Goal: Task Accomplishment & Management: Manage account settings

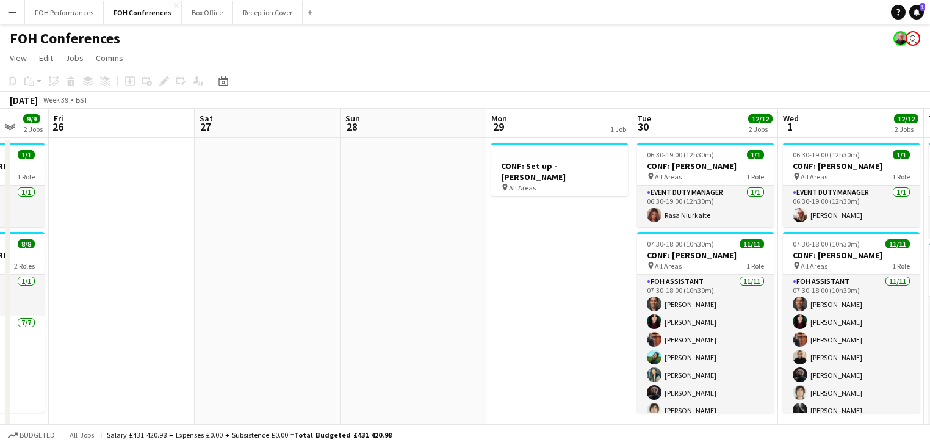
drag, startPoint x: 553, startPoint y: 288, endPoint x: 165, endPoint y: 256, distance: 389.9
click at [165, 256] on app-calendar-viewport "Tue 23 14/15 4 Jobs Wed 24 12/12 4 Jobs Thu 25 9/9 2 Jobs Fri 26 Sat 27 Sun 28 …" at bounding box center [465, 443] width 930 height 669
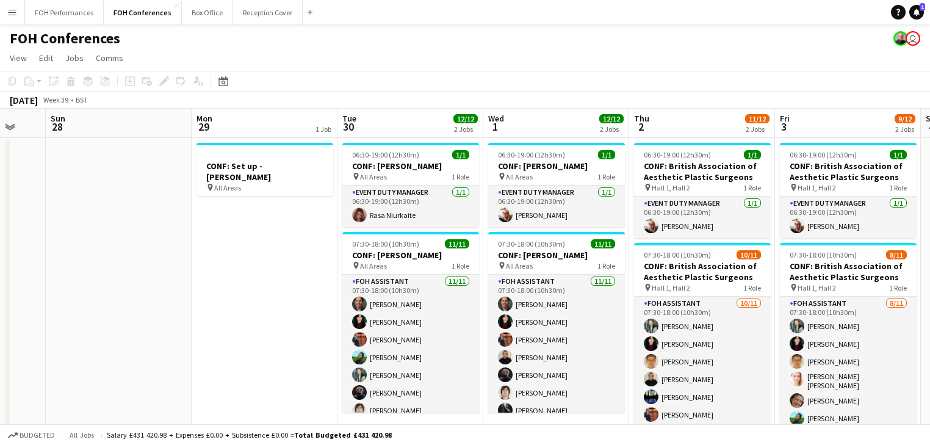
drag, startPoint x: 268, startPoint y: 288, endPoint x: 84, endPoint y: 256, distance: 186.9
click at [83, 257] on app-calendar-viewport "Thu 25 9/9 2 Jobs Fri 26 Sat 27 Sun 28 Mon 29 1 Job Tue 30 12/12 2 Jobs Wed 1 1…" at bounding box center [465, 443] width 930 height 669
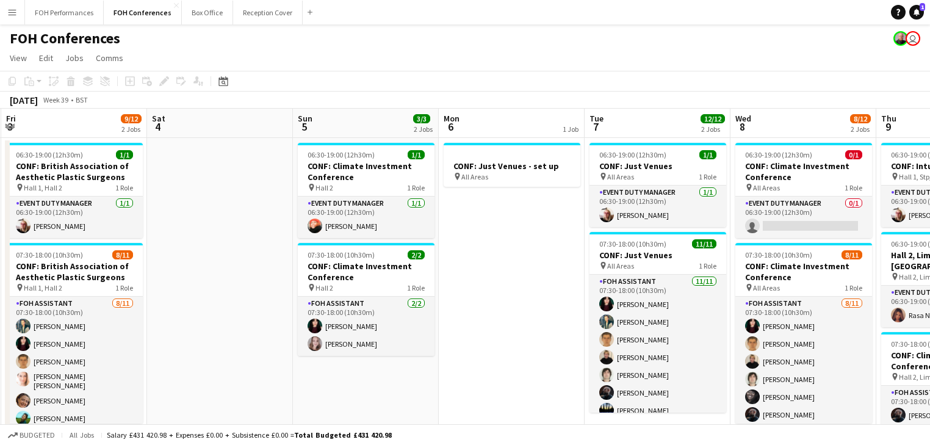
drag, startPoint x: 622, startPoint y: 285, endPoint x: 144, endPoint y: 230, distance: 480.8
click at [144, 230] on app-calendar-viewport "Tue 30 12/12 2 Jobs Wed 1 12/12 2 Jobs Thu 2 11/12 2 Jobs Fri 3 9/12 2 Jobs Sat…" at bounding box center [465, 443] width 930 height 669
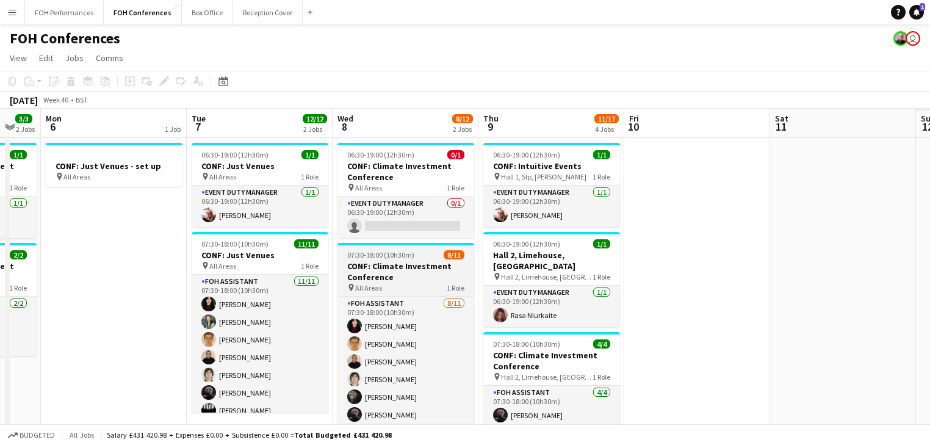
drag, startPoint x: 415, startPoint y: 283, endPoint x: 338, endPoint y: 255, distance: 81.8
click at [217, 252] on app-calendar-viewport "Thu 2 11/12 2 Jobs Fri 3 9/12 2 Jobs Sat 4 Sun 5 3/3 2 Jobs Mon 6 1 Job Tue 7 1…" at bounding box center [465, 443] width 930 height 669
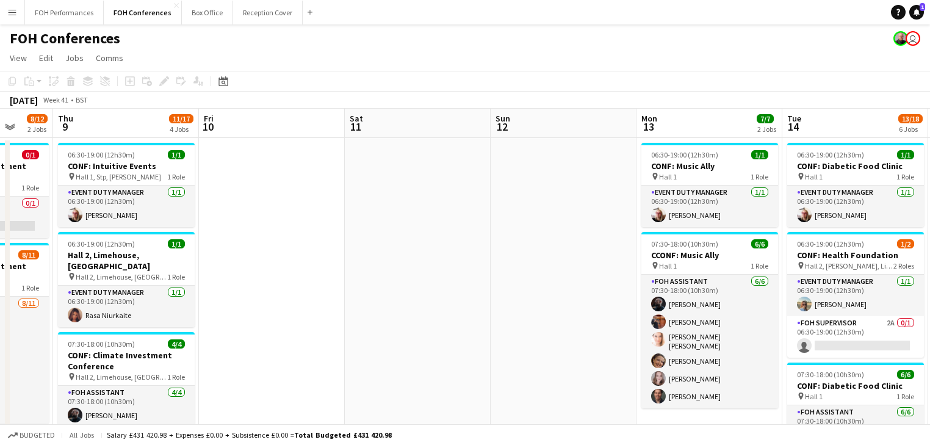
drag, startPoint x: 343, startPoint y: 270, endPoint x: 211, endPoint y: 251, distance: 133.6
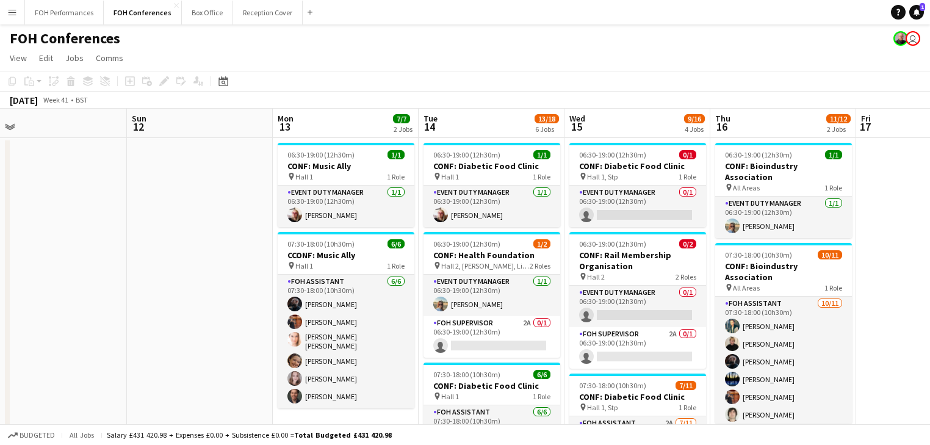
scroll to position [0, 459]
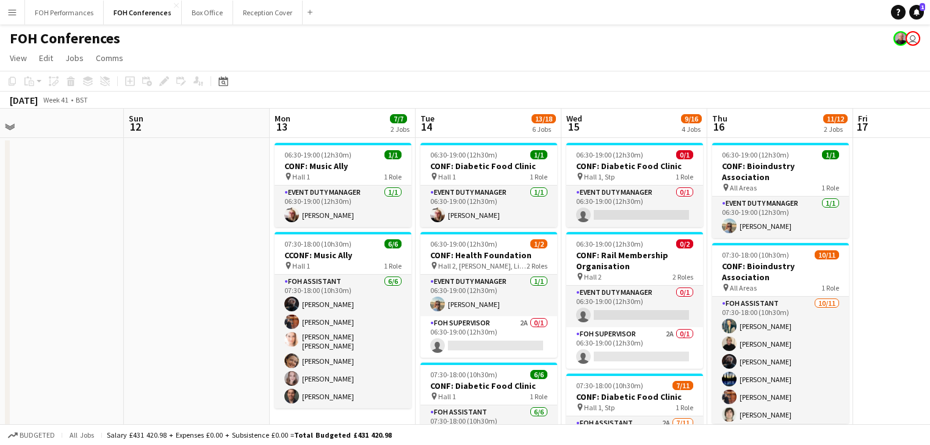
drag, startPoint x: 629, startPoint y: 295, endPoint x: 276, endPoint y: 253, distance: 355.7
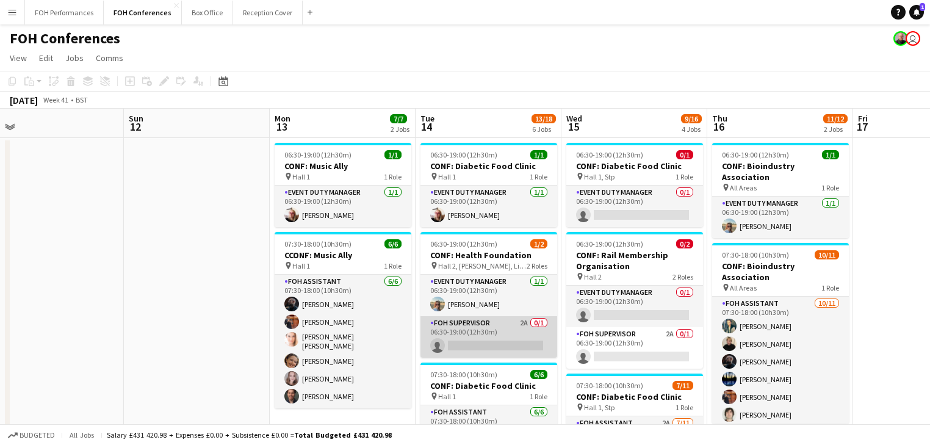
click at [469, 343] on app-card-role "FOH Supervisor 2A 0/1 06:30-19:00 (12h30m) single-neutral-actions" at bounding box center [488, 336] width 137 height 41
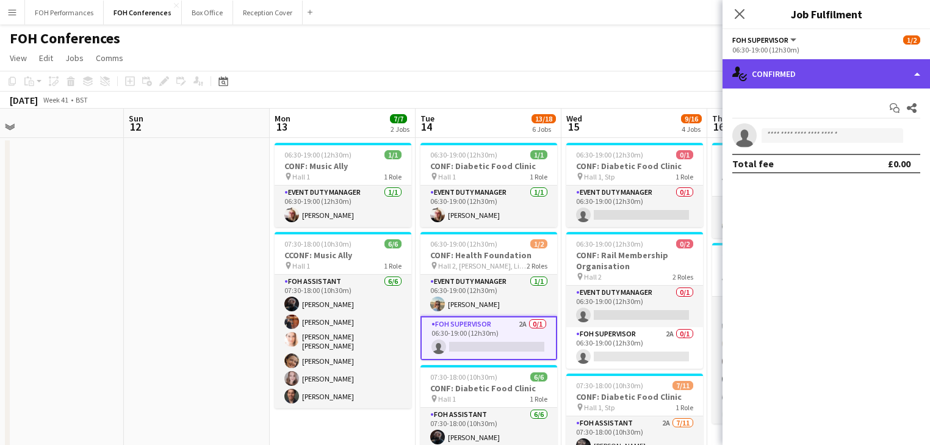
click at [786, 74] on div "single-neutral-actions-check-2 Confirmed" at bounding box center [825, 73] width 207 height 29
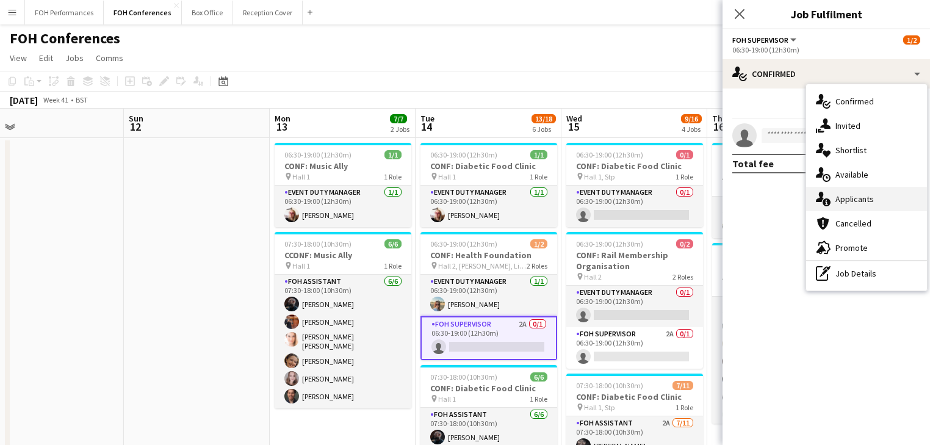
click at [855, 199] on span "Applicants" at bounding box center [854, 198] width 38 height 11
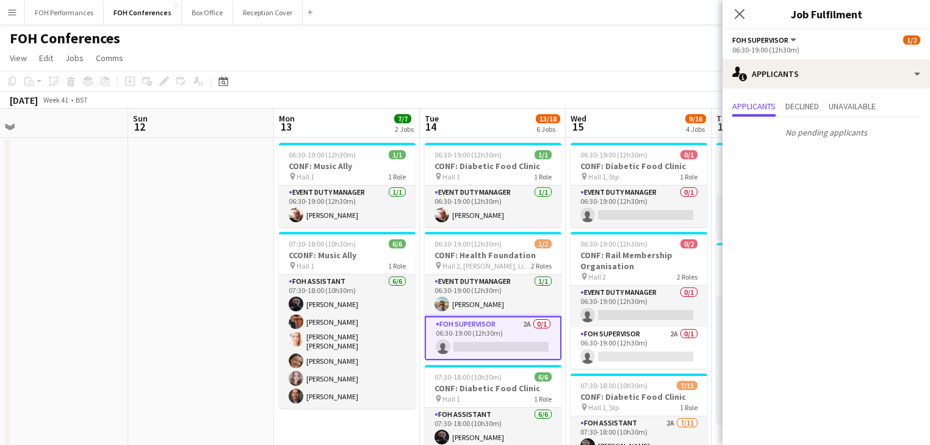
scroll to position [0, 493]
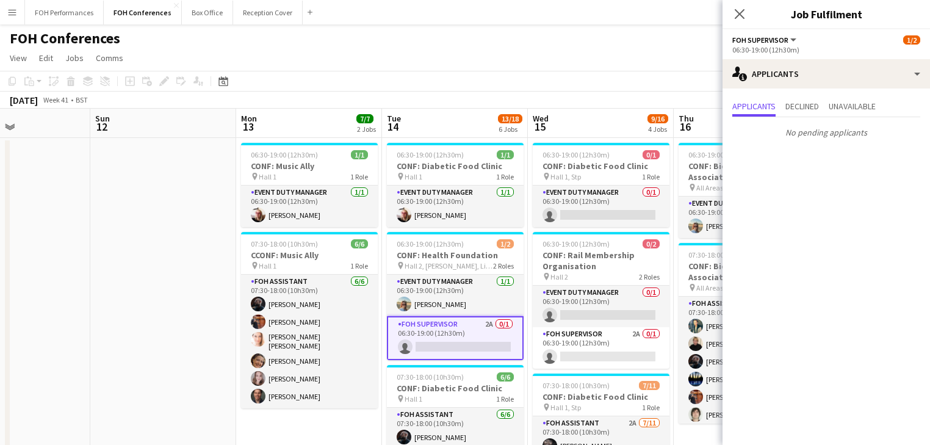
drag, startPoint x: 586, startPoint y: 251, endPoint x: 454, endPoint y: 232, distance: 133.2
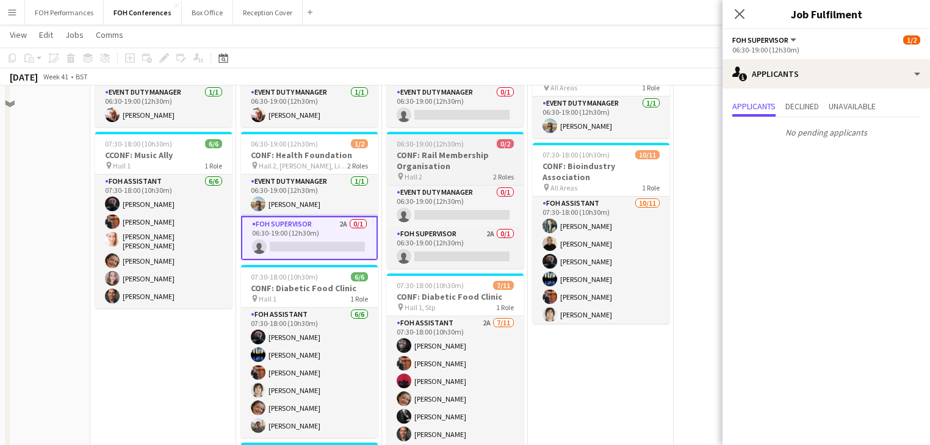
scroll to position [195, 0]
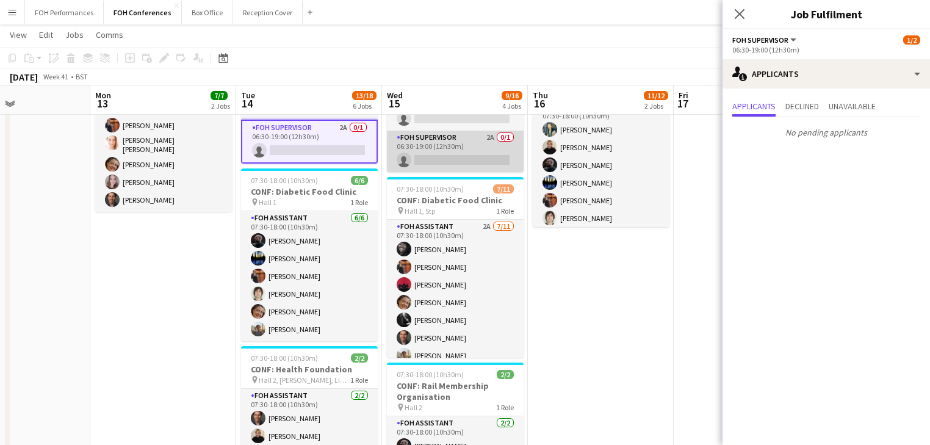
click at [453, 152] on app-card-role "FOH Supervisor 2A 0/1 06:30-19:00 (12h30m) single-neutral-actions" at bounding box center [455, 151] width 137 height 41
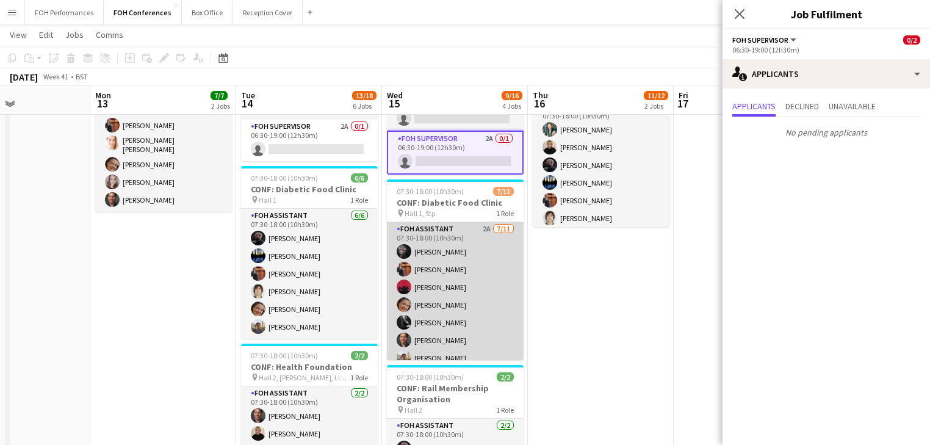
click at [432, 273] on app-card-role "FOH Assistant 2A [DATE] 07:30-18:00 (10h30m) [PERSON_NAME] [PERSON_NAME] [PERSO…" at bounding box center [455, 331] width 137 height 218
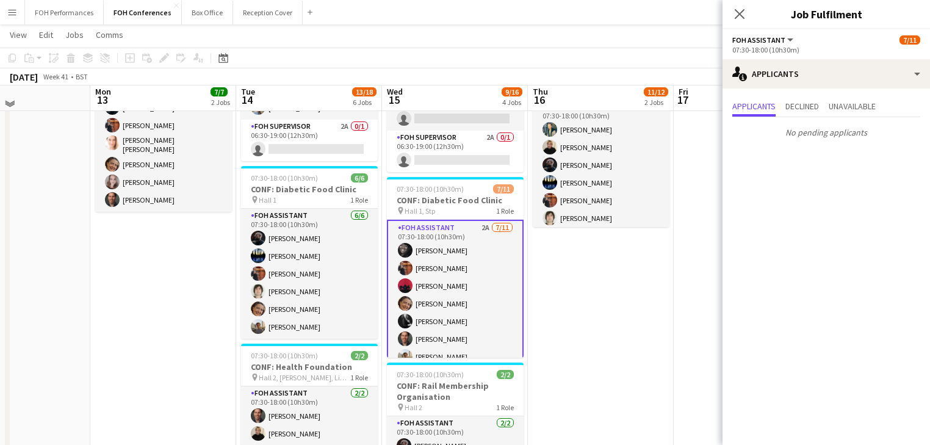
scroll to position [65, 0]
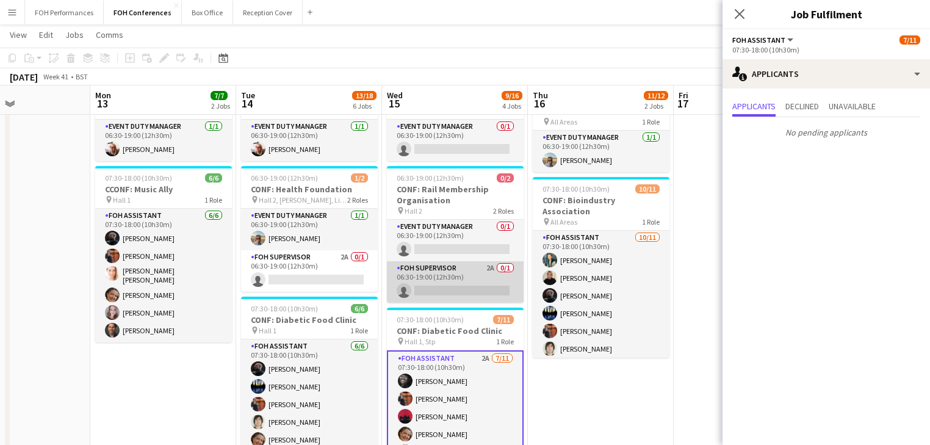
click at [446, 280] on app-card-role "FOH Supervisor 2A 0/1 06:30-19:00 (12h30m) single-neutral-actions" at bounding box center [455, 281] width 137 height 41
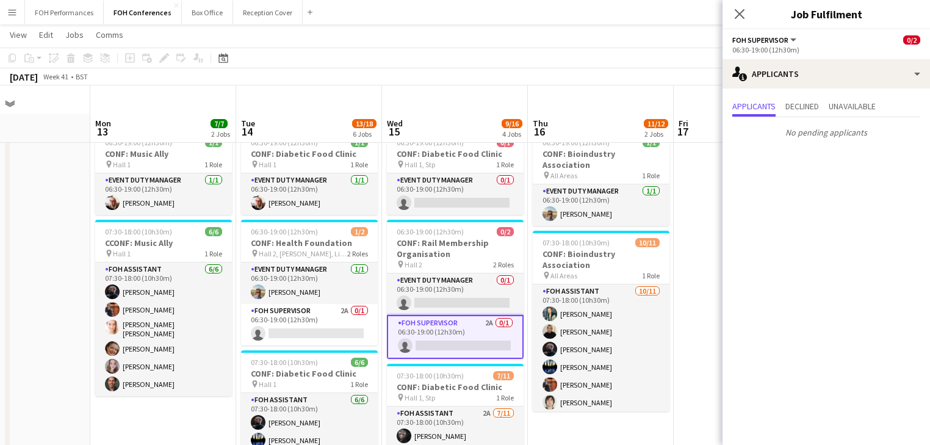
scroll to position [0, 0]
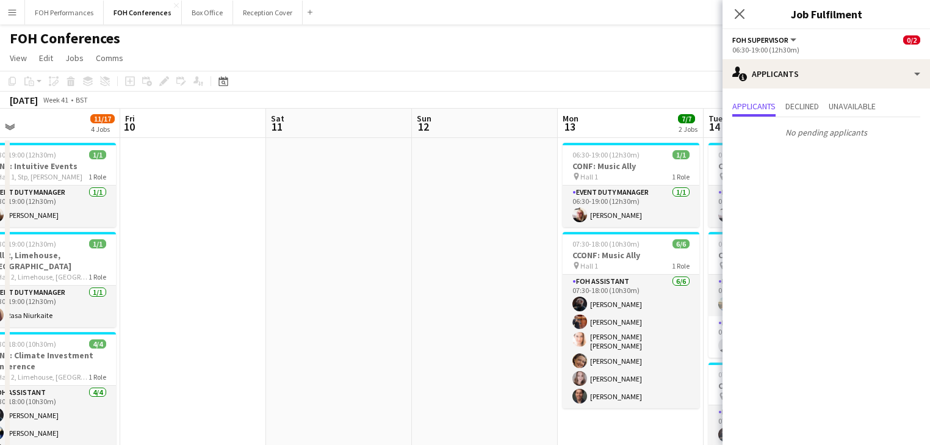
drag, startPoint x: 7, startPoint y: 251, endPoint x: 504, endPoint y: 251, distance: 496.5
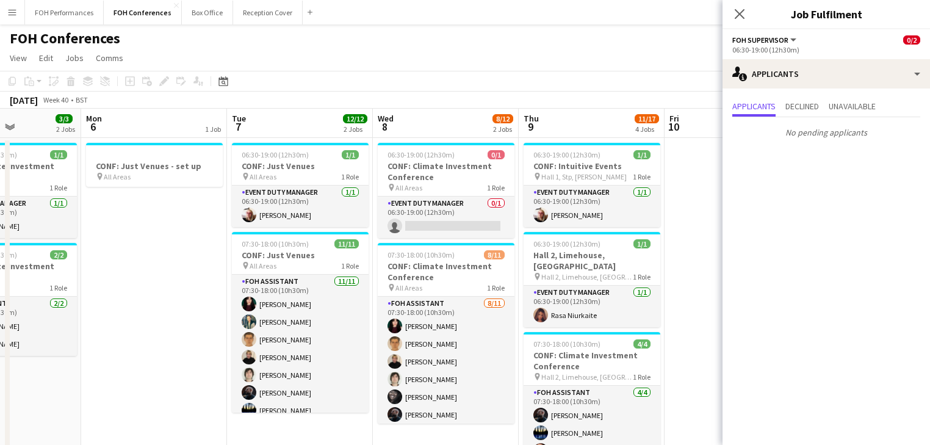
drag, startPoint x: 639, startPoint y: 245, endPoint x: 734, endPoint y: 249, distance: 95.9
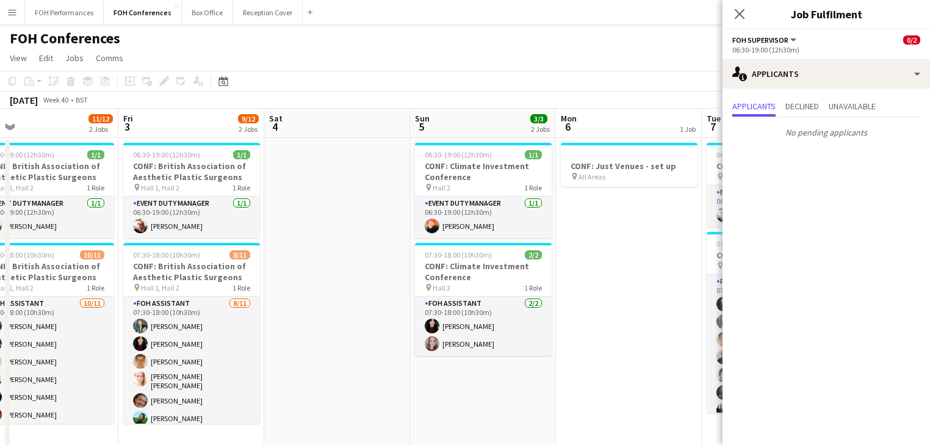
drag, startPoint x: 545, startPoint y: 231, endPoint x: 744, endPoint y: 231, distance: 199.5
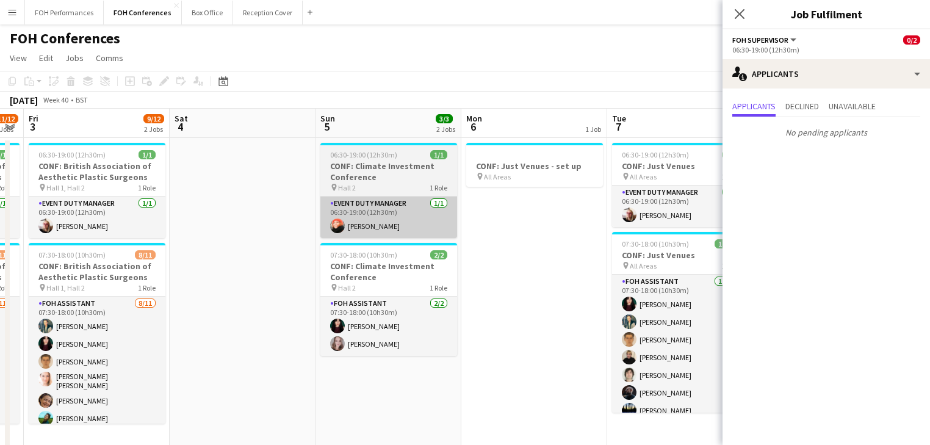
drag, startPoint x: 378, startPoint y: 237, endPoint x: 356, endPoint y: 201, distance: 42.5
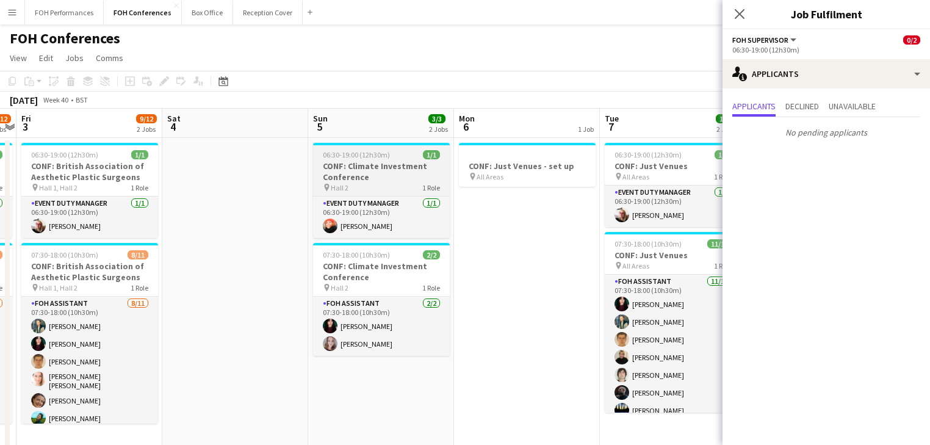
click at [368, 174] on h3 "CONF: Climate Investment Conference" at bounding box center [381, 171] width 137 height 22
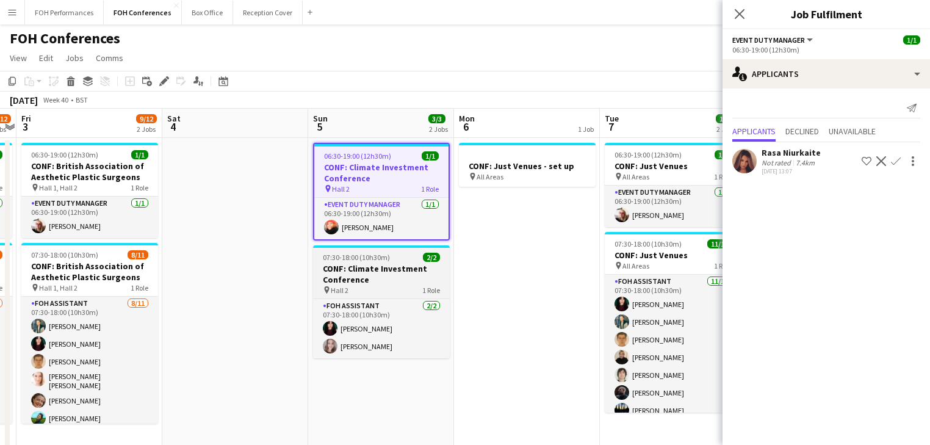
click at [357, 267] on h3 "CONF: Climate Investment Conference" at bounding box center [381, 274] width 137 height 22
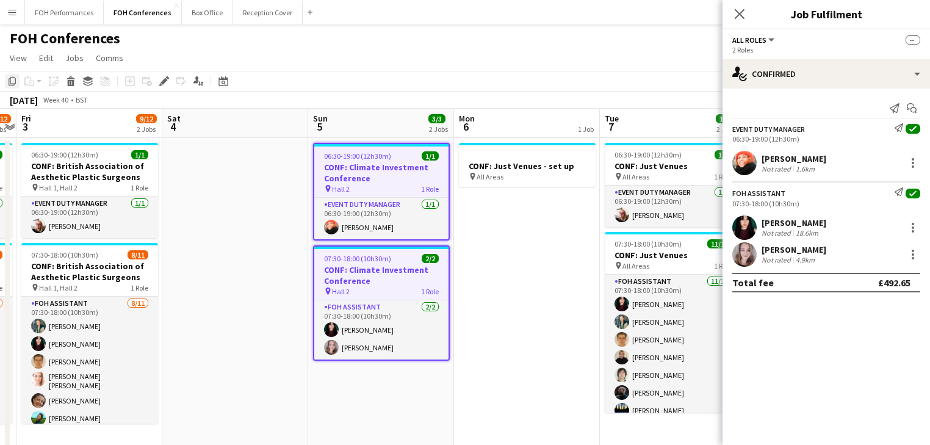
click at [15, 81] on icon at bounding box center [12, 81] width 7 height 9
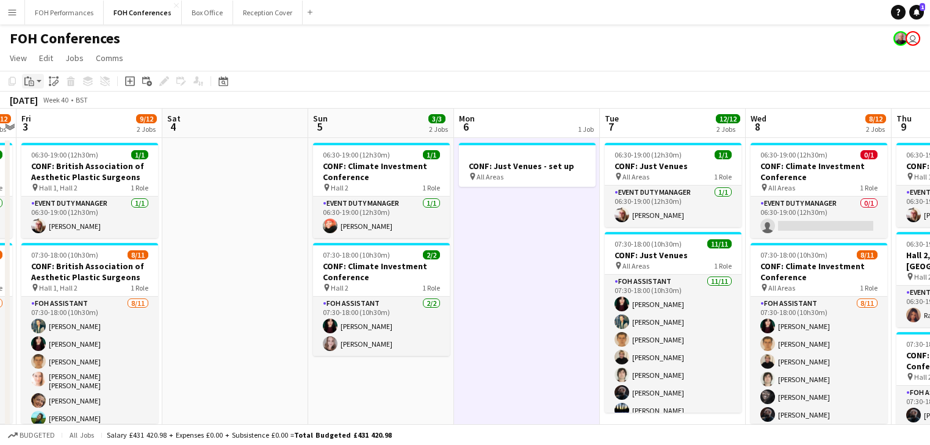
click at [37, 82] on app-action-btn "Paste" at bounding box center [33, 81] width 22 height 15
click at [54, 124] on link "Paste with crew Ctrl+Shift+V" at bounding box center [89, 125] width 115 height 11
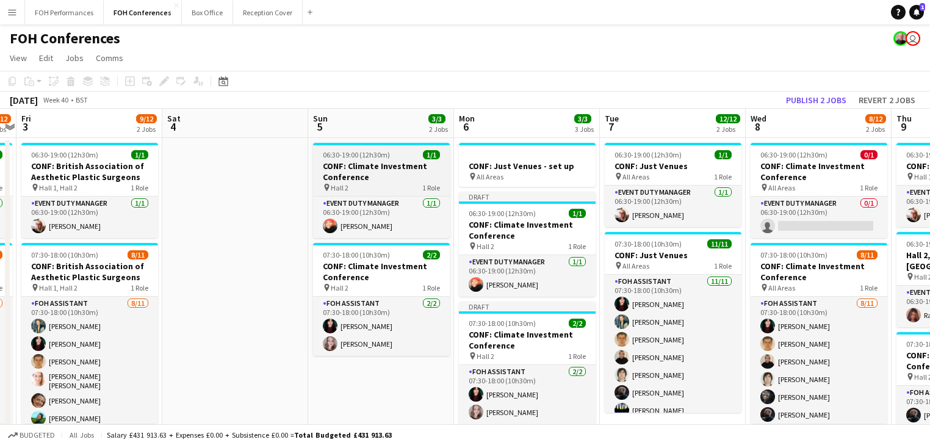
click at [356, 173] on h3 "CONF: Climate Investment Conference" at bounding box center [381, 171] width 137 height 22
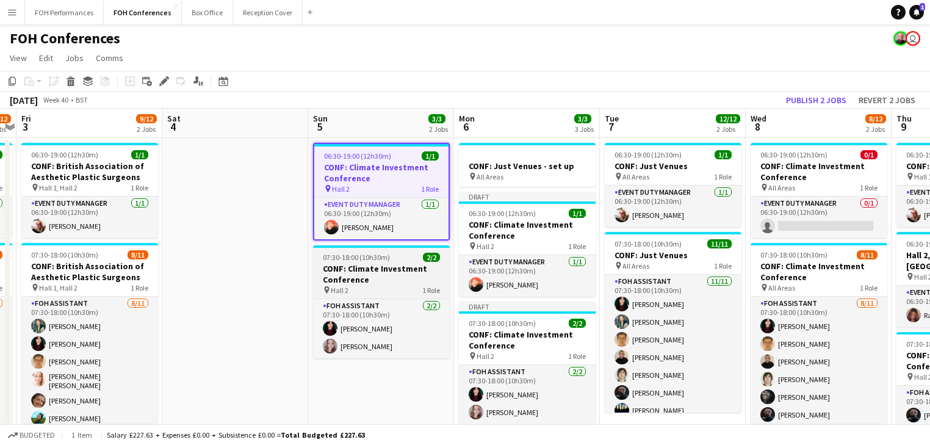
click at [354, 278] on h3 "CONF: Climate Investment Conference" at bounding box center [381, 274] width 137 height 22
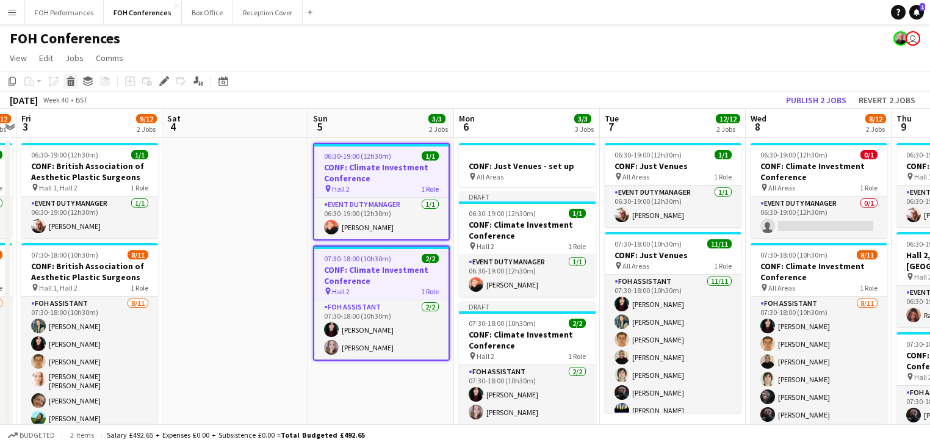
click at [70, 79] on icon "Delete" at bounding box center [71, 81] width 10 height 10
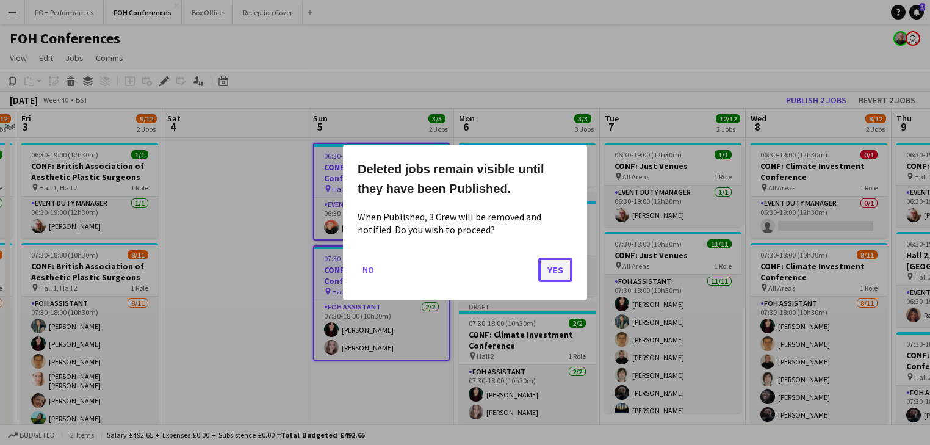
click at [549, 271] on button "Yes" at bounding box center [555, 269] width 34 height 24
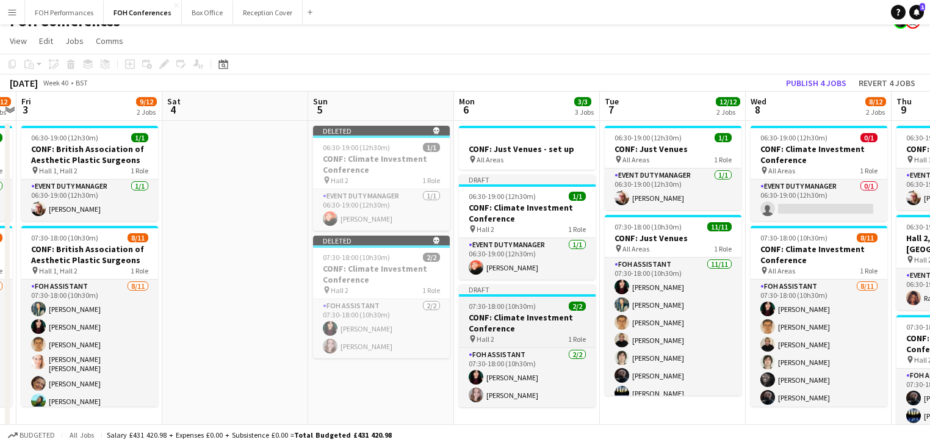
scroll to position [0, 0]
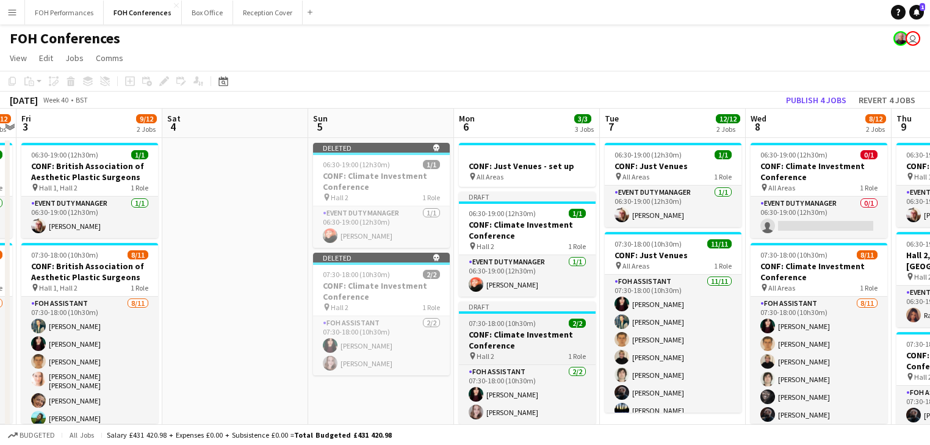
click at [505, 342] on h3 "CONF: Climate Investment Conference" at bounding box center [527, 340] width 137 height 22
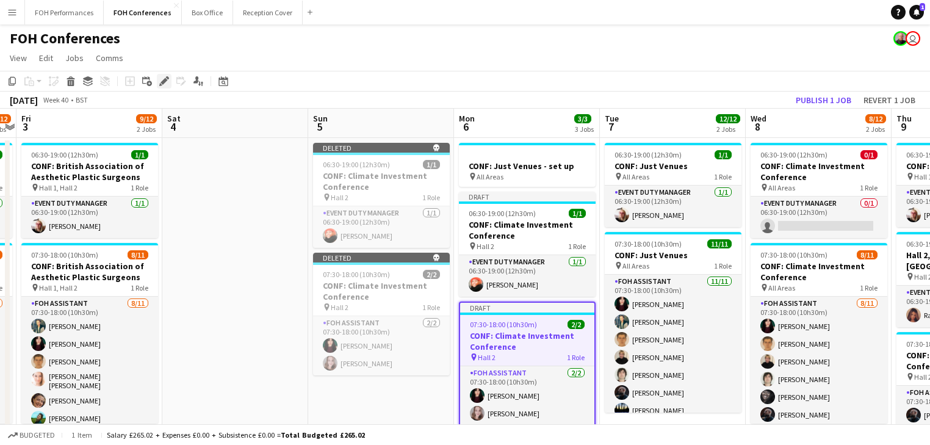
click at [161, 84] on icon at bounding box center [160, 84] width 3 height 3
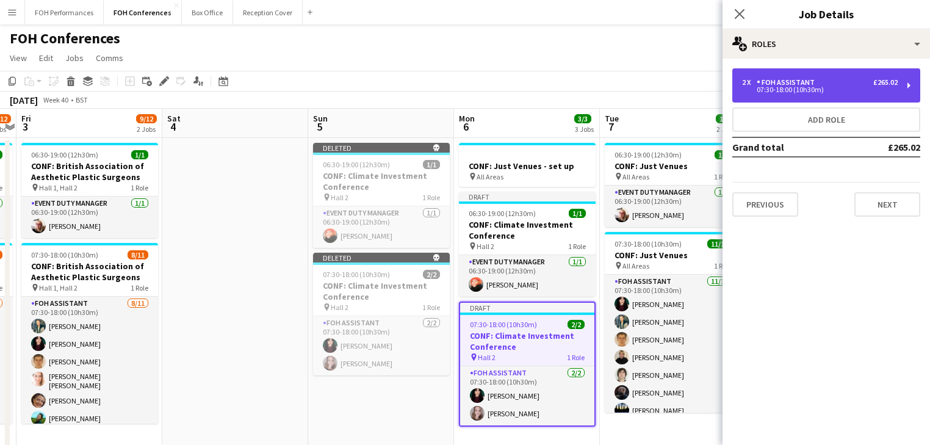
click at [812, 78] on div "FOH Assistant" at bounding box center [787, 82] width 63 height 9
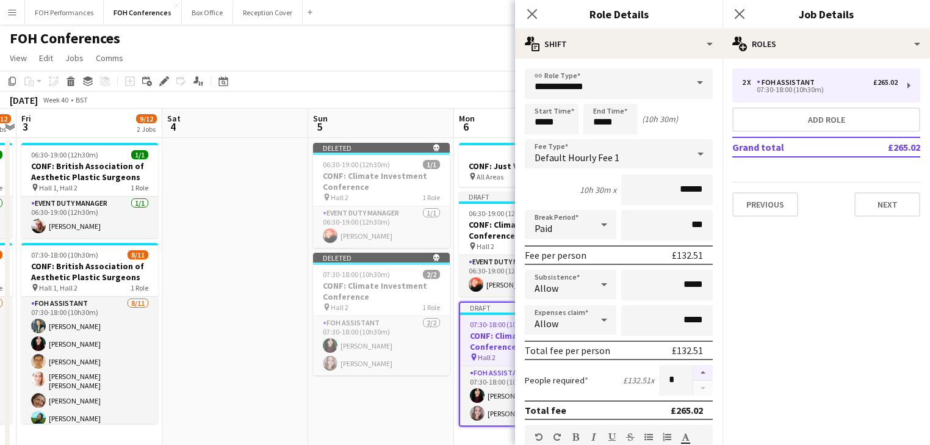
click at [693, 368] on button "button" at bounding box center [703, 373] width 20 height 16
type input "*"
drag, startPoint x: 241, startPoint y: 328, endPoint x: 248, endPoint y: 323, distance: 8.5
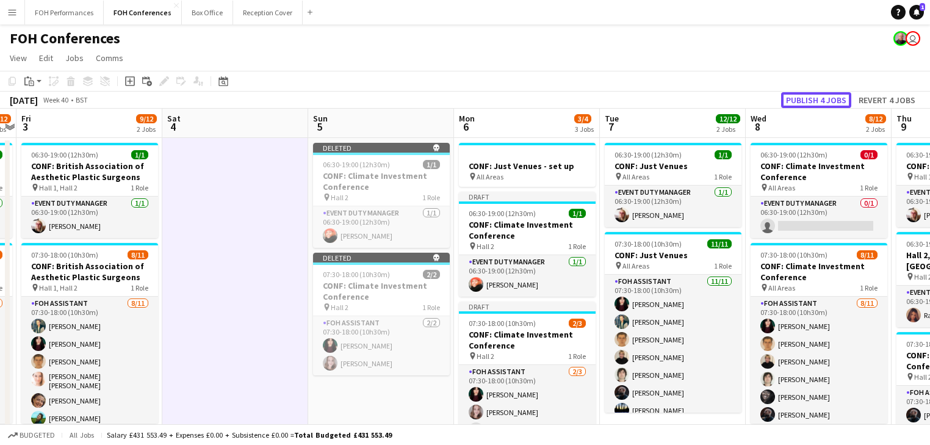
drag, startPoint x: 810, startPoint y: 96, endPoint x: 245, endPoint y: -46, distance: 583.0
click at [808, 101] on button "Publish 4 jobs" at bounding box center [816, 100] width 70 height 16
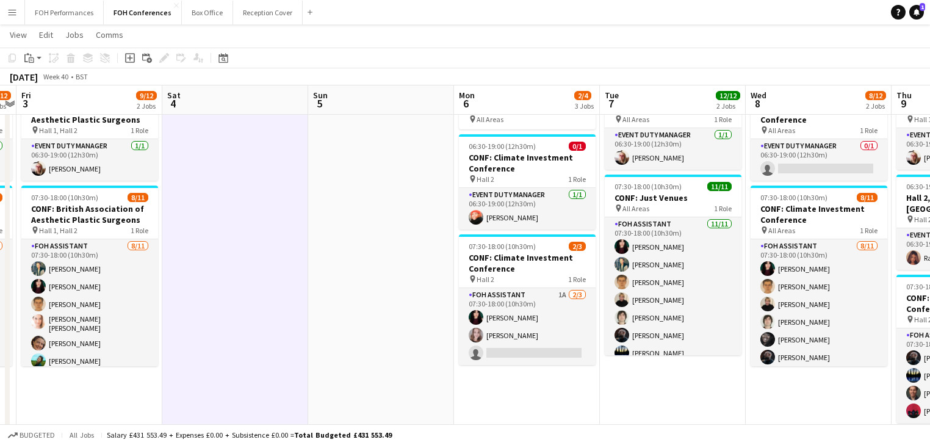
scroll to position [130, 0]
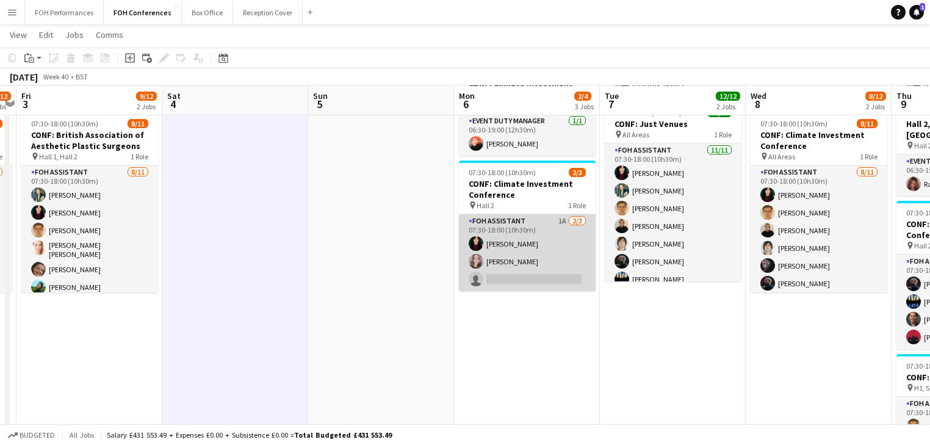
click at [517, 240] on app-card-role "FOH Assistant 1A [DATE] 07:30-18:00 (10h30m) [PERSON_NAME] [PERSON_NAME] single…" at bounding box center [527, 252] width 137 height 77
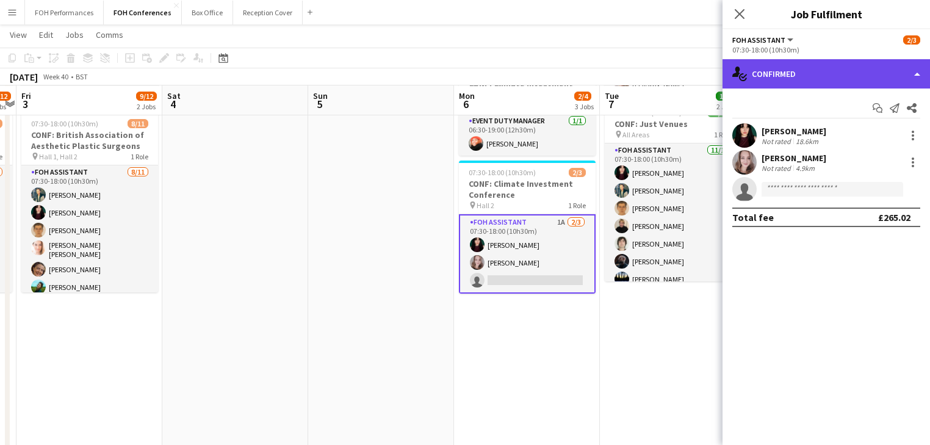
click at [826, 70] on div "single-neutral-actions-check-2 Confirmed" at bounding box center [825, 73] width 207 height 29
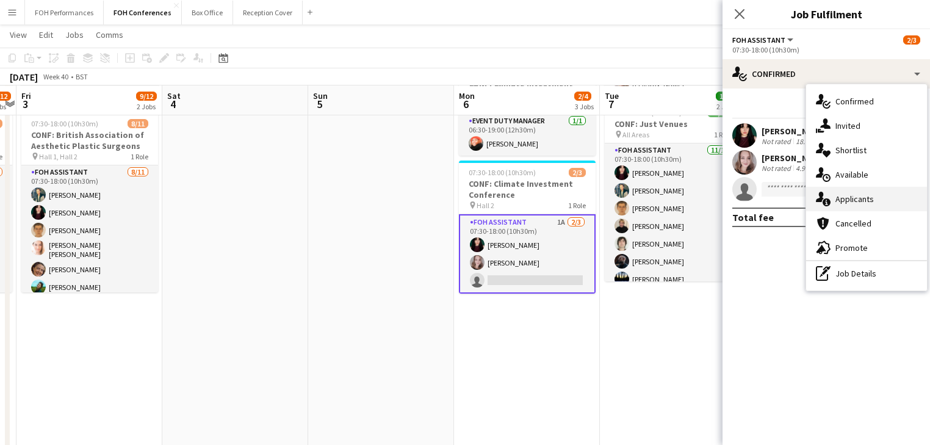
click at [878, 199] on div "single-neutral-actions-information Applicants" at bounding box center [866, 199] width 121 height 24
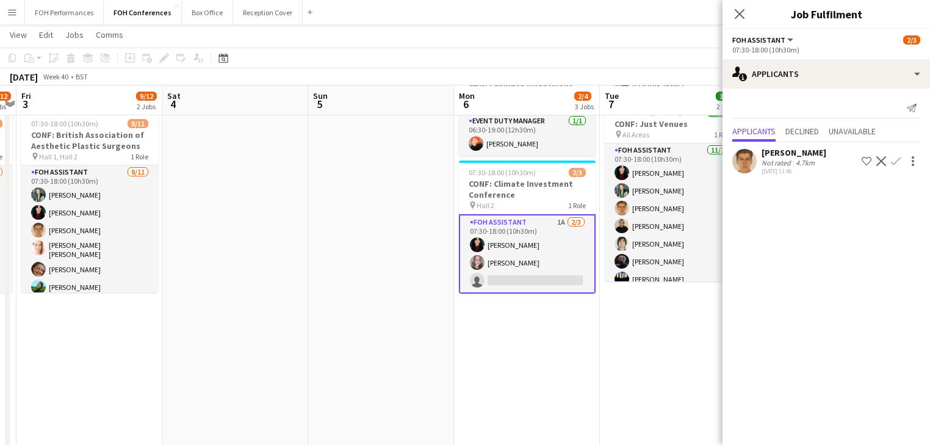
click at [896, 159] on app-icon "Confirm" at bounding box center [896, 161] width 10 height 10
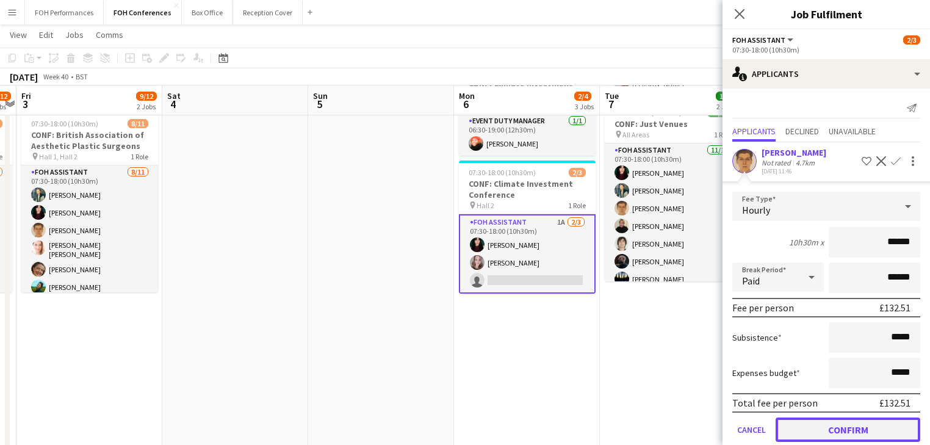
click at [834, 423] on button "Confirm" at bounding box center [847, 429] width 145 height 24
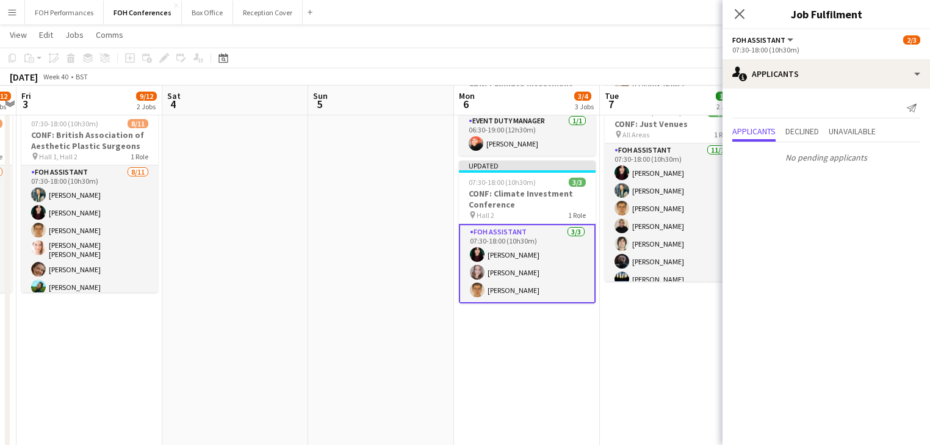
click at [393, 229] on app-date-cell at bounding box center [381, 427] width 146 height 841
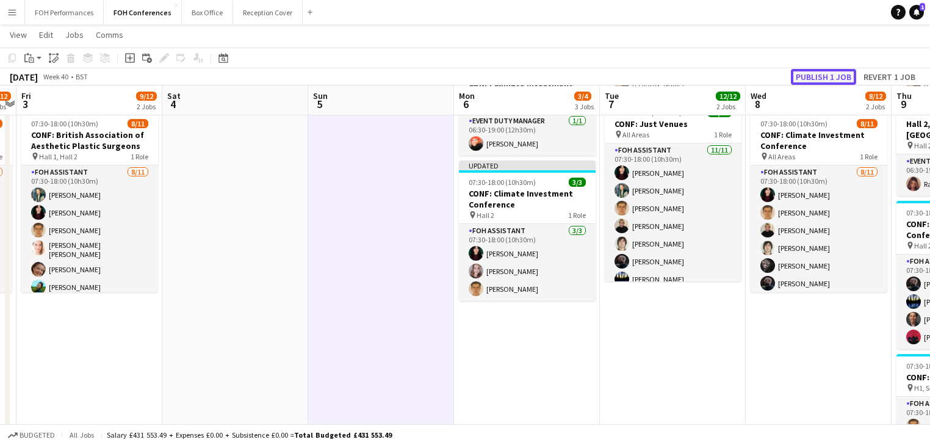
click at [814, 79] on button "Publish 1 job" at bounding box center [823, 77] width 65 height 16
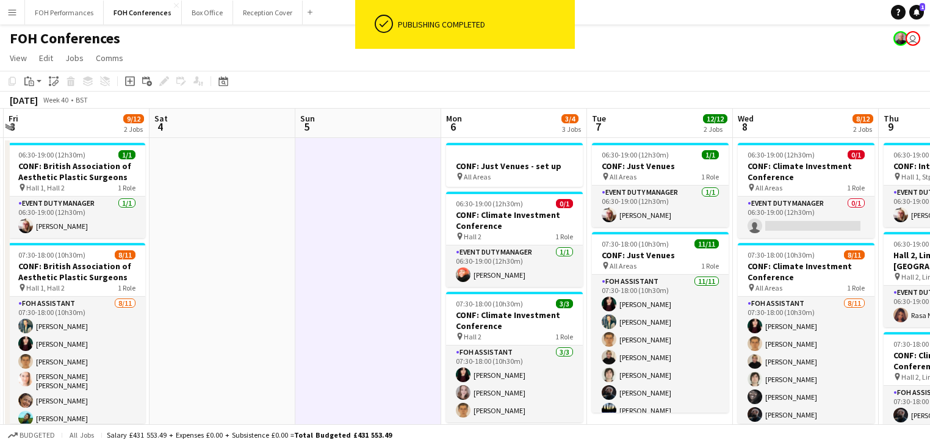
scroll to position [0, 444]
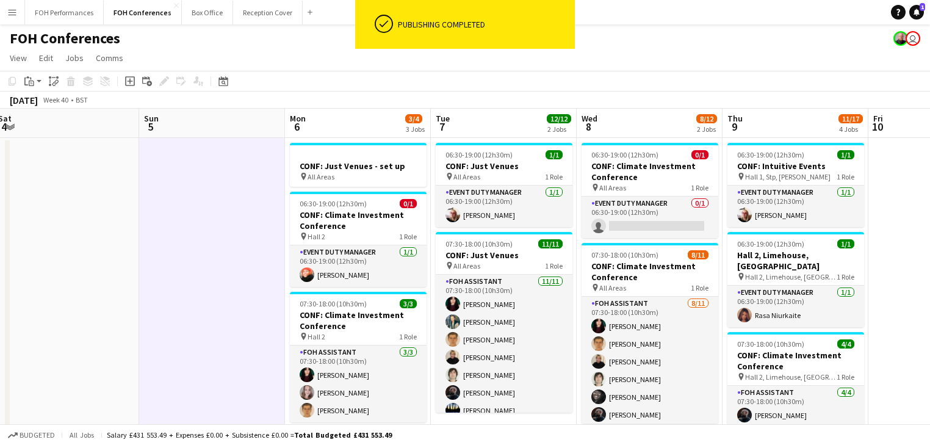
drag, startPoint x: 656, startPoint y: 282, endPoint x: 506, endPoint y: 260, distance: 151.6
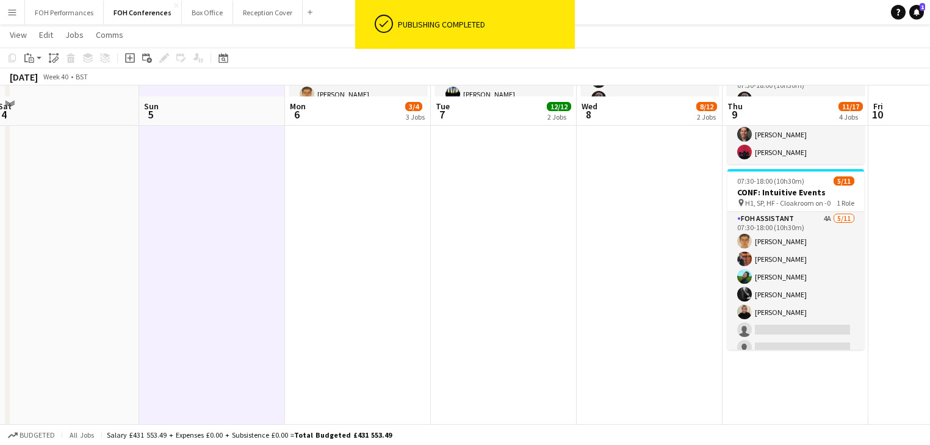
scroll to position [325, 0]
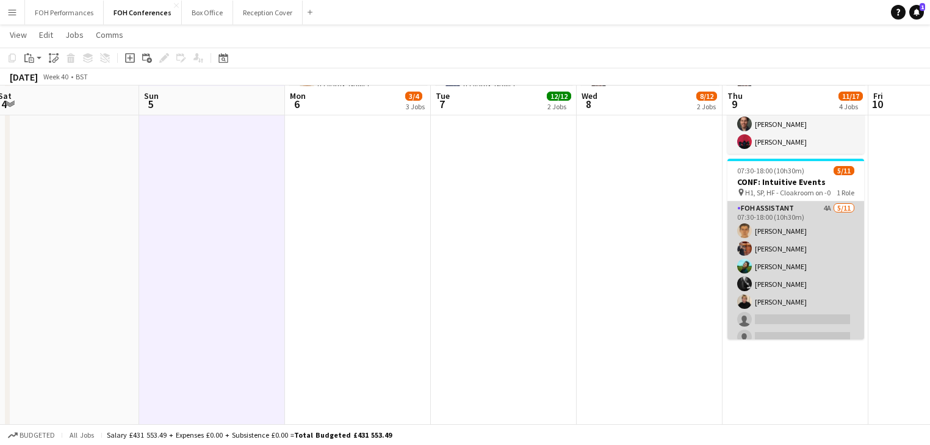
click at [777, 268] on app-card-role "FOH Assistant 4A [DATE] 07:30-18:00 (10h30m) [PERSON_NAME] [PERSON_NAME] [PERSO…" at bounding box center [795, 310] width 137 height 218
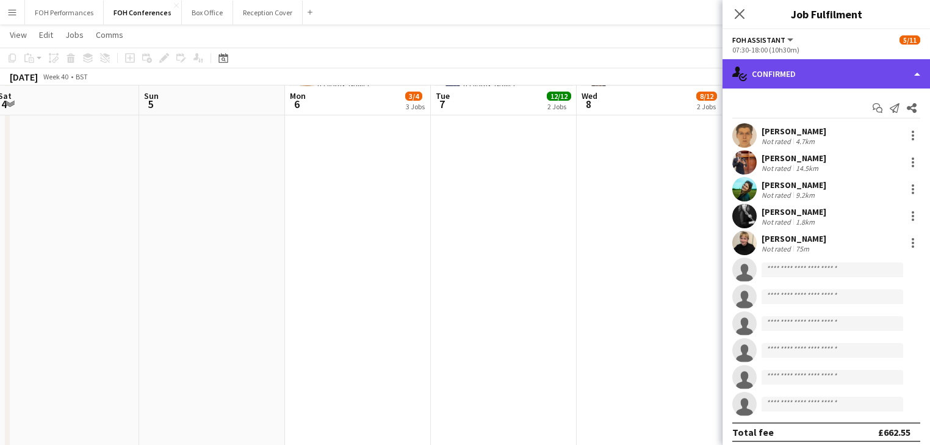
click at [814, 77] on div "single-neutral-actions-check-2 Confirmed" at bounding box center [825, 73] width 207 height 29
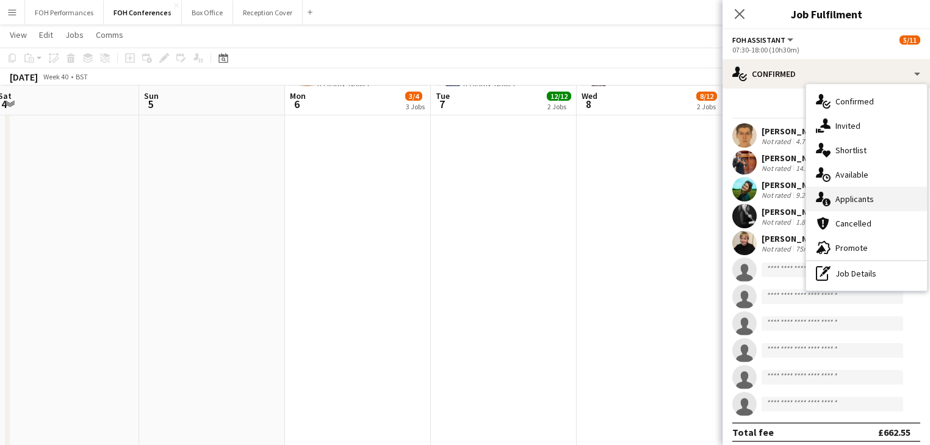
click at [871, 195] on span "Applicants" at bounding box center [854, 198] width 38 height 11
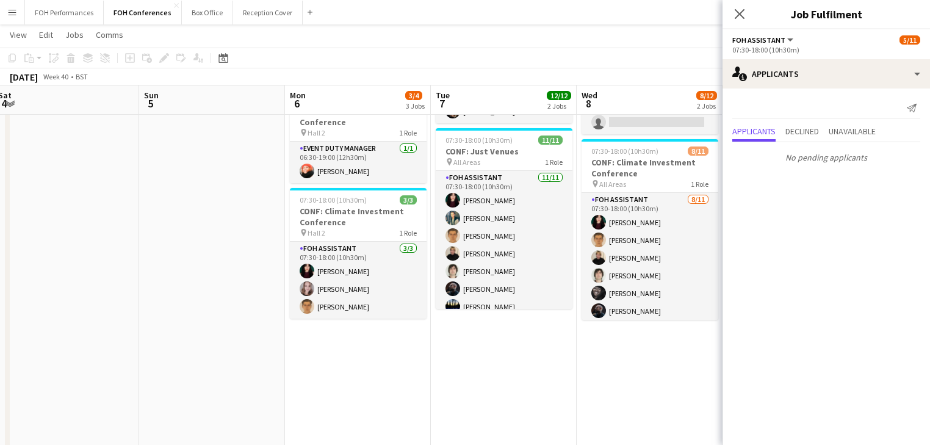
scroll to position [0, 0]
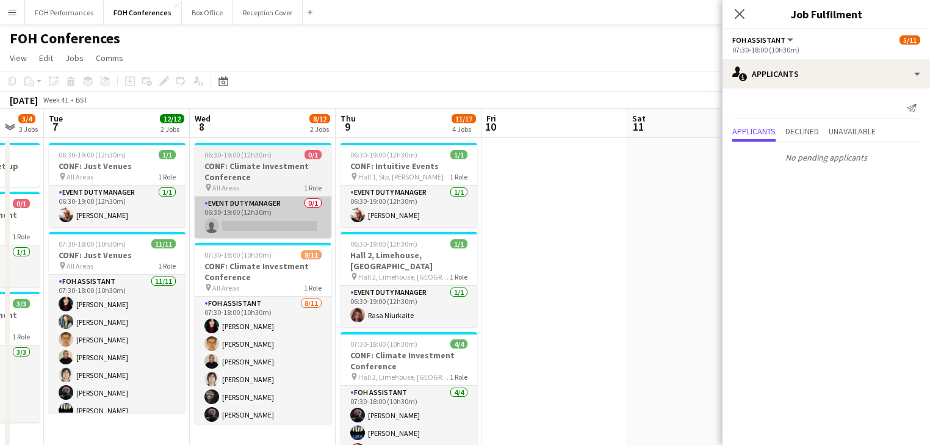
drag, startPoint x: 407, startPoint y: 231, endPoint x: 281, endPoint y: 203, distance: 130.1
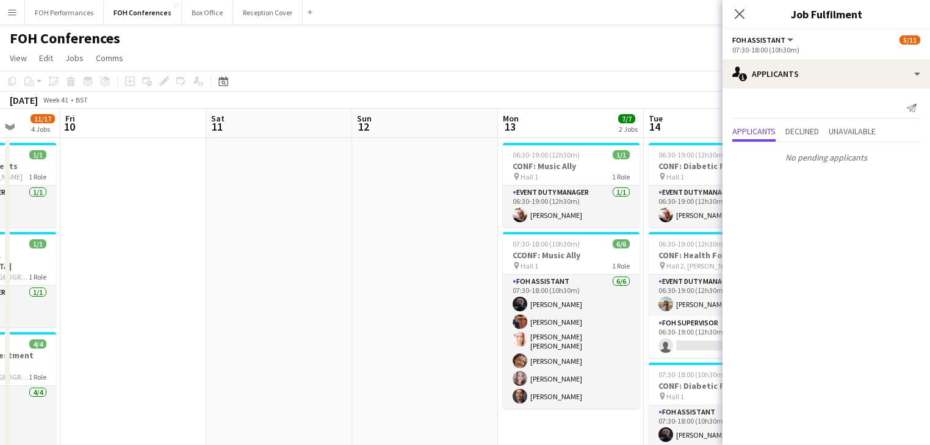
drag, startPoint x: 570, startPoint y: 250, endPoint x: 149, endPoint y: 188, distance: 425.4
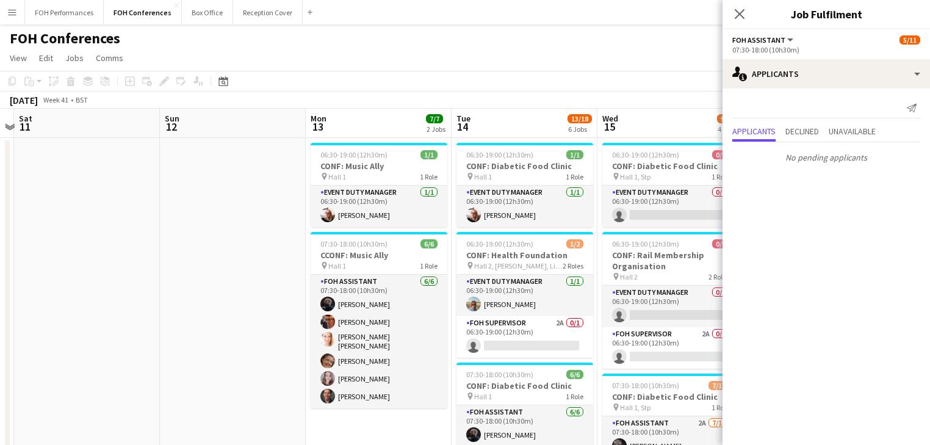
drag, startPoint x: 403, startPoint y: 246, endPoint x: 203, endPoint y: 196, distance: 206.1
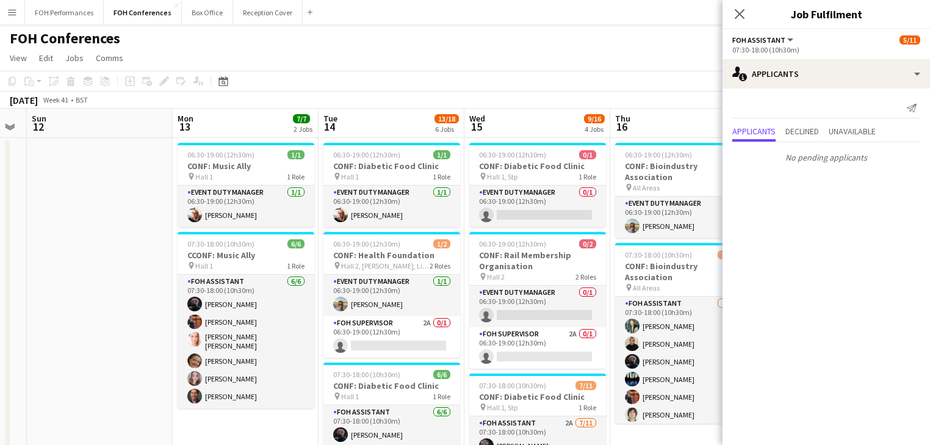
drag, startPoint x: 567, startPoint y: 266, endPoint x: 414, endPoint y: 240, distance: 155.3
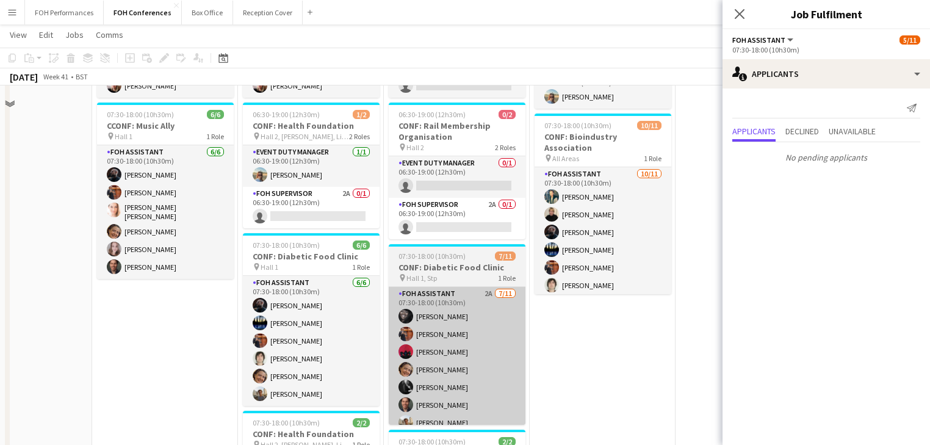
scroll to position [130, 0]
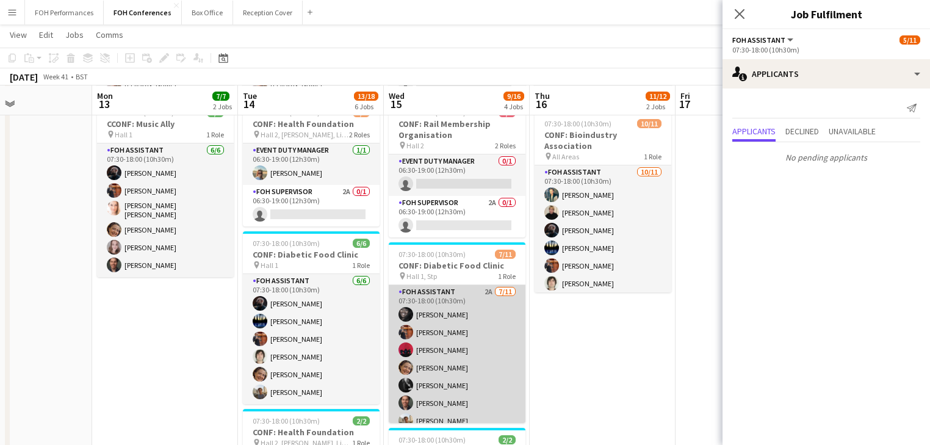
click at [451, 371] on app-card-role "FOH Assistant 2A [DATE] 07:30-18:00 (10h30m) [PERSON_NAME] [PERSON_NAME] [PERSO…" at bounding box center [457, 394] width 137 height 218
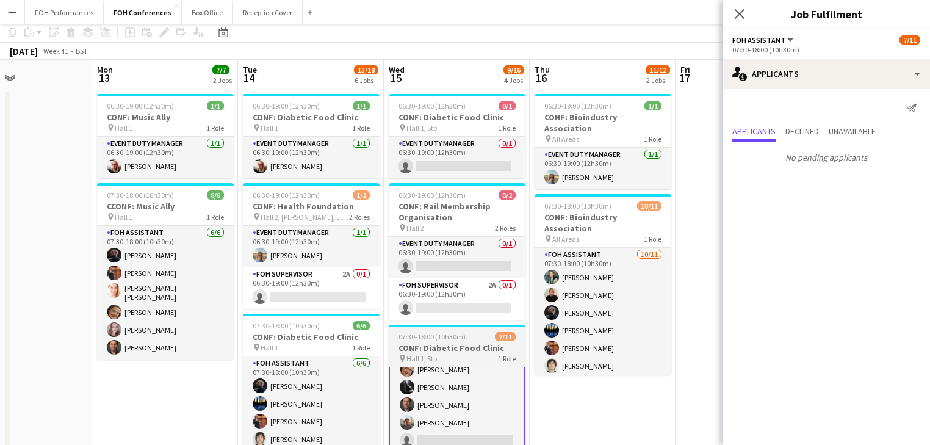
scroll to position [0, 0]
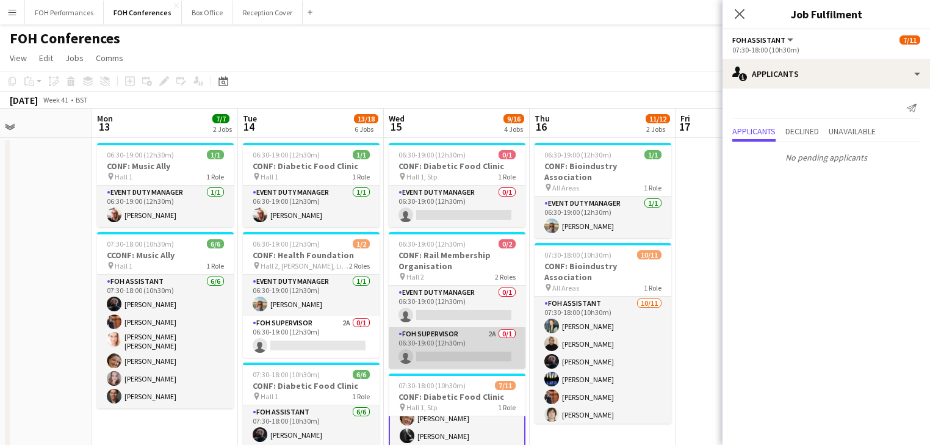
click at [446, 338] on app-card-role "FOH Supervisor 2A 0/1 06:30-19:00 (12h30m) single-neutral-actions" at bounding box center [457, 347] width 137 height 41
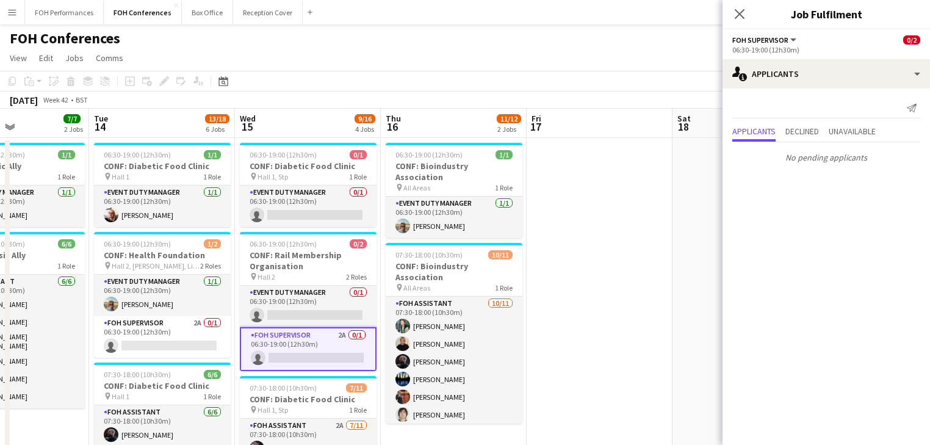
scroll to position [0, 495]
drag, startPoint x: 681, startPoint y: 276, endPoint x: 531, endPoint y: 256, distance: 151.4
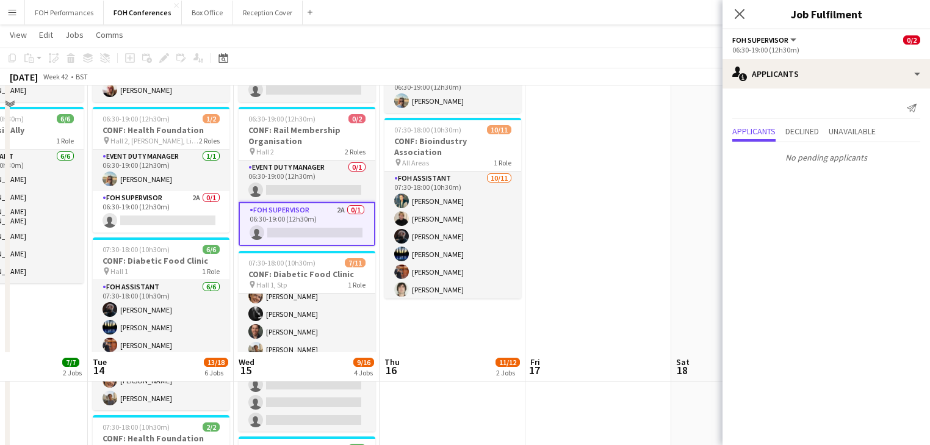
scroll to position [0, 0]
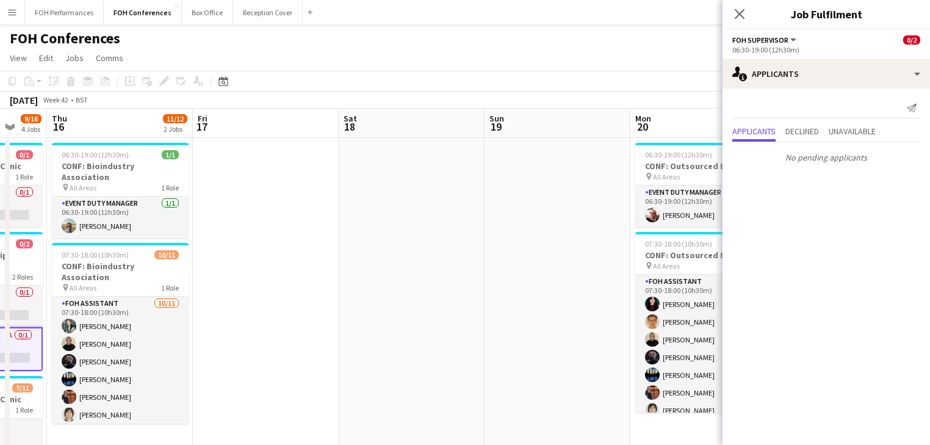
drag, startPoint x: 428, startPoint y: 232, endPoint x: 254, endPoint y: 207, distance: 175.6
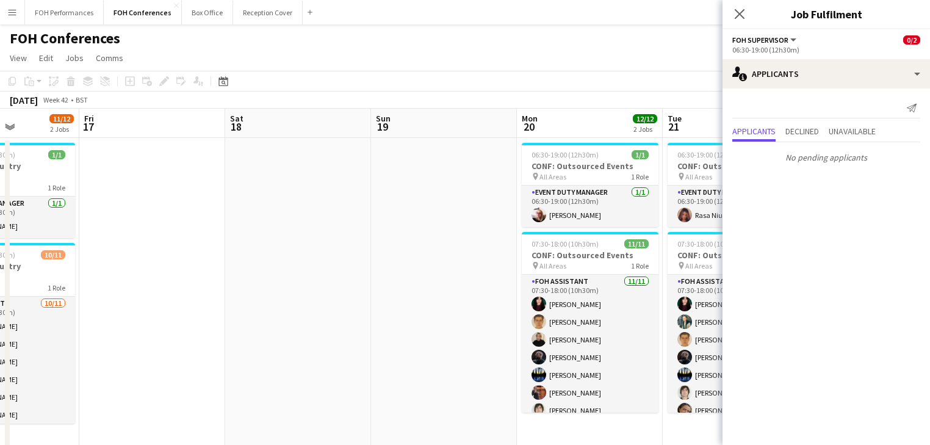
drag, startPoint x: 224, startPoint y: 220, endPoint x: 40, endPoint y: 190, distance: 185.9
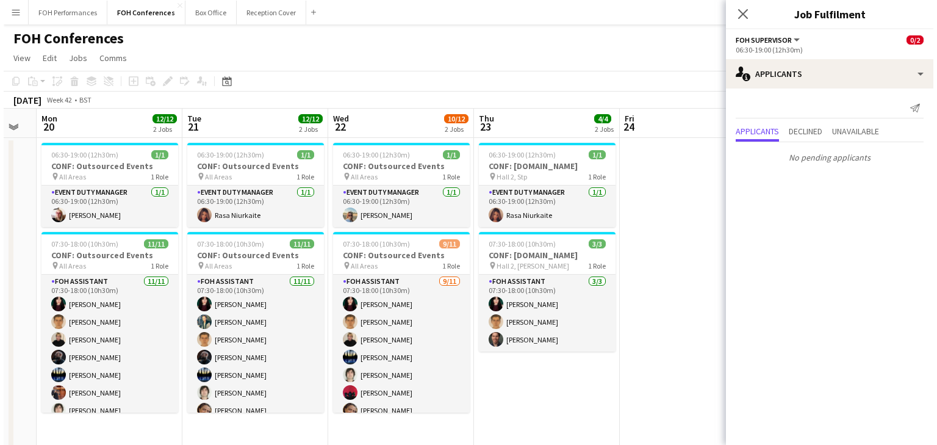
scroll to position [0, 574]
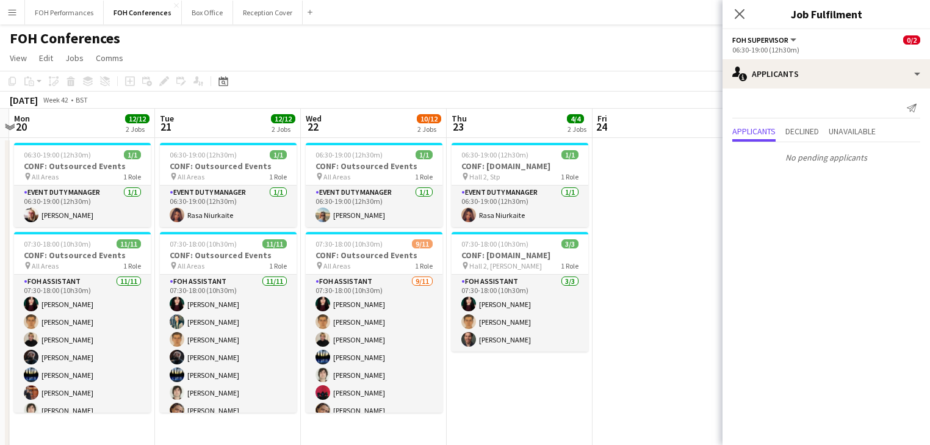
drag, startPoint x: 211, startPoint y: 213, endPoint x: -35, endPoint y: 182, distance: 248.5
click at [83, 13] on button "FOH Performances Close" at bounding box center [64, 13] width 79 height 24
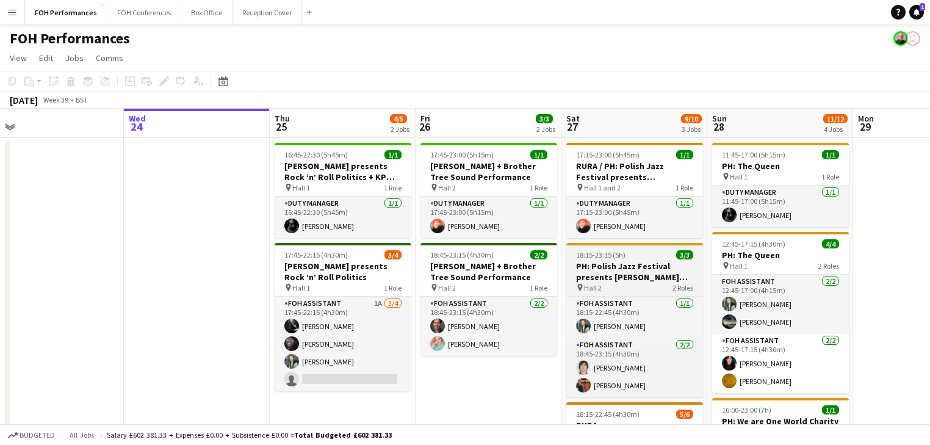
drag, startPoint x: 600, startPoint y: 251, endPoint x: 571, endPoint y: 253, distance: 28.7
click at [585, 253] on app-calendar-viewport "Sun 21 6/6 2 Jobs Mon 22 1/1 1 Job Tue 23 Wed 24 Thu 25 4/5 2 Jobs Fri 26 3/3 2…" at bounding box center [465, 407] width 930 height 597
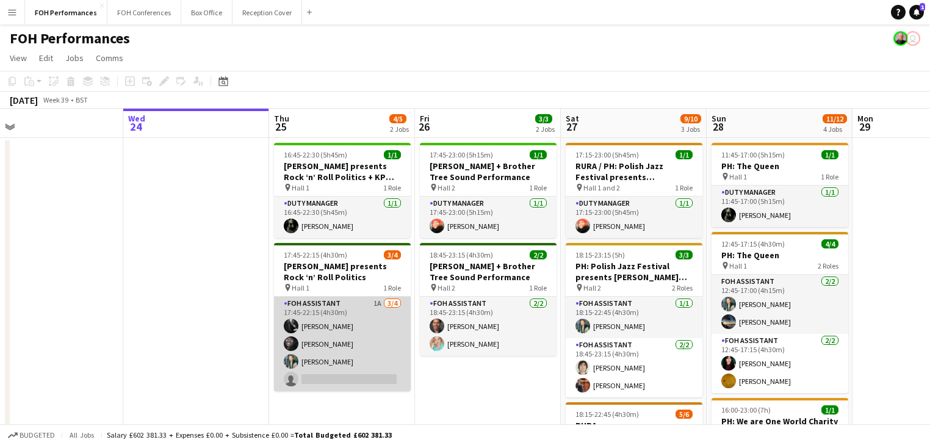
click at [344, 346] on app-card-role "FOH Assistant 1A [DATE] 17:45-22:15 (4h30m) [PERSON_NAME] [PERSON_NAME] [PERSON…" at bounding box center [342, 343] width 137 height 95
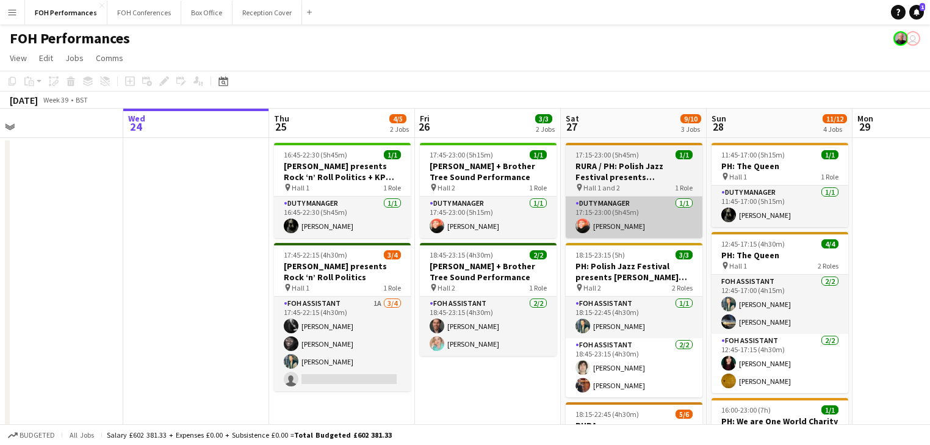
scroll to position [0, 315]
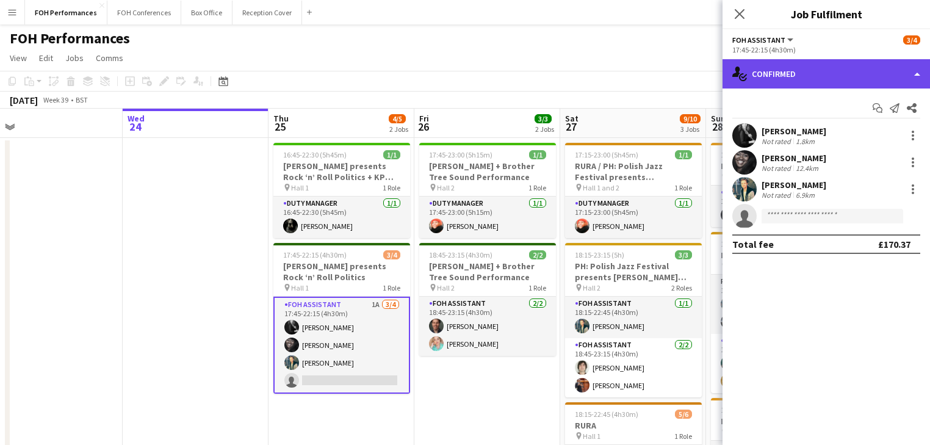
click at [802, 81] on div "single-neutral-actions-check-2 Confirmed" at bounding box center [825, 73] width 207 height 29
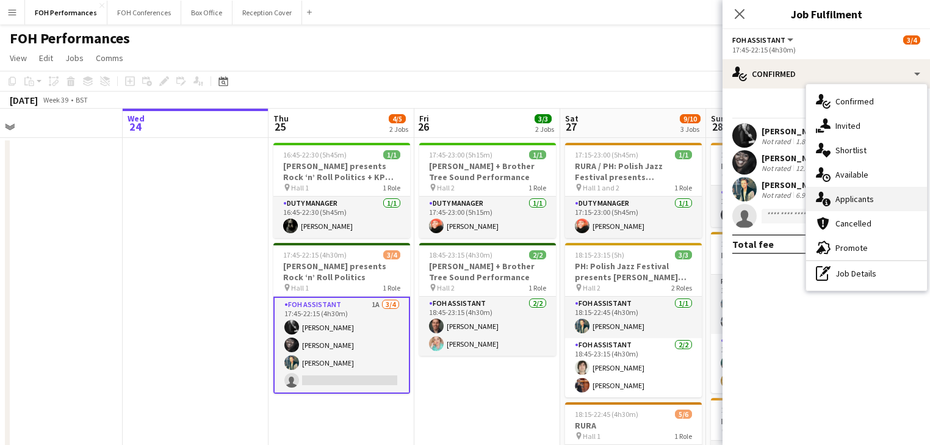
click at [849, 194] on span "Applicants" at bounding box center [854, 198] width 38 height 11
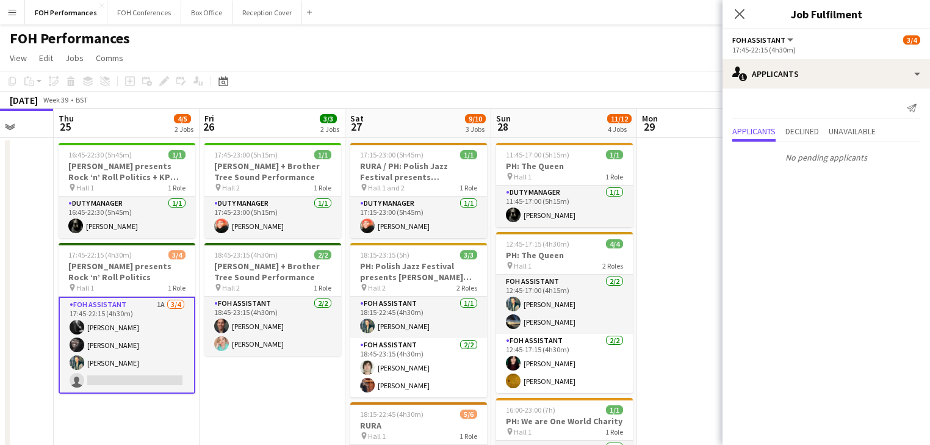
scroll to position [0, 560]
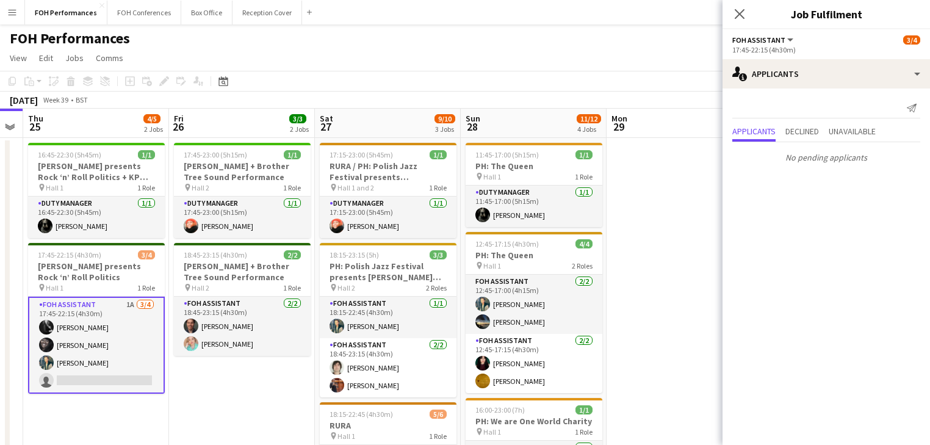
drag, startPoint x: 561, startPoint y: 234, endPoint x: 387, endPoint y: 210, distance: 175.5
click at [387, 210] on app-calendar-viewport "Sun 21 6/6 2 Jobs Mon 22 1/1 1 Job Tue 23 Wed 24 Thu 25 4/5 2 Jobs Fri 26 3/3 2…" at bounding box center [465, 407] width 930 height 597
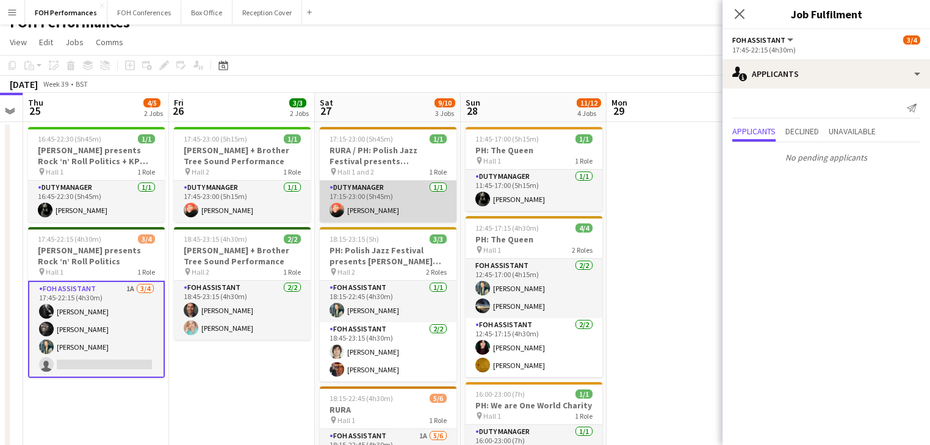
scroll to position [195, 0]
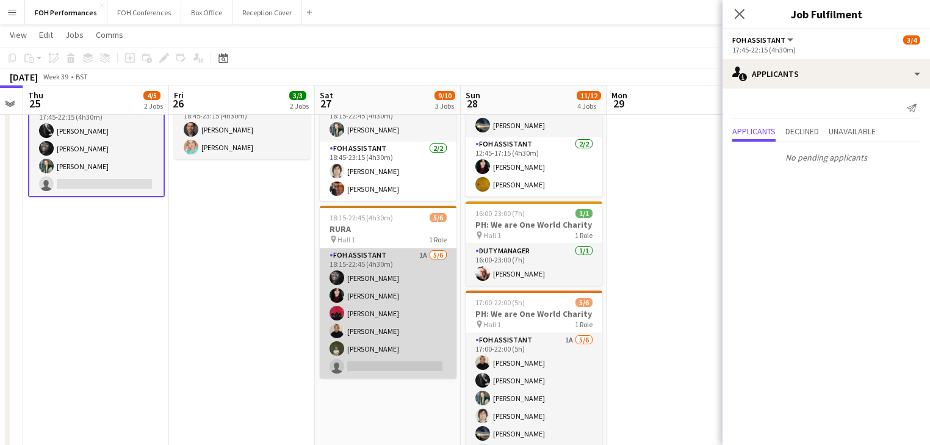
click at [370, 310] on app-card-role "FOH Assistant 1A [DATE] 18:15-22:45 (4h30m) [PERSON_NAME] [PERSON_NAME] [PERSON…" at bounding box center [388, 313] width 137 height 130
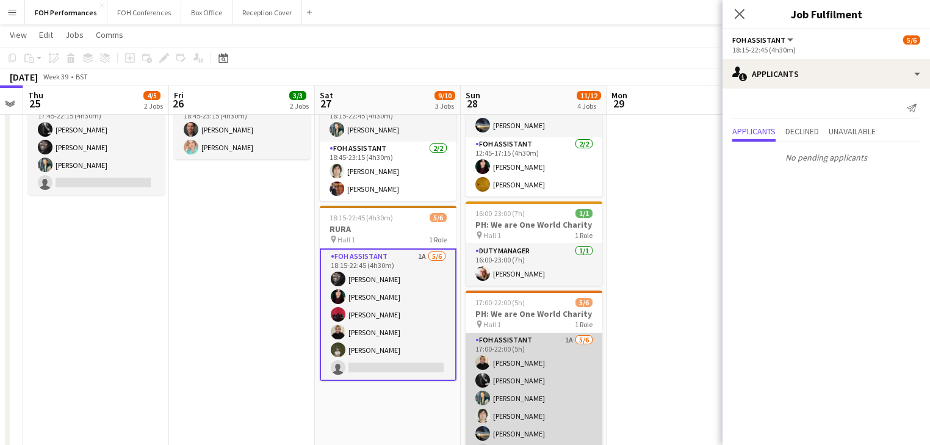
click at [551, 396] on app-card-role "FOH Assistant 1A [DATE] 17:00-22:00 (5h) [PERSON_NAME] [PERSON_NAME] [PERSON_NA…" at bounding box center [533, 398] width 137 height 130
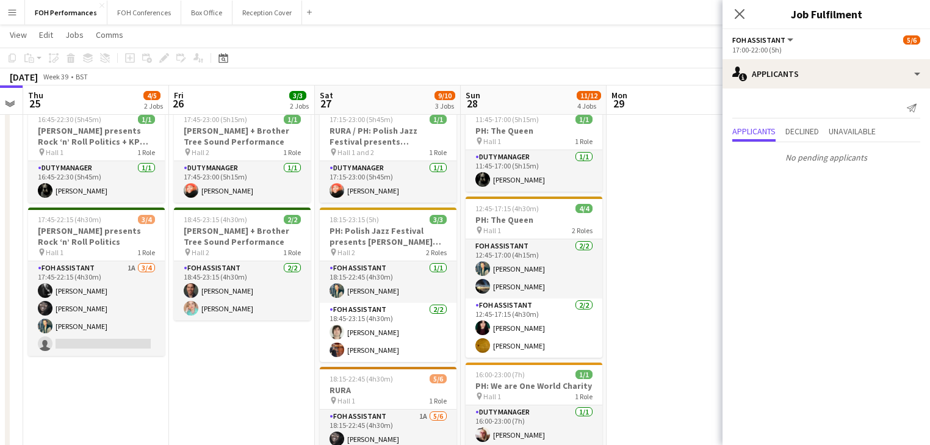
scroll to position [0, 0]
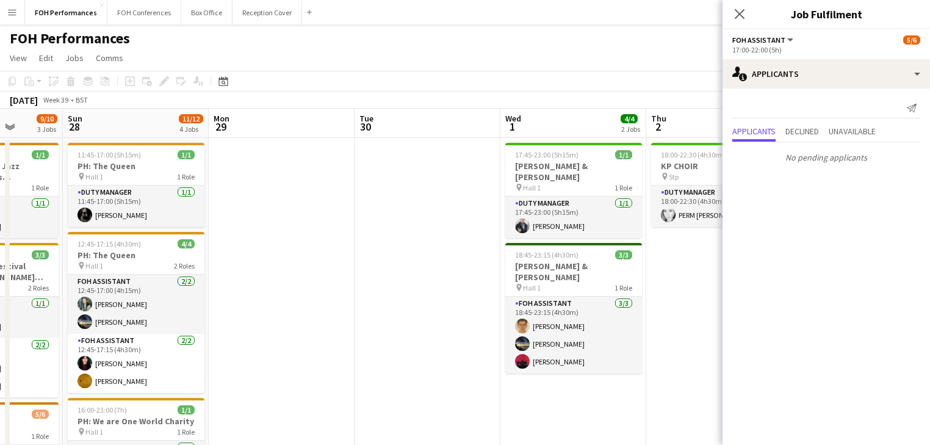
drag, startPoint x: 551, startPoint y: 278, endPoint x: 86, endPoint y: 207, distance: 470.7
click at [79, 212] on app-calendar-viewport "Wed 24 Thu 25 4/5 2 Jobs Fri 26 3/3 2 Jobs Sat 27 9/10 3 Jobs Sun 28 11/12 4 Jo…" at bounding box center [465, 407] width 930 height 597
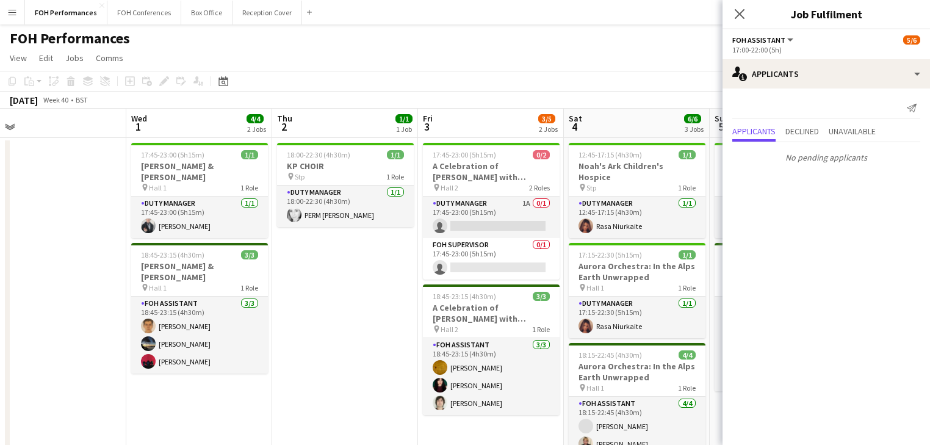
drag, startPoint x: 239, startPoint y: 231, endPoint x: 35, endPoint y: 203, distance: 205.7
click at [35, 204] on app-calendar-viewport "Sat 27 9/10 3 Jobs Sun 28 11/12 4 Jobs Mon 29 Tue 30 Wed 1 4/4 2 Jobs Thu 2 1/1…" at bounding box center [465, 407] width 930 height 597
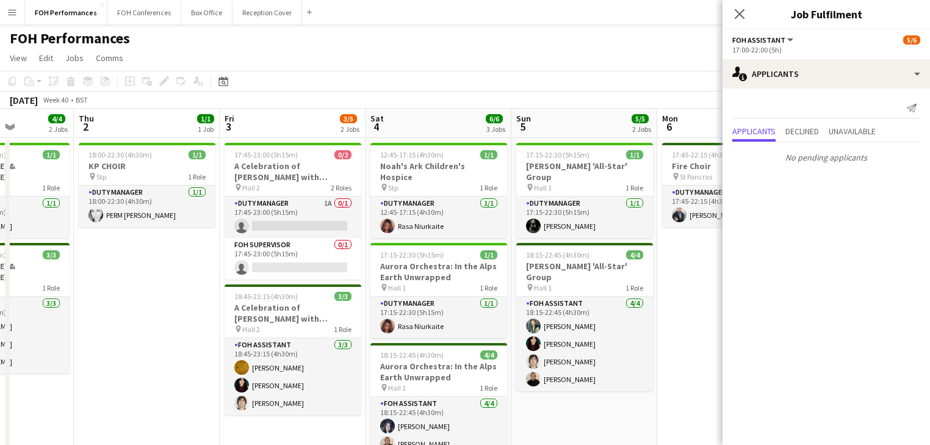
drag, startPoint x: 346, startPoint y: 281, endPoint x: 154, endPoint y: 253, distance: 193.5
click at [154, 253] on app-calendar-viewport "Mon 29 Tue 30 Wed 1 4/4 2 Jobs Thu 2 1/1 1 Job Fri 3 3/5 2 Jobs Sat 4 6/6 3 Job…" at bounding box center [465, 407] width 930 height 597
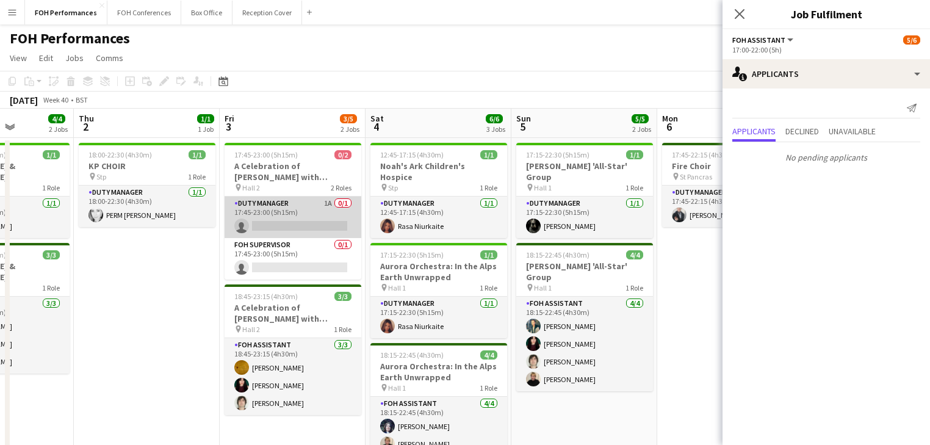
click at [317, 212] on app-card-role "Duty Manager 1A 0/1 17:45-23:00 (5h15m) single-neutral-actions" at bounding box center [292, 216] width 137 height 41
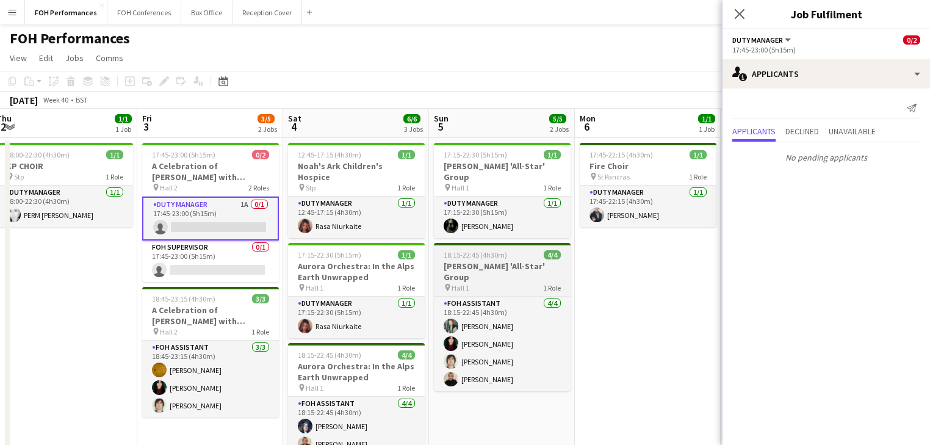
drag, startPoint x: 554, startPoint y: 342, endPoint x: 207, endPoint y: 273, distance: 353.8
click at [181, 278] on app-calendar-viewport "Tue 30 Wed 1 4/4 2 Jobs Thu 2 1/1 1 Job Fri 3 3/5 2 Jobs Sat 4 6/6 3 Jobs Sun 5…" at bounding box center [465, 407] width 930 height 597
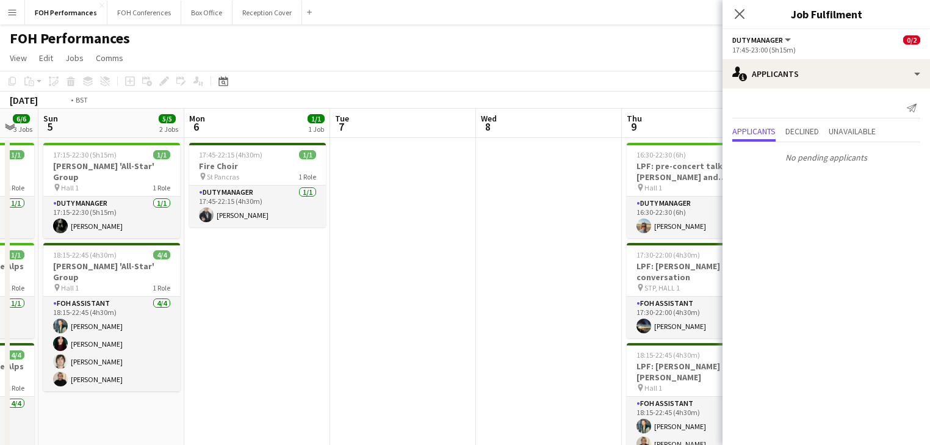
drag, startPoint x: 440, startPoint y: 286, endPoint x: -49, endPoint y: 199, distance: 496.3
click at [0, 199] on html "Menu Boards Boards Boards All jobs Status Workforce Workforce My Workforce Recr…" at bounding box center [465, 363] width 930 height 726
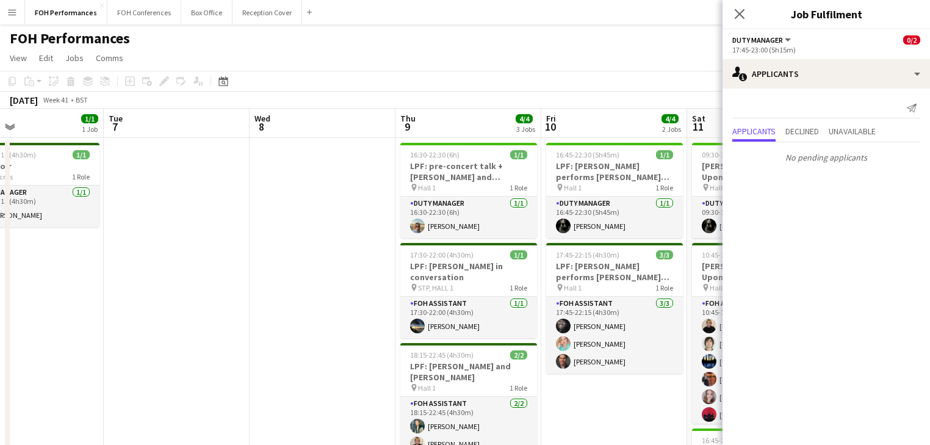
drag, startPoint x: 193, startPoint y: 226, endPoint x: -74, endPoint y: 176, distance: 271.2
click at [0, 176] on html "Menu Boards Boards Boards All jobs Status Workforce Workforce My Workforce Recr…" at bounding box center [465, 363] width 930 height 726
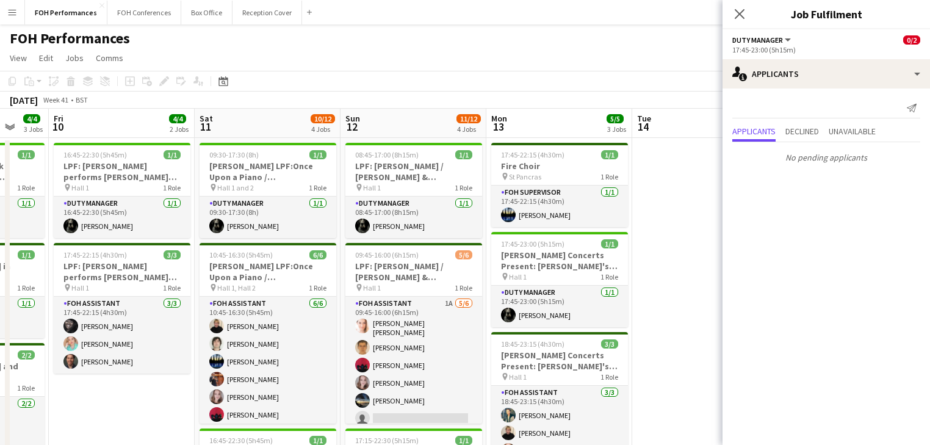
drag, startPoint x: 257, startPoint y: 220, endPoint x: 56, endPoint y: 192, distance: 202.6
click at [56, 192] on app-calendar-viewport "Mon 6 1/1 1 Job Tue 7 Wed 8 Thu 9 4/4 3 Jobs Fri 10 4/4 2 Jobs Sat 11 10/12 4 J…" at bounding box center [465, 407] width 930 height 597
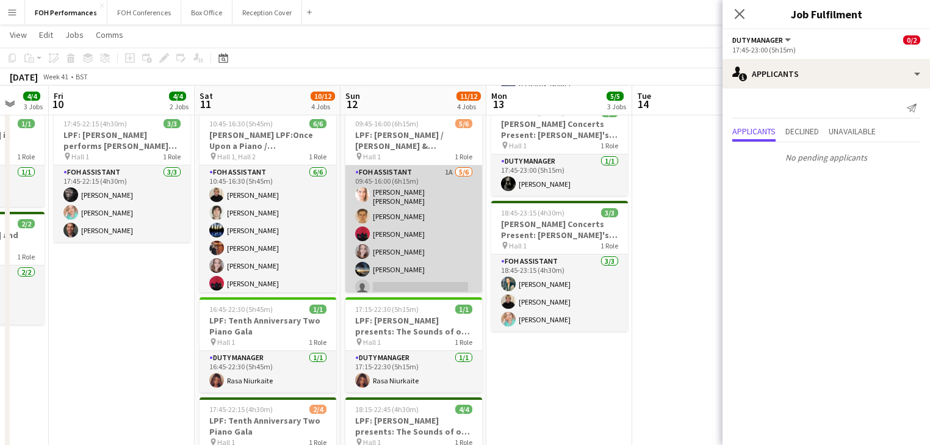
click at [417, 227] on app-card-role "FOH Assistant 1A [DATE] 09:45-16:00 (6h15m) [PERSON_NAME] [PERSON_NAME] [PERSON…" at bounding box center [413, 232] width 137 height 134
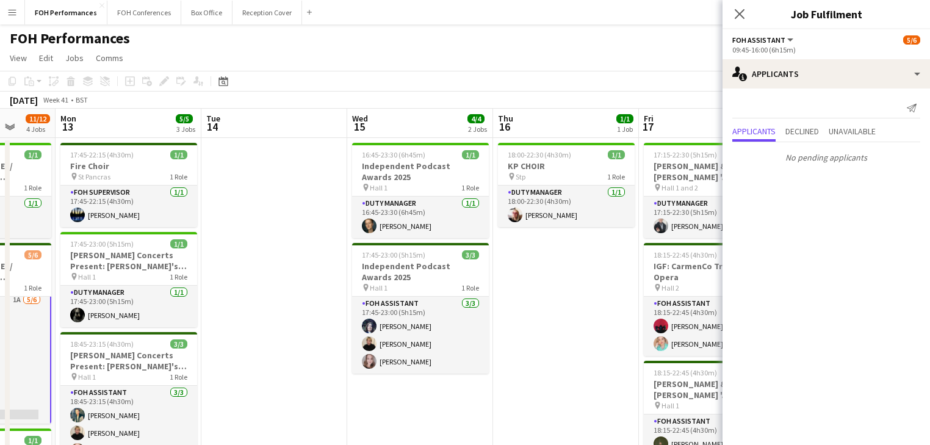
drag, startPoint x: 290, startPoint y: 232, endPoint x: 188, endPoint y: 220, distance: 102.6
click at [188, 220] on app-calendar-viewport "Fri 10 4/4 2 Jobs Sat 11 10/12 4 Jobs Sun 12 11/12 4 Jobs Mon 13 5/5 3 Jobs Tue…" at bounding box center [465, 407] width 930 height 597
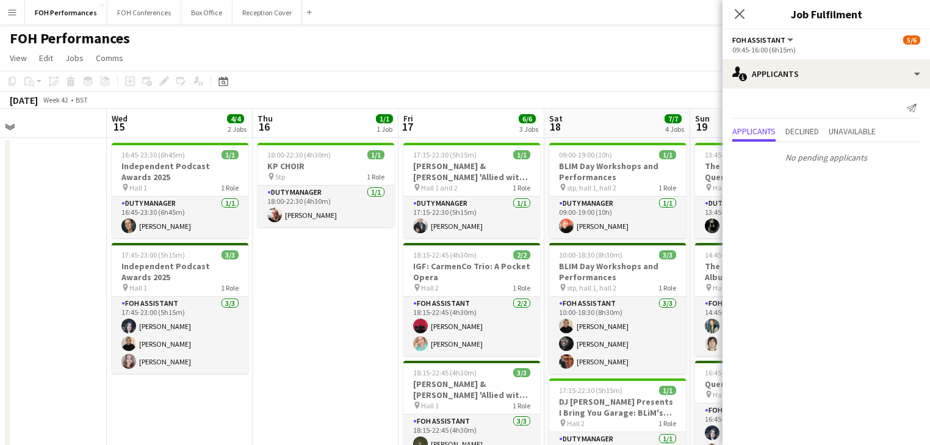
drag, startPoint x: 536, startPoint y: 335, endPoint x: 296, endPoint y: 300, distance: 242.3
click at [296, 300] on app-calendar-viewport "Sun 12 11/12 4 Jobs Mon 13 5/5 3 Jobs Tue 14 Wed 15 4/4 2 Jobs Thu 16 1/1 1 Job…" at bounding box center [465, 407] width 930 height 597
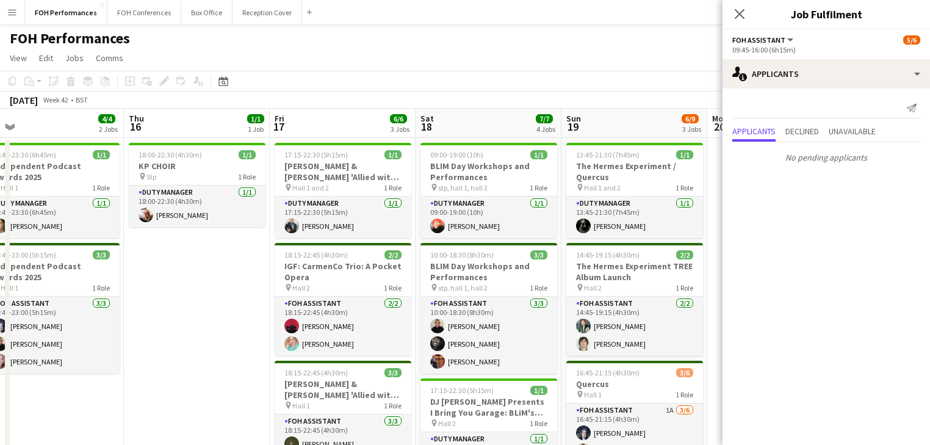
drag, startPoint x: 329, startPoint y: 271, endPoint x: 4, endPoint y: 216, distance: 329.1
click at [4, 216] on app-calendar-viewport "Sun 12 11/12 4 Jobs Mon 13 5/5 3 Jobs Tue 14 Wed 15 4/4 2 Jobs Thu 16 1/1 1 Job…" at bounding box center [465, 407] width 930 height 597
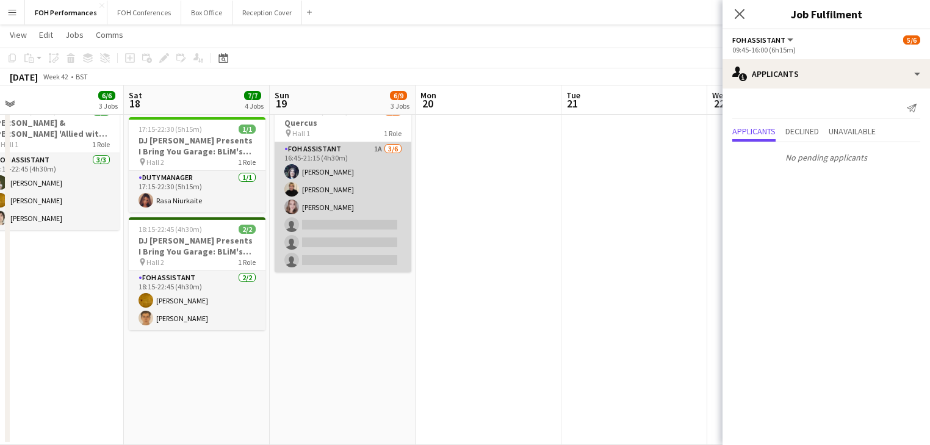
click at [329, 224] on app-card-role "FOH Assistant 1A [DATE] 16:45-21:15 (4h30m) [PERSON_NAME] [PERSON_NAME] [PERSON…" at bounding box center [342, 207] width 137 height 130
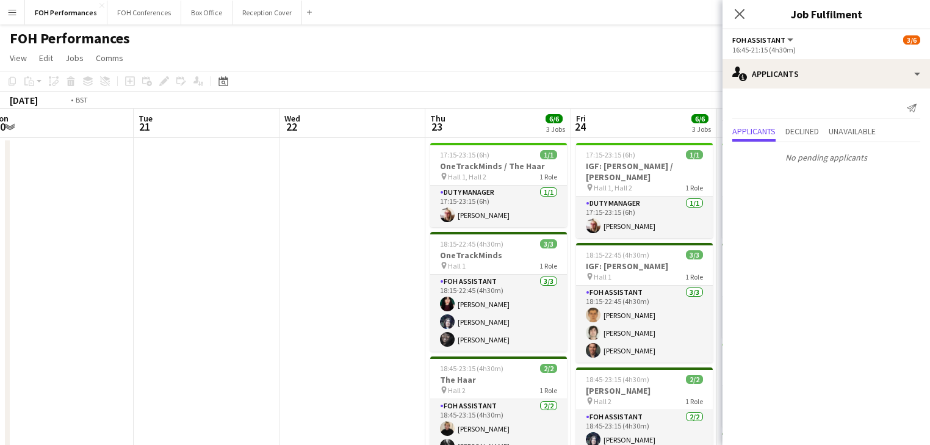
drag, startPoint x: 293, startPoint y: 212, endPoint x: 78, endPoint y: 181, distance: 217.6
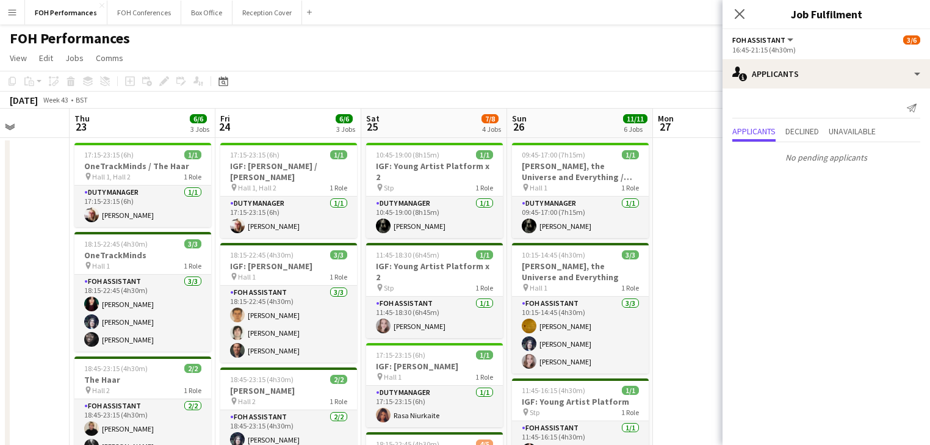
drag, startPoint x: 254, startPoint y: 228, endPoint x: 35, endPoint y: 194, distance: 220.9
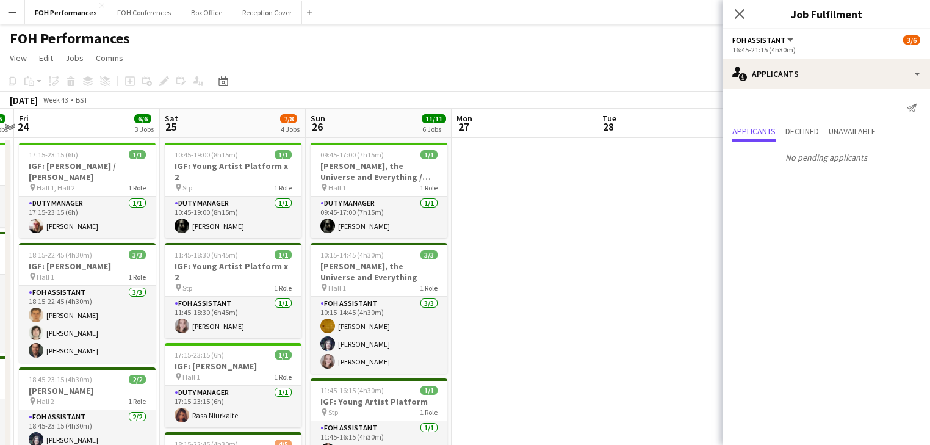
drag, startPoint x: 579, startPoint y: 268, endPoint x: 111, endPoint y: 191, distance: 474.2
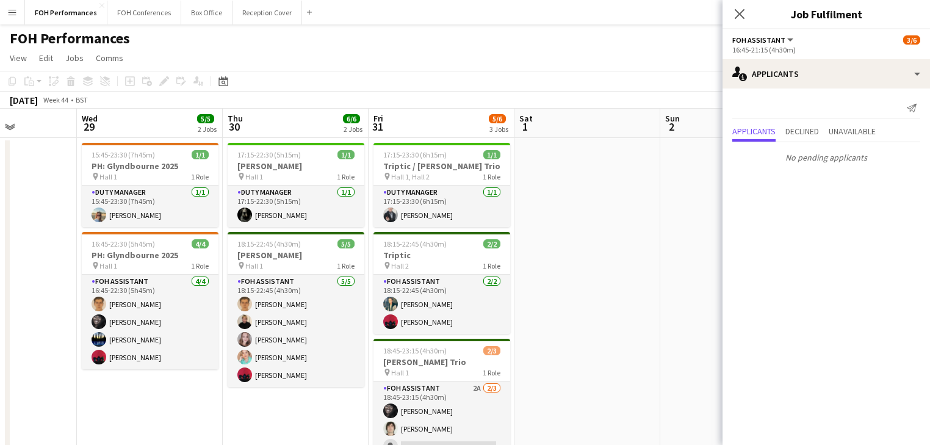
drag, startPoint x: 375, startPoint y: 234, endPoint x: -5, endPoint y: 182, distance: 383.5
click at [0, 182] on html "Menu Boards Boards Boards All jobs Status Workforce Workforce My Workforce Recr…" at bounding box center [465, 438] width 930 height 877
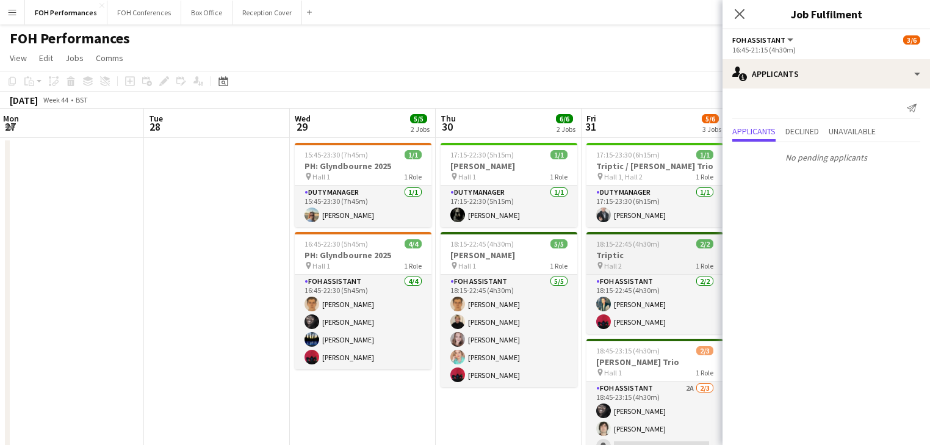
drag, startPoint x: 441, startPoint y: 277, endPoint x: 370, endPoint y: 268, distance: 71.9
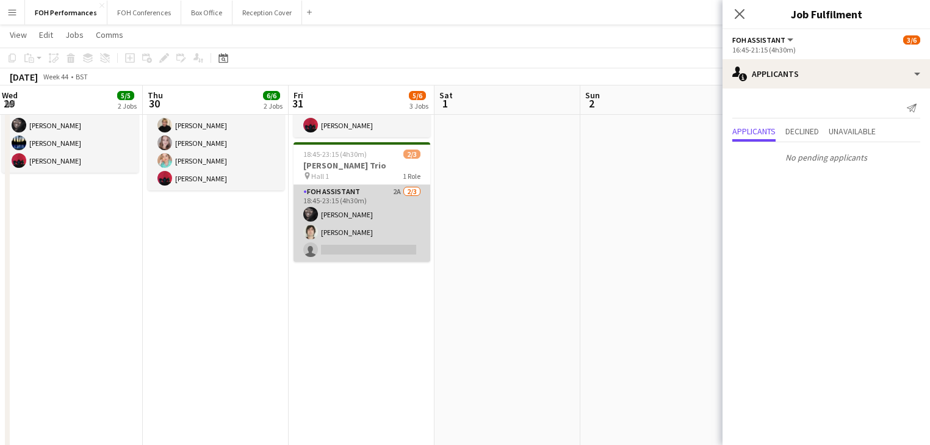
click at [379, 227] on app-card-role "FOH Assistant 2A [DATE] 18:45-23:15 (4h30m) [PERSON_NAME] [PERSON_NAME] single-…" at bounding box center [361, 223] width 137 height 77
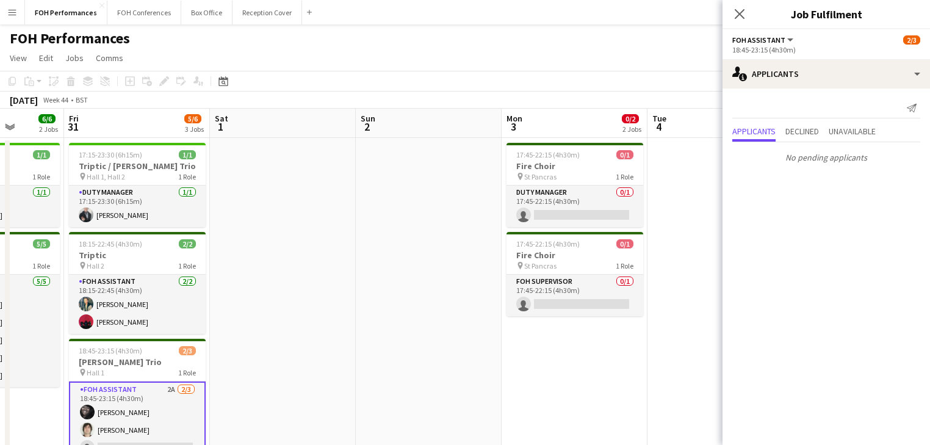
drag, startPoint x: 540, startPoint y: 242, endPoint x: 315, endPoint y: 231, distance: 224.8
click at [743, 18] on icon at bounding box center [739, 14] width 12 height 12
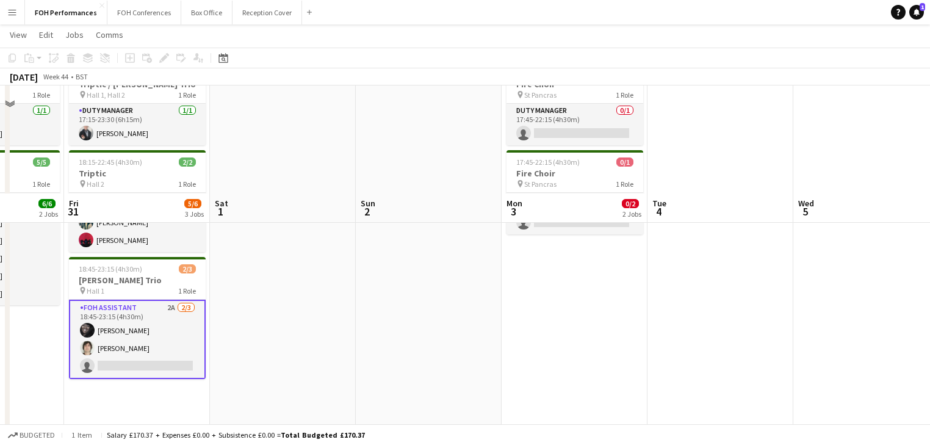
scroll to position [195, 0]
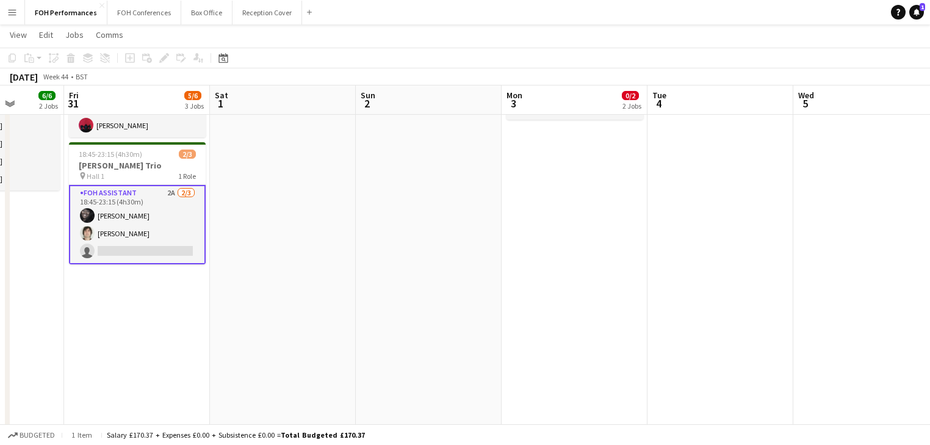
click at [140, 245] on app-card-role "FOH Assistant 2A [DATE] 18:45-23:15 (4h30m) [PERSON_NAME] [PERSON_NAME] single-…" at bounding box center [137, 224] width 137 height 79
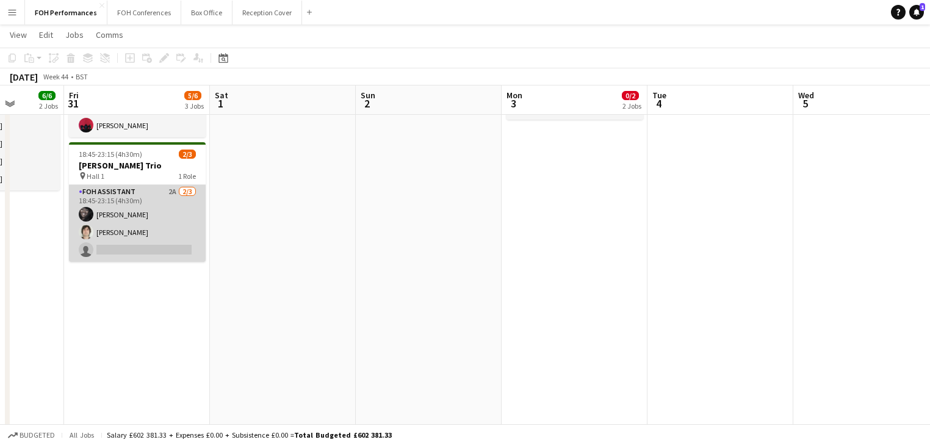
click at [137, 218] on app-card-role "FOH Assistant 2A [DATE] 18:45-23:15 (4h30m) [PERSON_NAME] [PERSON_NAME] single-…" at bounding box center [137, 223] width 137 height 77
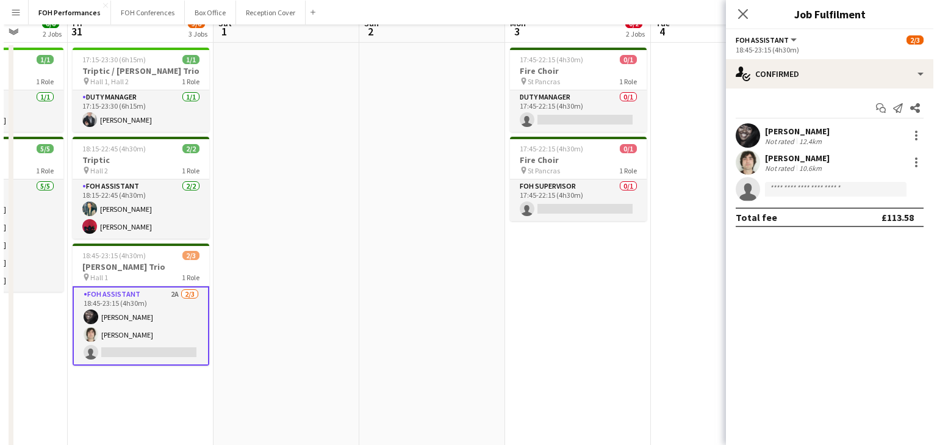
scroll to position [0, 0]
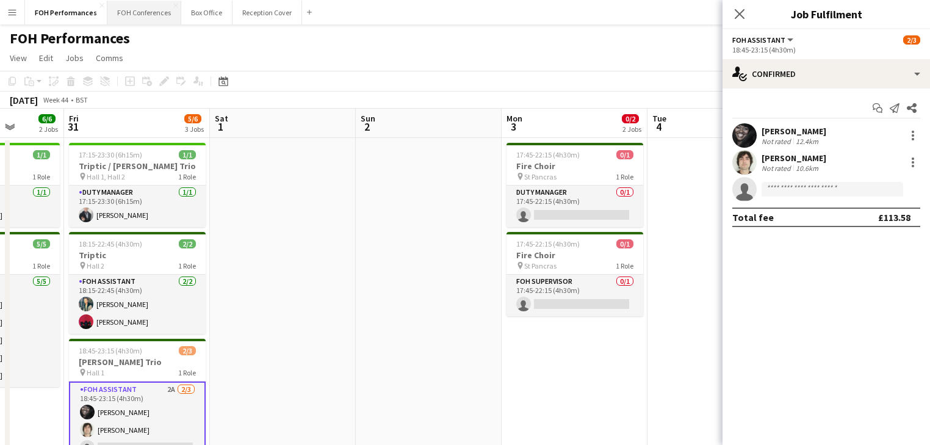
click at [123, 21] on button "FOH Conferences Close" at bounding box center [144, 13] width 74 height 24
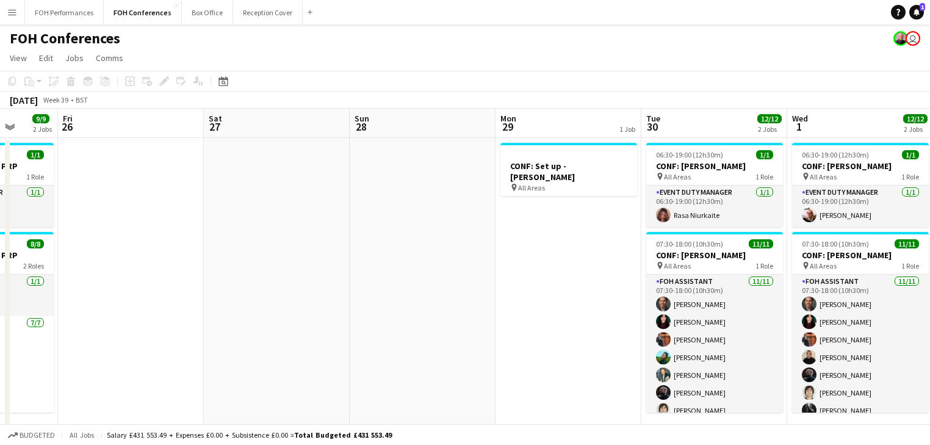
drag, startPoint x: 82, startPoint y: 209, endPoint x: 44, endPoint y: 198, distance: 39.4
click at [44, 198] on app-calendar-viewport "Mon 22 6/6 2 Jobs Tue 23 14/15 4 Jobs Wed 24 12/12 4 Jobs Thu 25 9/9 2 Jobs Fri…" at bounding box center [465, 443] width 930 height 669
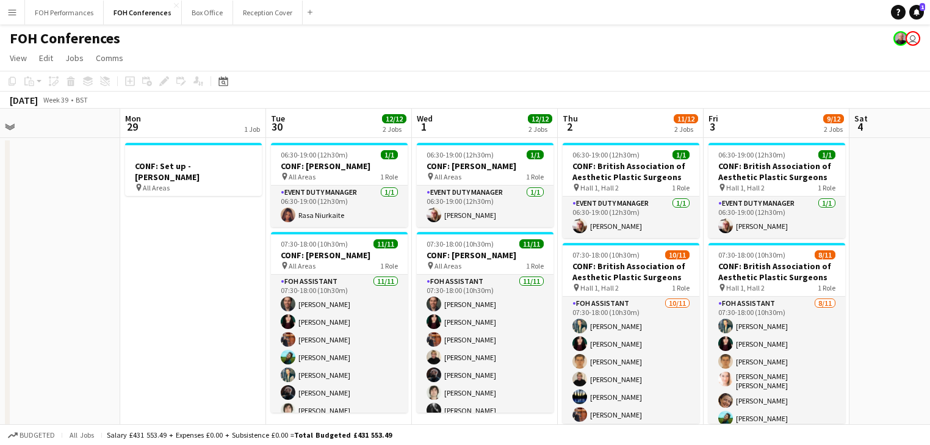
drag, startPoint x: 140, startPoint y: 246, endPoint x: 51, endPoint y: 223, distance: 92.0
click at [51, 223] on app-calendar-viewport "Thu 25 9/9 2 Jobs Fri 26 Sat 27 Sun 28 Mon 29 1 Job Tue 30 12/12 2 Jobs Wed 1 1…" at bounding box center [465, 443] width 930 height 669
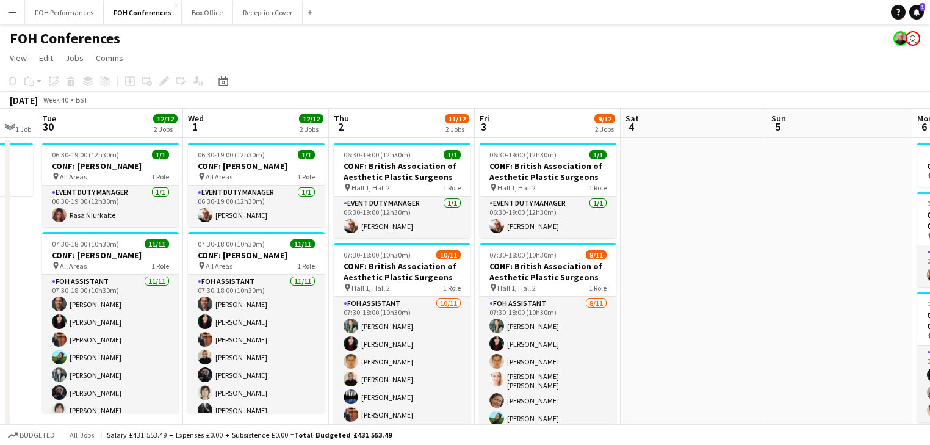
drag, startPoint x: 300, startPoint y: 273, endPoint x: 63, endPoint y: 217, distance: 243.8
click at [63, 217] on app-calendar-viewport "Sat 27 Sun 28 Mon 29 1 Job Tue 30 12/12 2 Jobs Wed 1 12/12 2 Jobs Thu 2 11/12 2…" at bounding box center [465, 443] width 930 height 669
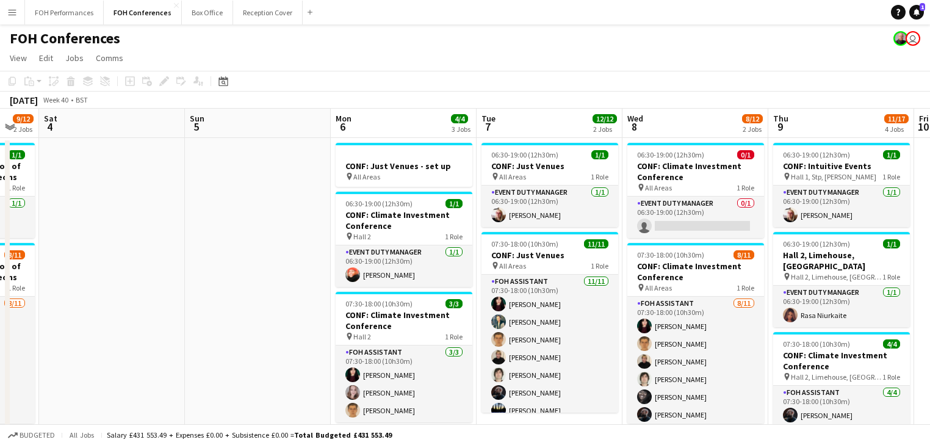
drag, startPoint x: 393, startPoint y: 264, endPoint x: 259, endPoint y: 243, distance: 135.8
click at [198, 225] on app-calendar-viewport "Wed 1 12/12 2 Jobs Thu 2 11/12 2 Jobs Fri 3 9/12 2 Jobs Sat 4 Sun 5 Mon 6 4/4 3…" at bounding box center [465, 443] width 930 height 669
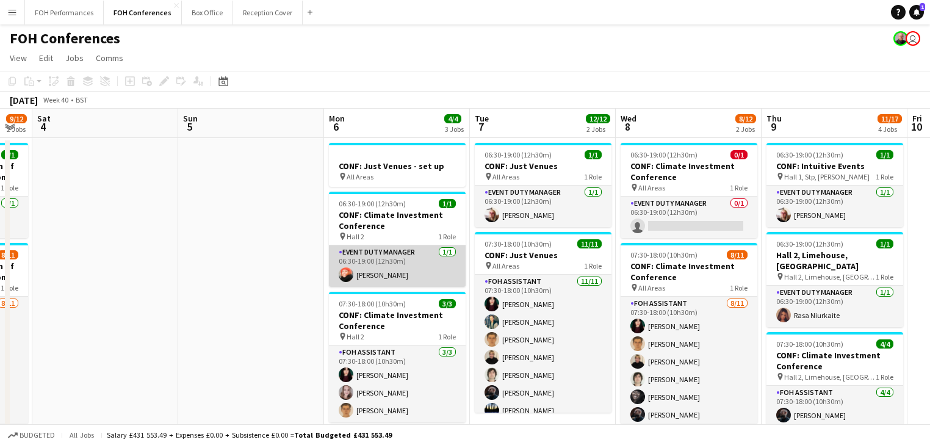
click at [364, 270] on app-card-role "Event Duty Manager [DATE] 06:30-19:00 (12h30m) [PERSON_NAME]" at bounding box center [397, 265] width 137 height 41
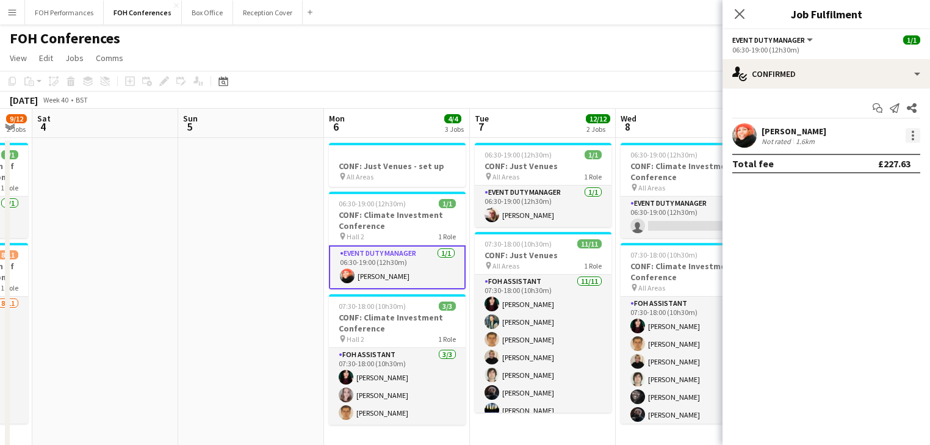
click at [912, 138] on div at bounding box center [912, 139] width 2 height 2
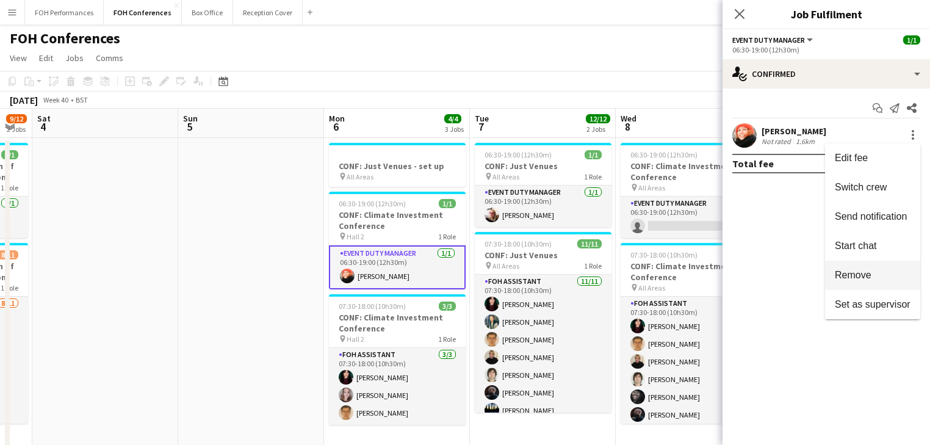
click at [848, 278] on span "Remove" at bounding box center [852, 275] width 37 height 10
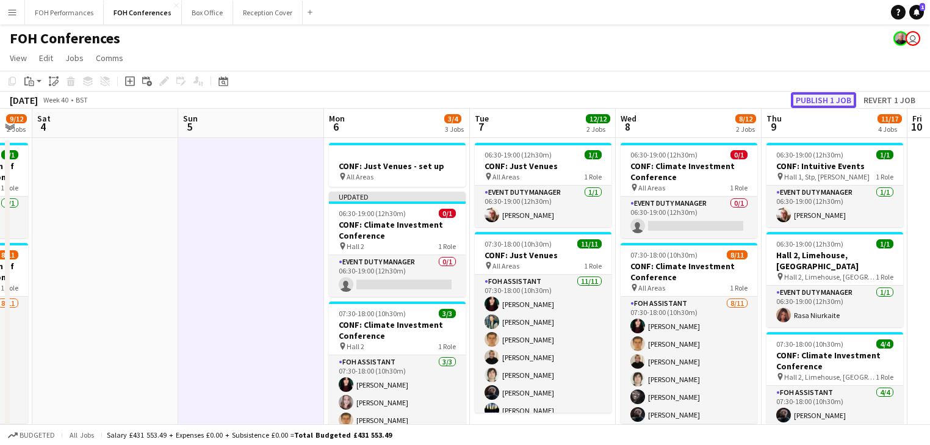
click at [823, 101] on button "Publish 1 job" at bounding box center [823, 100] width 65 height 16
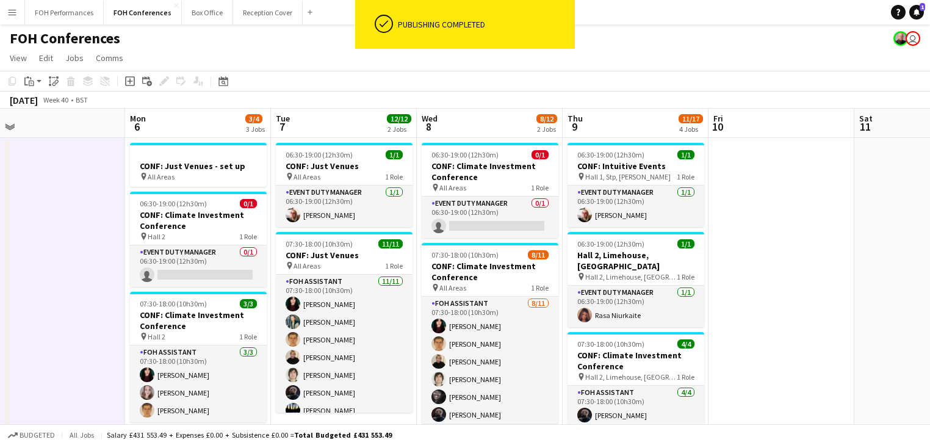
scroll to position [0, 368]
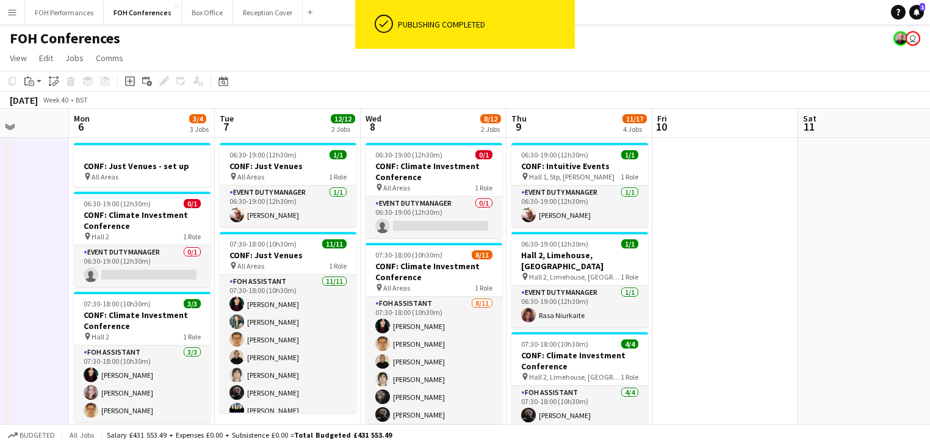
drag, startPoint x: 696, startPoint y: 345, endPoint x: 441, endPoint y: 314, distance: 256.9
click at [441, 314] on app-calendar-viewport "Fri 3 9/12 2 Jobs Sat 4 Sun 5 Mon 6 3/4 3 Jobs Tue 7 12/12 2 Jobs Wed 8 8/12 2 …" at bounding box center [465, 443] width 930 height 669
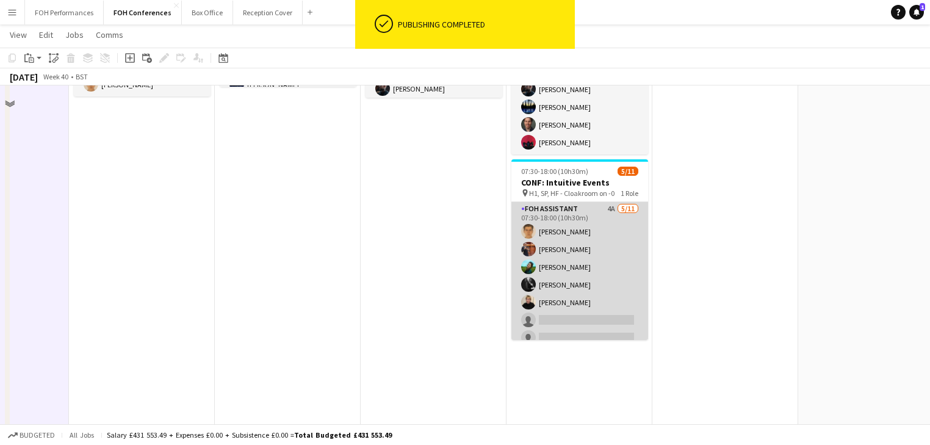
scroll to position [325, 0]
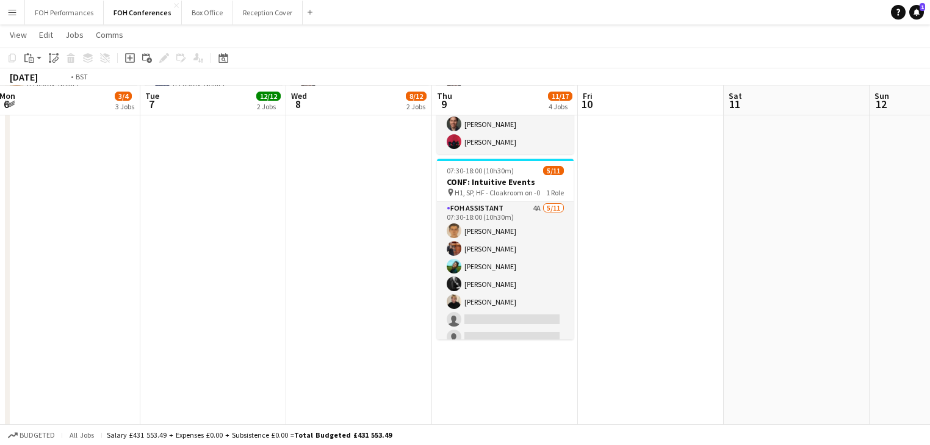
drag, startPoint x: 399, startPoint y: 274, endPoint x: 293, endPoint y: 278, distance: 105.6
click at [293, 278] on app-calendar-viewport "Fri 3 9/12 2 Jobs Sat 4 Sun 5 Mon 6 3/4 3 Jobs Tue 7 12/12 2 Jobs Wed 8 8/12 2 …" at bounding box center [465, 187] width 930 height 930
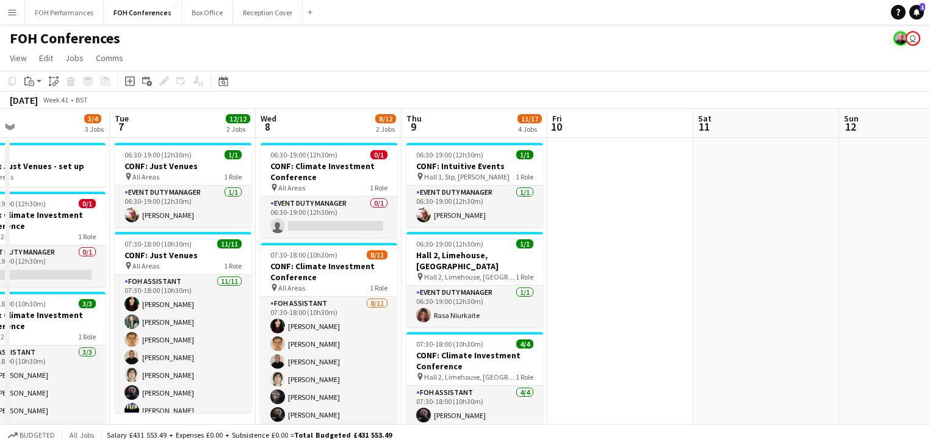
scroll to position [65, 0]
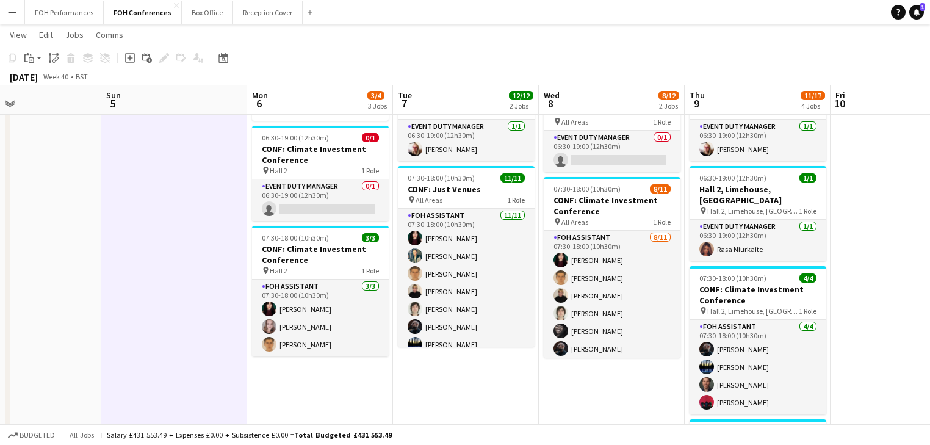
drag, startPoint x: 402, startPoint y: 320, endPoint x: 673, endPoint y: 334, distance: 271.8
click at [679, 335] on app-calendar-viewport "Thu 2 11/12 2 Jobs Fri 3 9/12 2 Jobs Sat 4 Sun 5 Mon 6 3/4 3 Jobs Tue 7 12/12 2…" at bounding box center [465, 448] width 930 height 930
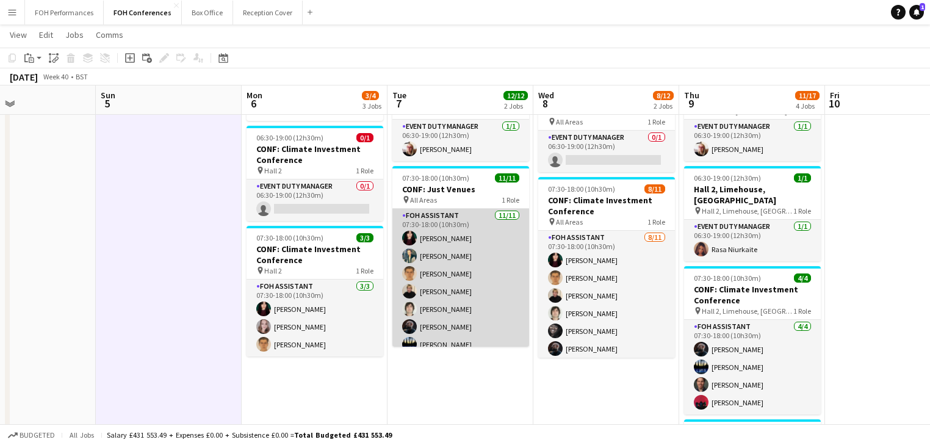
scroll to position [0, 0]
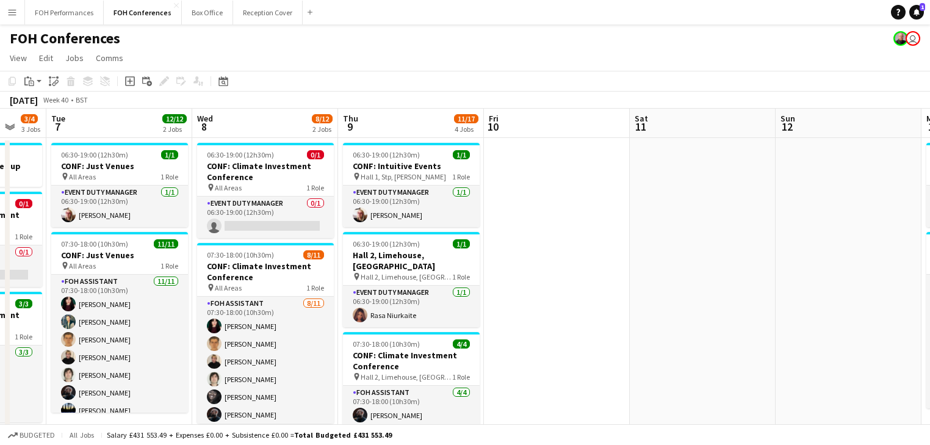
drag, startPoint x: 846, startPoint y: 308, endPoint x: 501, endPoint y: 256, distance: 349.1
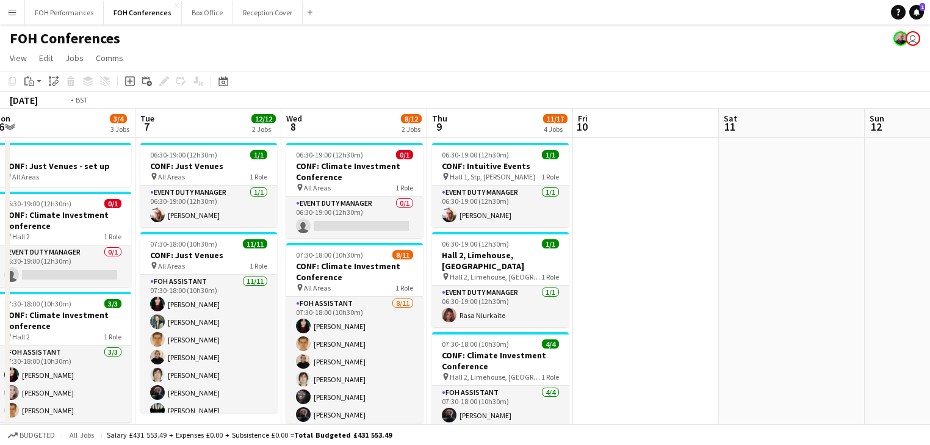
scroll to position [0, 407]
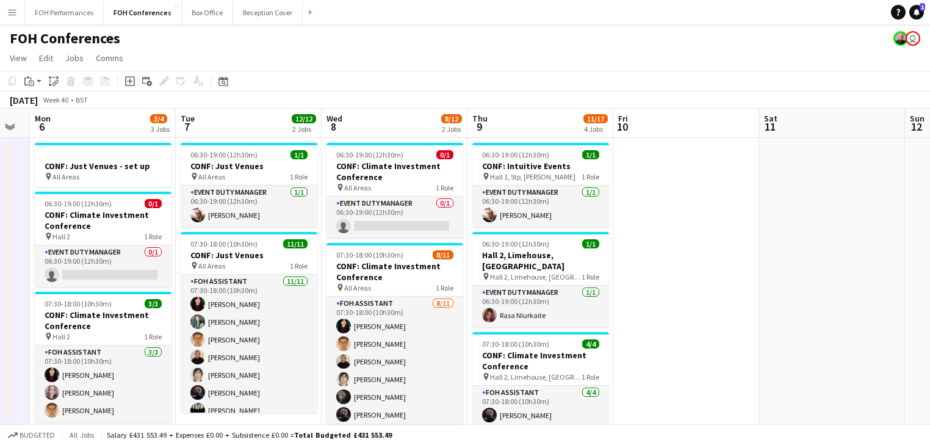
drag, startPoint x: 529, startPoint y: 290, endPoint x: 664, endPoint y: 281, distance: 134.5
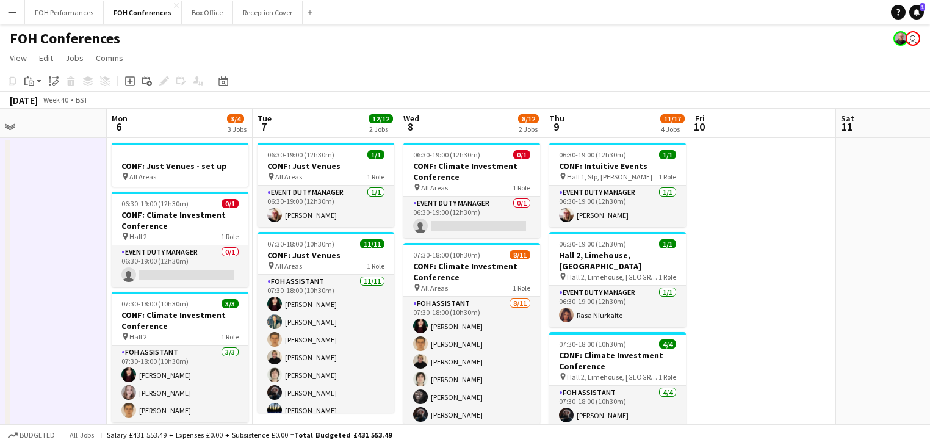
scroll to position [0, 305]
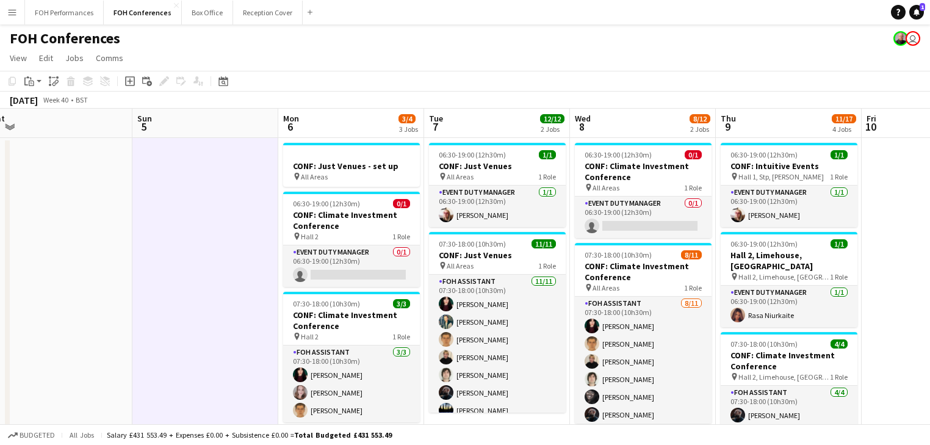
drag, startPoint x: 308, startPoint y: 274, endPoint x: 556, endPoint y: 280, distance: 247.7
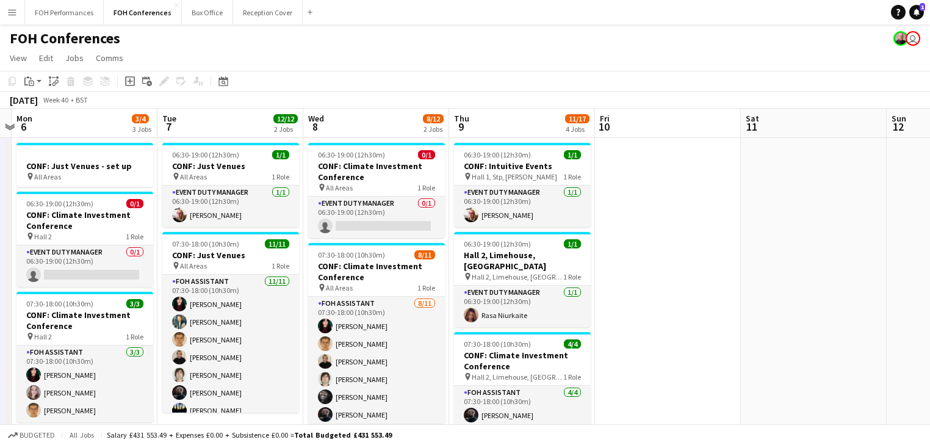
drag, startPoint x: 538, startPoint y: 290, endPoint x: 266, endPoint y: 261, distance: 273.6
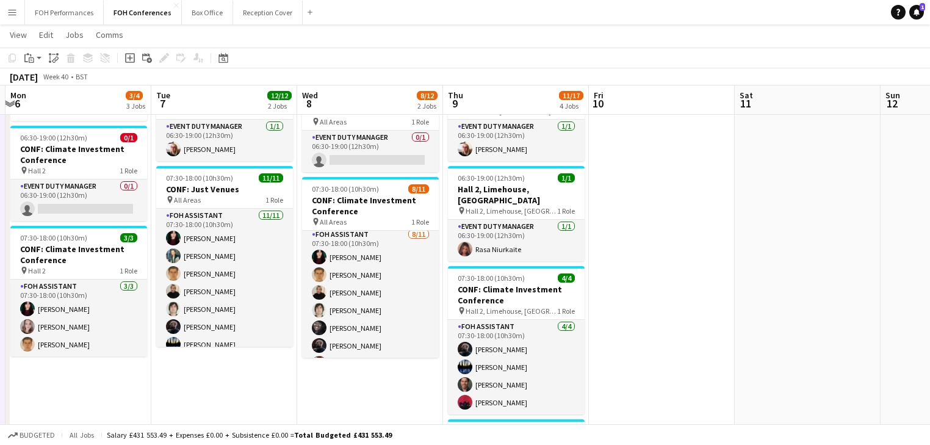
scroll to position [0, 0]
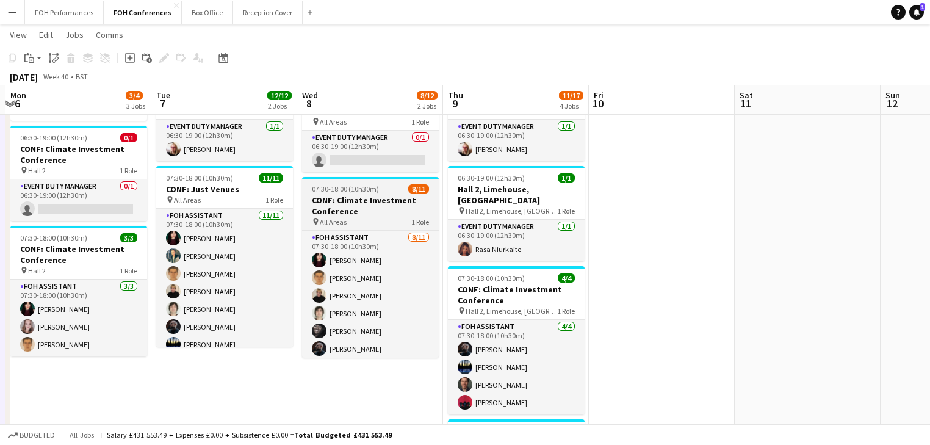
click at [356, 210] on h3 "CONF: Climate Investment Conference" at bounding box center [370, 206] width 137 height 22
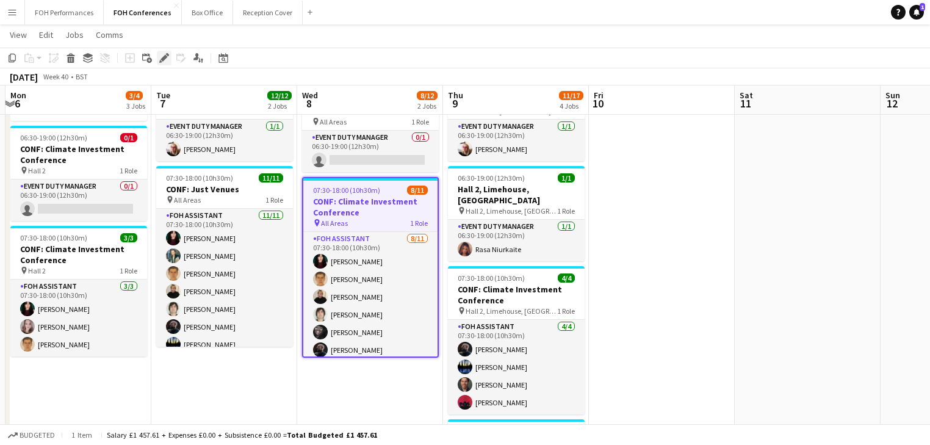
click at [159, 56] on icon "Edit" at bounding box center [164, 58] width 10 height 10
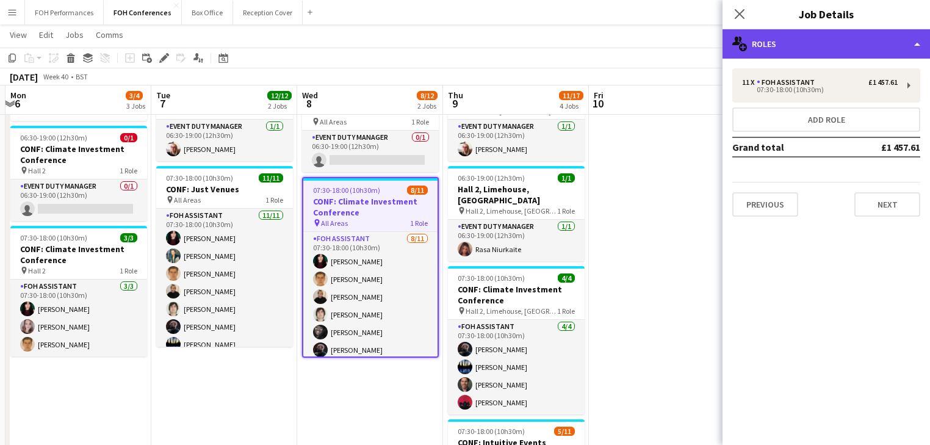
click at [809, 41] on div "multiple-users-add Roles" at bounding box center [825, 43] width 207 height 29
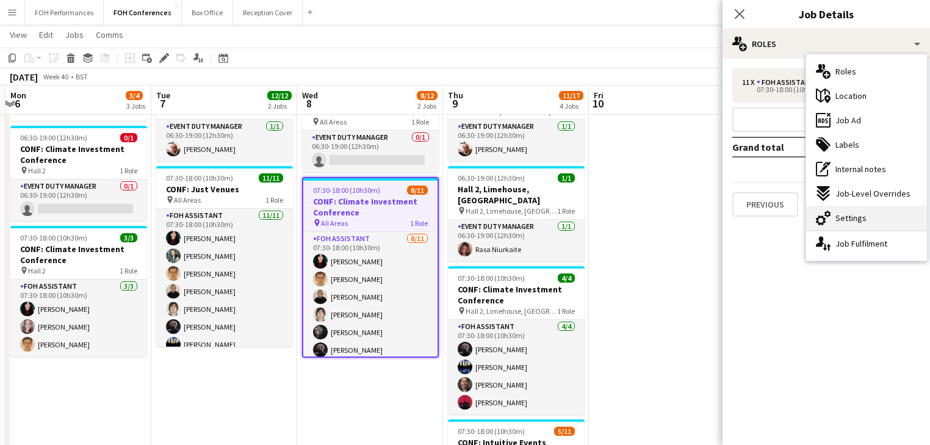
click at [857, 213] on span "Settings" at bounding box center [850, 217] width 31 height 11
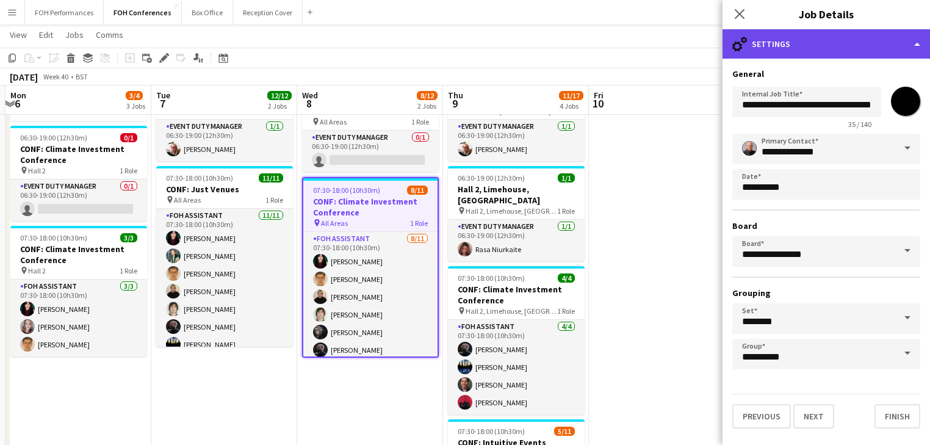
click at [815, 41] on div "cog-double-3 Settings" at bounding box center [825, 43] width 207 height 29
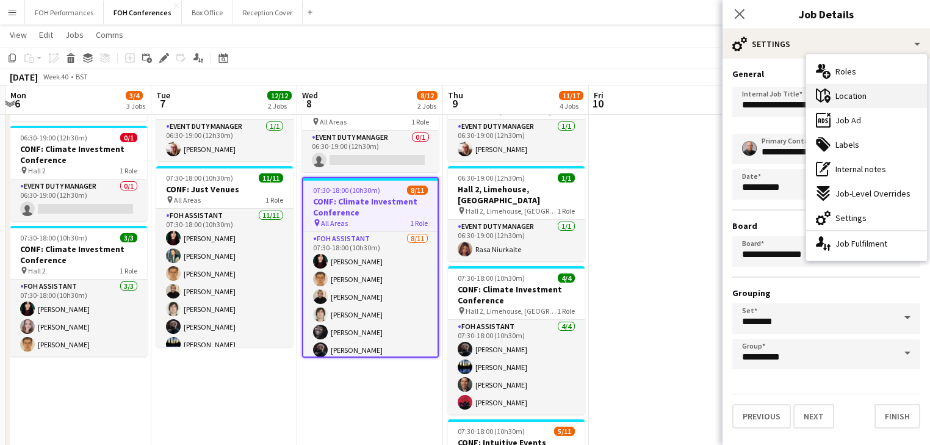
click at [853, 99] on span "Location" at bounding box center [850, 95] width 31 height 11
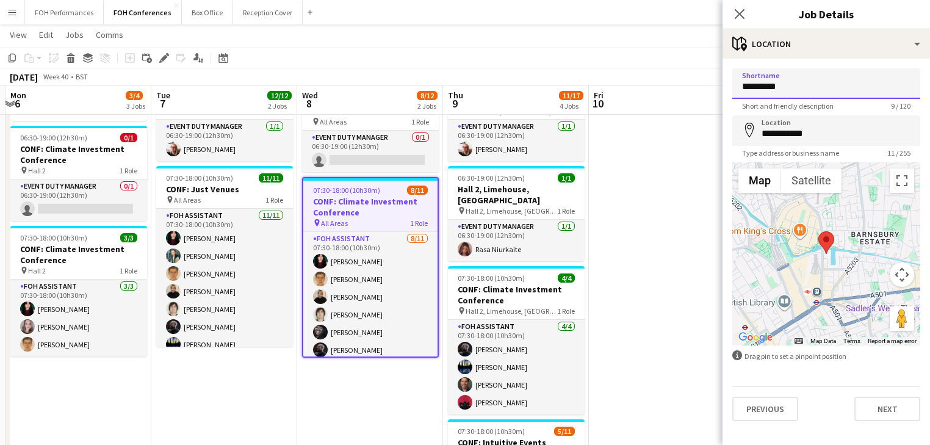
drag, startPoint x: 791, startPoint y: 90, endPoint x: 709, endPoint y: 81, distance: 82.9
click at [709, 81] on body "Menu Boards Boards Boards All jobs Status Workforce Workforce My Workforce Recr…" at bounding box center [465, 434] width 930 height 998
click at [767, 85] on input "**********" at bounding box center [826, 83] width 188 height 30
click at [883, 88] on input "**********" at bounding box center [826, 83] width 188 height 30
click at [826, 87] on input "**********" at bounding box center [826, 83] width 188 height 30
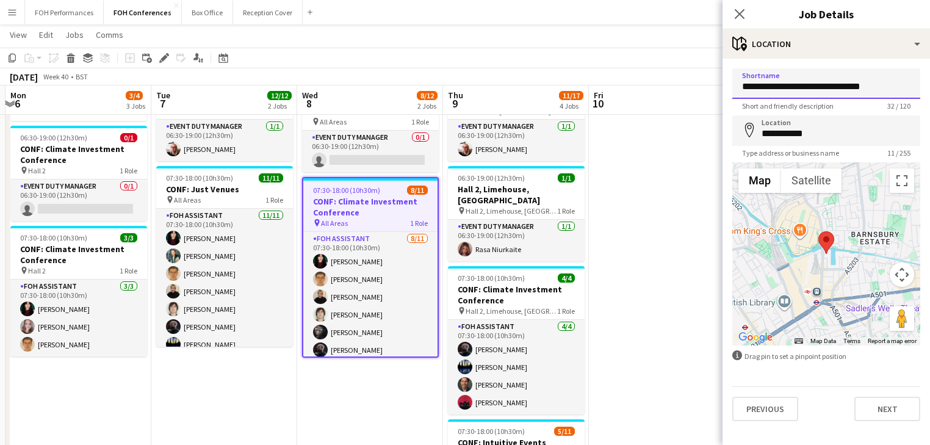
click at [871, 88] on input "**********" at bounding box center [826, 83] width 188 height 30
type input "**********"
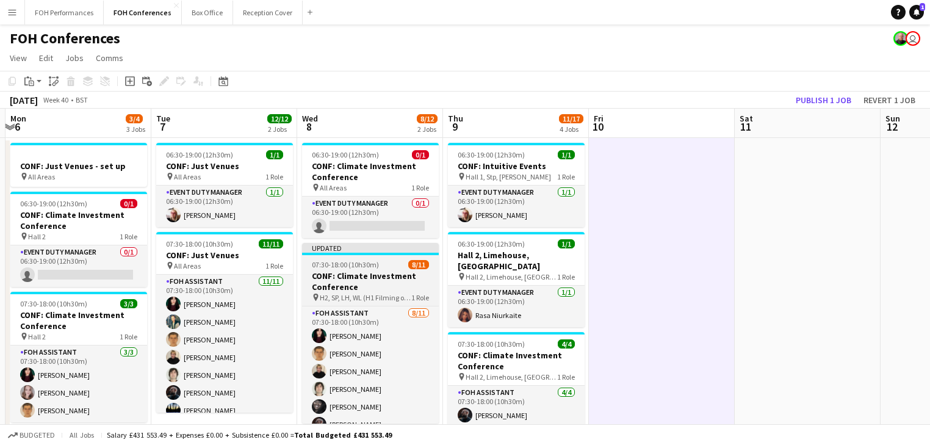
click at [354, 279] on h3 "CONF: Climate Investment Conference" at bounding box center [370, 281] width 137 height 22
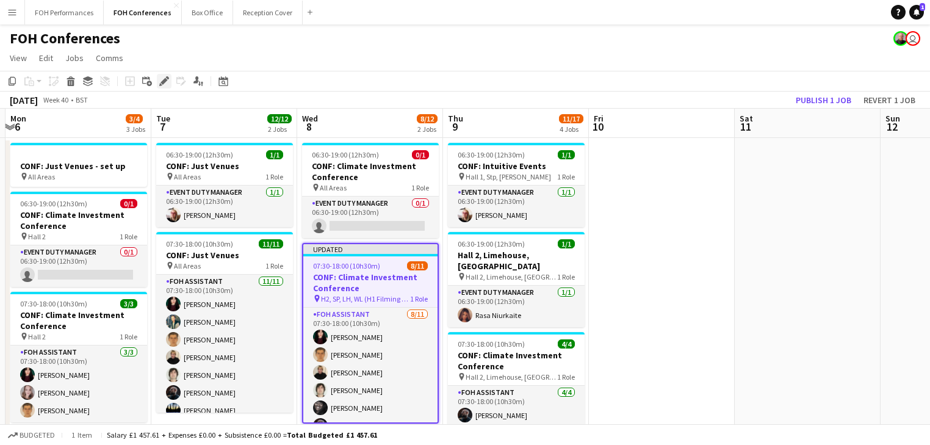
click at [159, 85] on icon "Edit" at bounding box center [164, 81] width 10 height 10
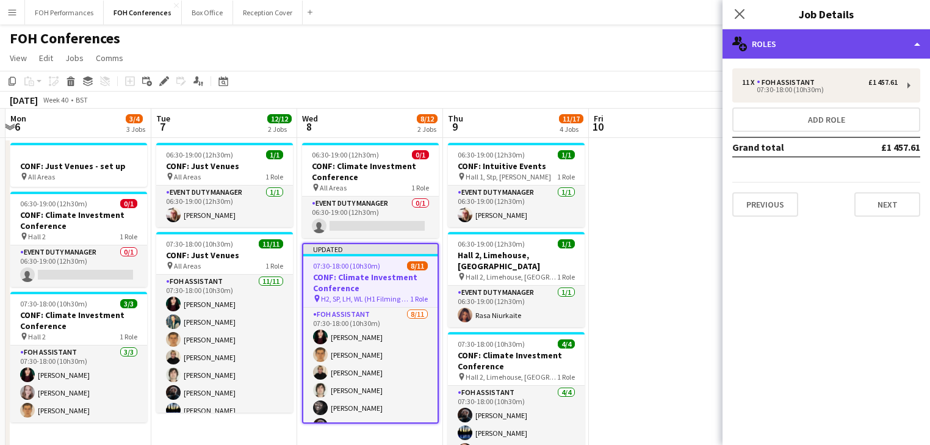
click at [836, 48] on div "multiple-users-add Roles" at bounding box center [825, 43] width 207 height 29
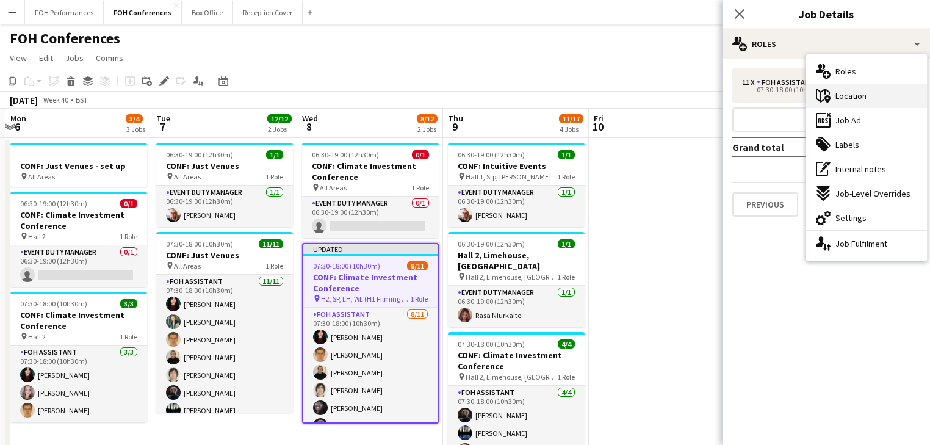
click at [852, 95] on span "Location" at bounding box center [850, 95] width 31 height 11
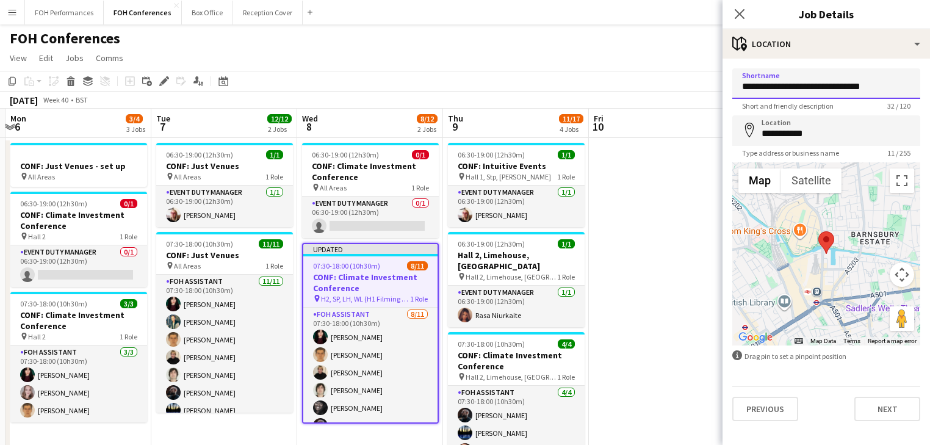
drag, startPoint x: 740, startPoint y: 87, endPoint x: 907, endPoint y: 87, distance: 167.1
click at [907, 87] on input "**********" at bounding box center [826, 83] width 188 height 30
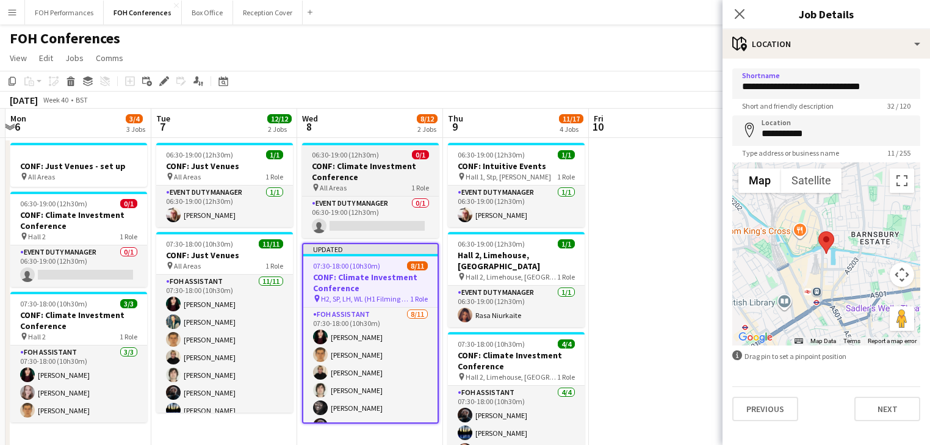
click at [351, 170] on h3 "CONF: Climate Investment Conference" at bounding box center [370, 171] width 137 height 22
type input "*********"
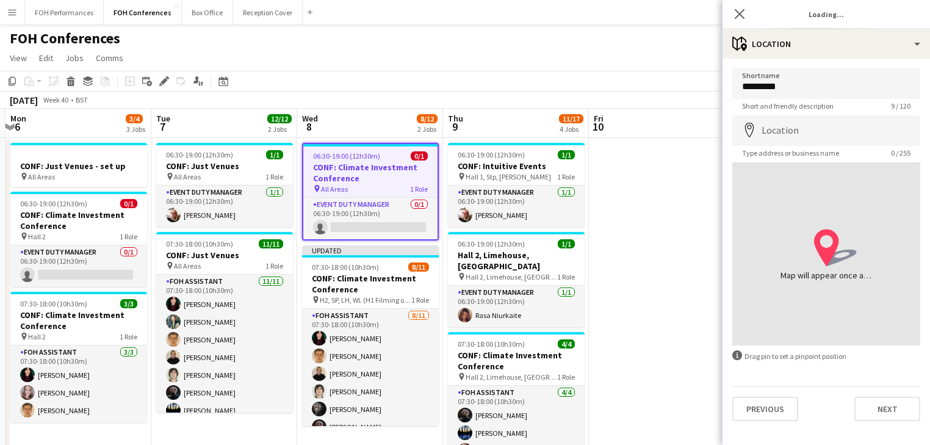
type input "**********"
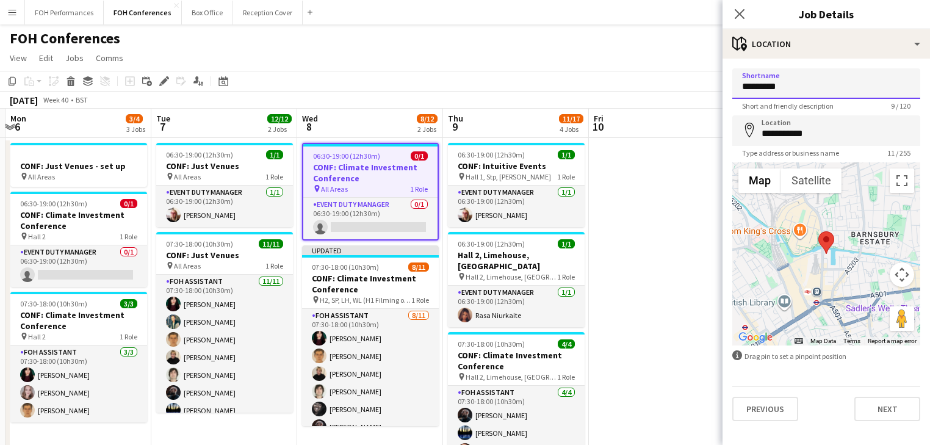
drag, startPoint x: 787, startPoint y: 88, endPoint x: 706, endPoint y: 90, distance: 81.1
paste input "**********"
type input "**********"
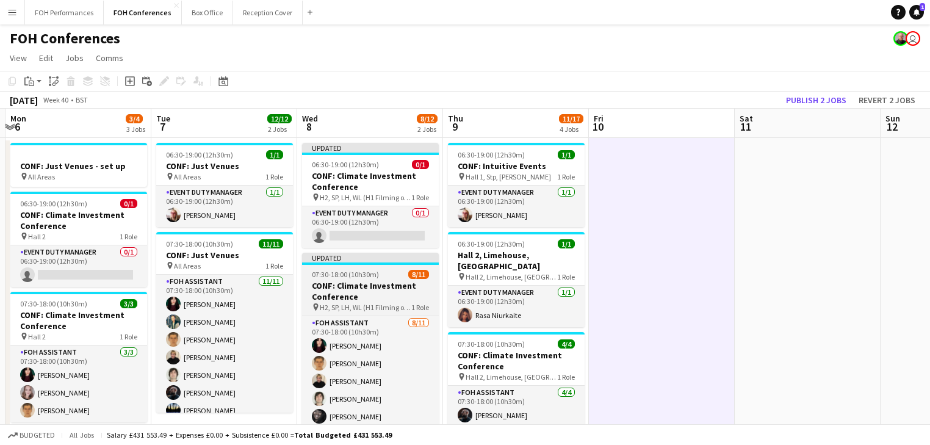
click at [359, 290] on h3 "CONF: Climate Investment Conference" at bounding box center [370, 291] width 137 height 22
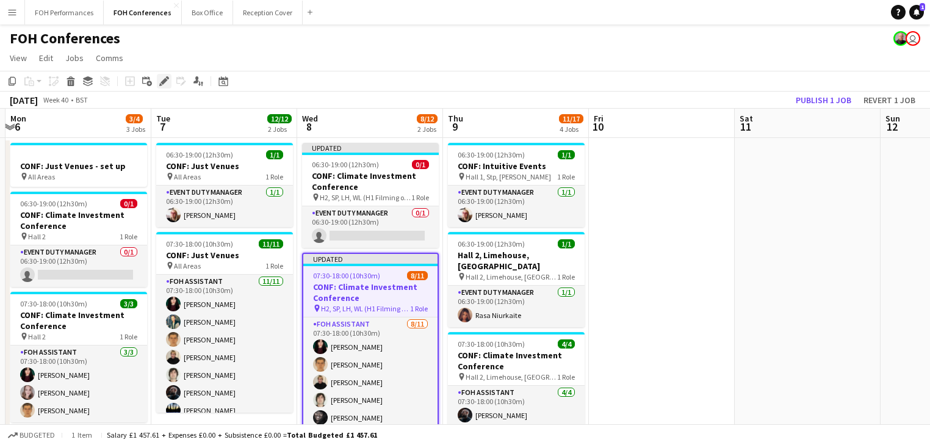
click at [160, 81] on icon "Edit" at bounding box center [164, 81] width 10 height 10
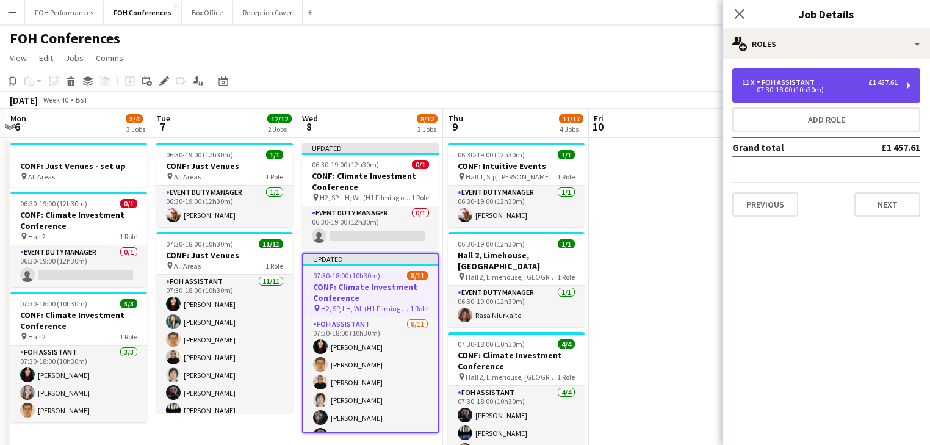
click at [816, 87] on div "07:30-18:00 (10h30m)" at bounding box center [820, 90] width 156 height 6
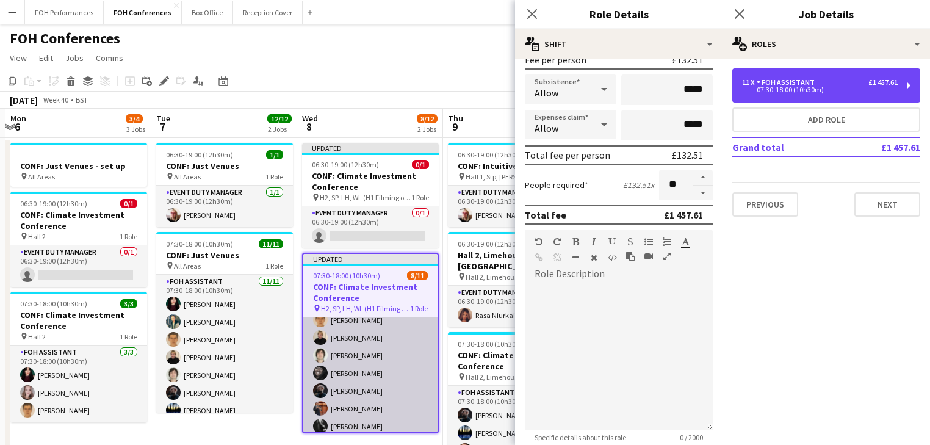
scroll to position [102, 0]
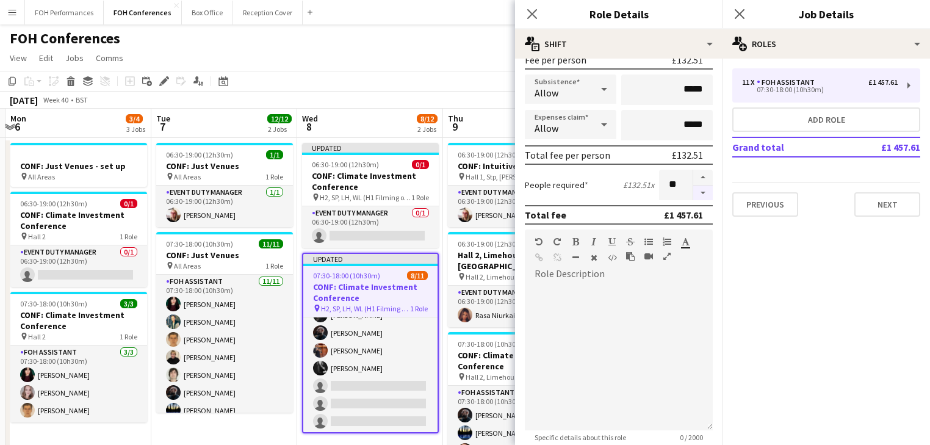
click at [698, 192] on button "button" at bounding box center [703, 192] width 20 height 15
type input "*"
click at [383, 88] on app-toolbar "Copy Paste Paste Ctrl+V Paste with crew Ctrl+Shift+V Paste linked Job [GEOGRAPH…" at bounding box center [465, 81] width 930 height 21
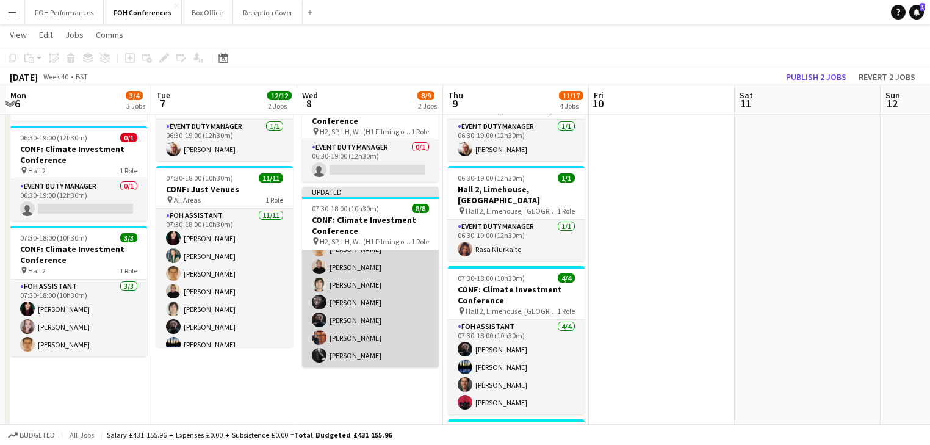
scroll to position [0, 0]
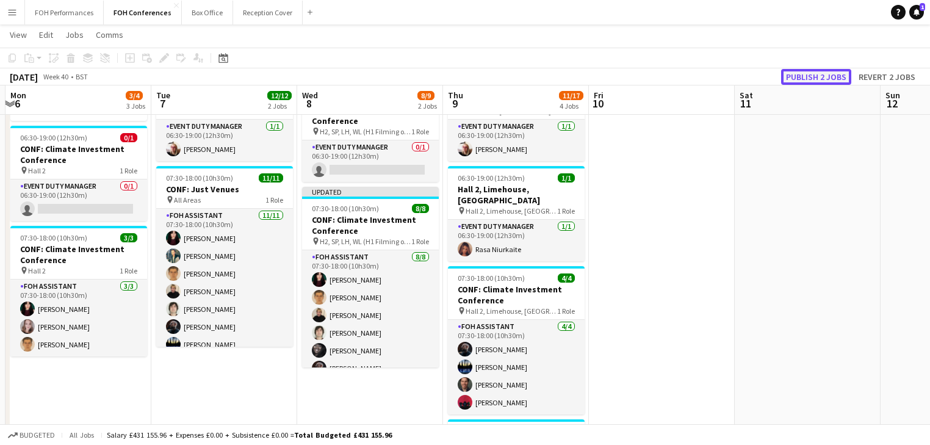
click at [815, 74] on button "Publish 2 jobs" at bounding box center [816, 77] width 70 height 16
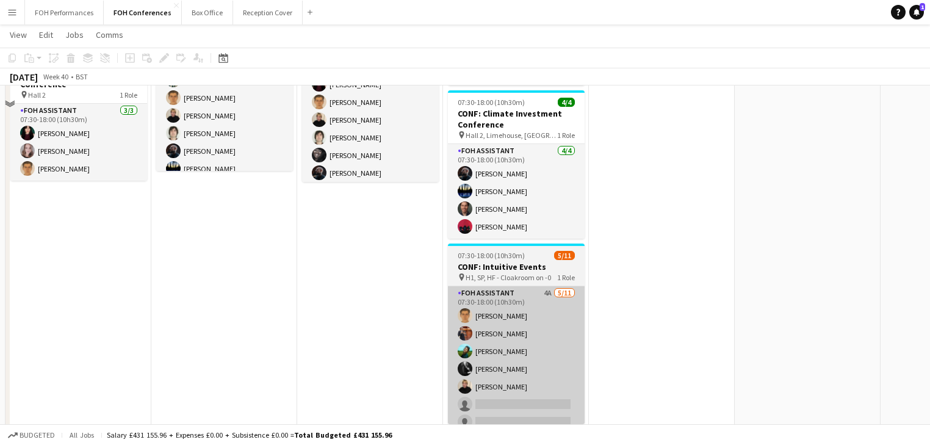
scroll to position [260, 0]
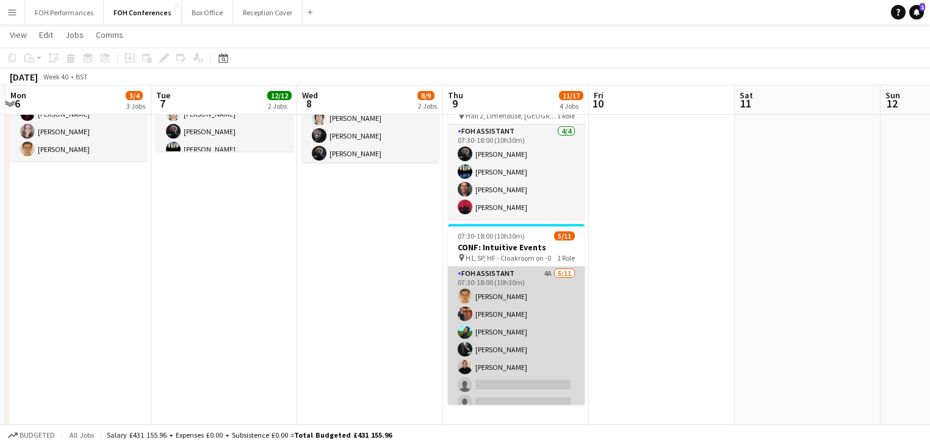
click at [528, 318] on app-card-role "FOH Assistant 4A [DATE] 07:30-18:00 (10h30m) [PERSON_NAME] [PERSON_NAME] [PERSO…" at bounding box center [516, 376] width 137 height 218
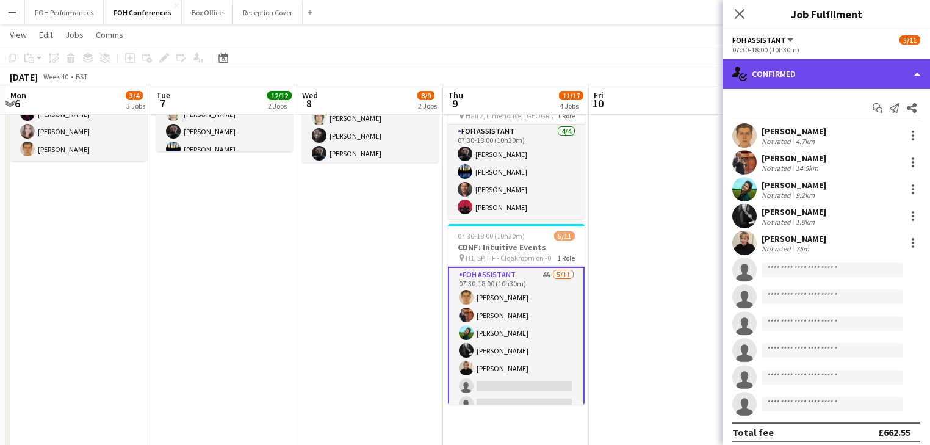
click at [816, 64] on div "single-neutral-actions-check-2 Confirmed" at bounding box center [825, 73] width 207 height 29
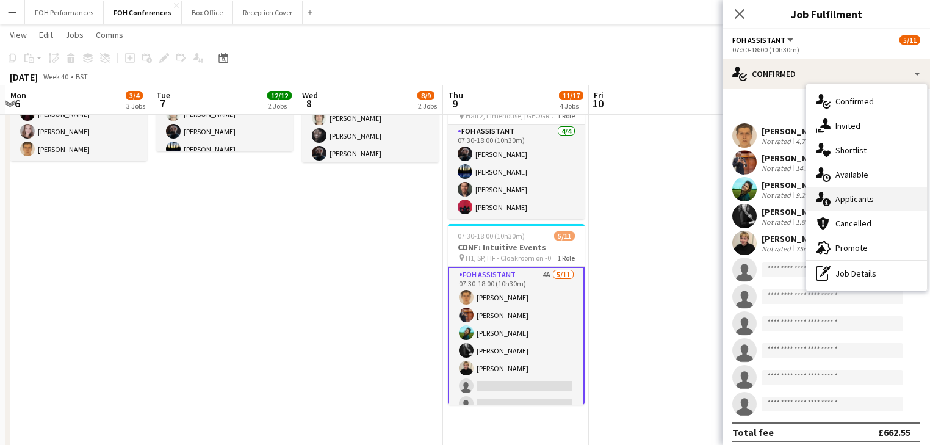
click at [873, 203] on div "single-neutral-actions-information Applicants" at bounding box center [866, 199] width 121 height 24
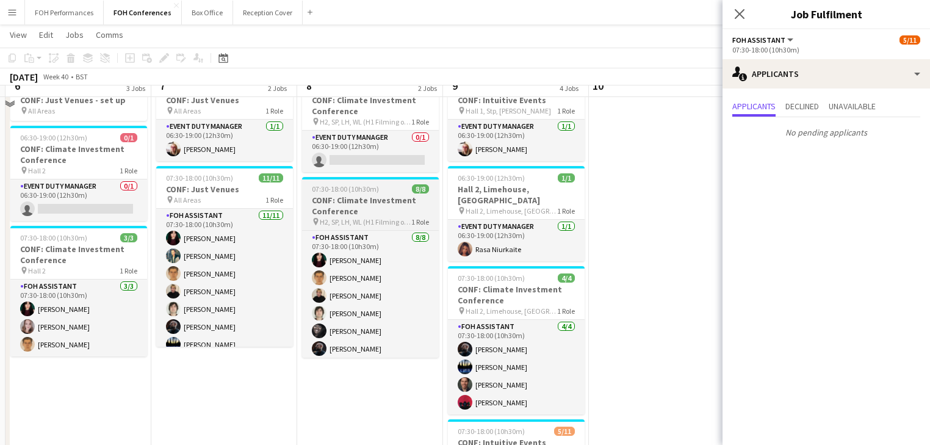
scroll to position [0, 0]
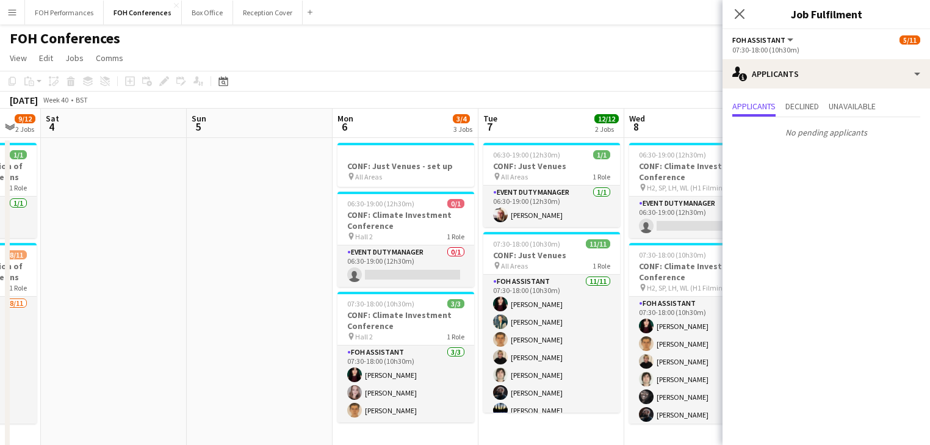
drag, startPoint x: 279, startPoint y: 289, endPoint x: 401, endPoint y: 292, distance: 122.6
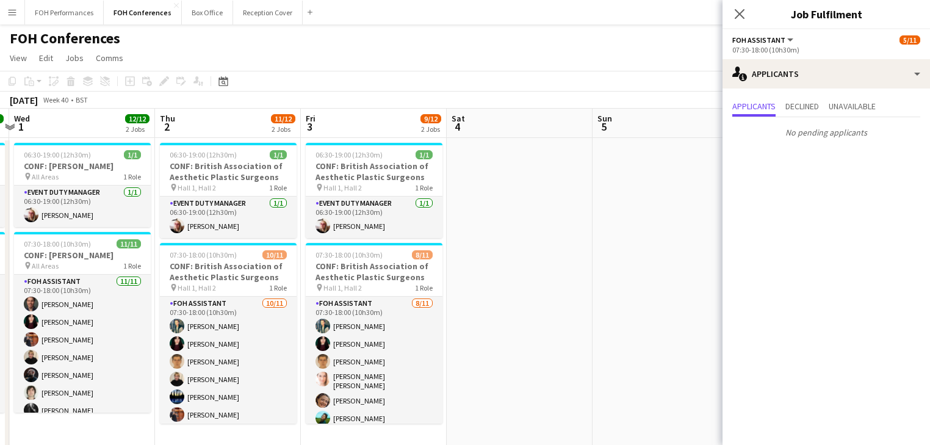
drag, startPoint x: 513, startPoint y: 286, endPoint x: 717, endPoint y: 283, distance: 203.7
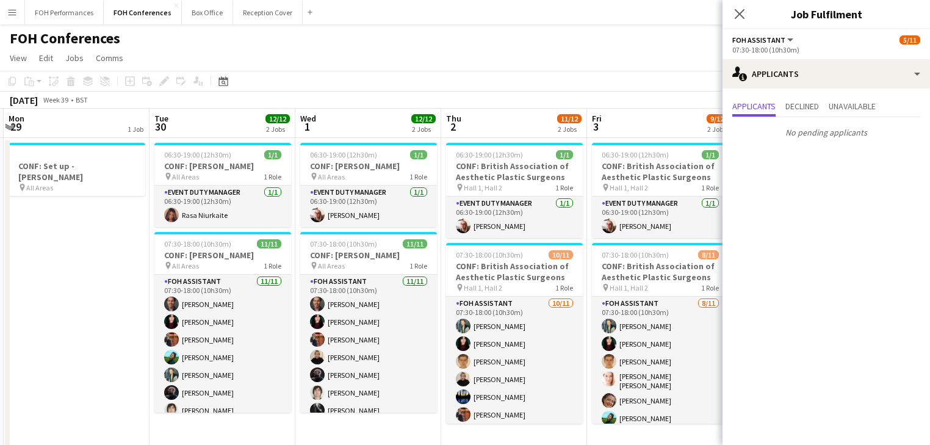
drag, startPoint x: 553, startPoint y: 262, endPoint x: 617, endPoint y: 260, distance: 64.1
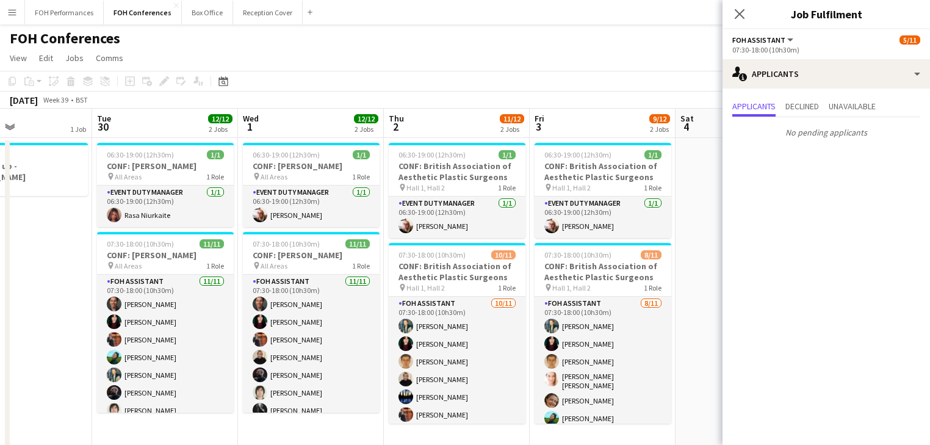
drag, startPoint x: 527, startPoint y: 287, endPoint x: 550, endPoint y: 289, distance: 22.6
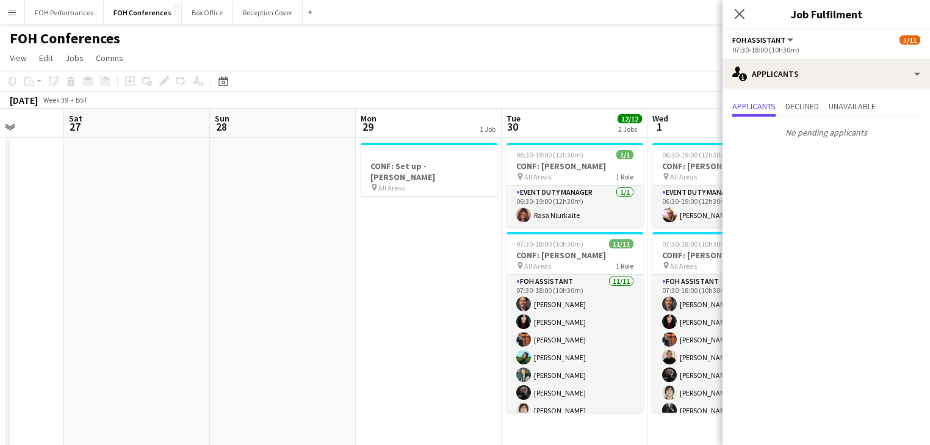
drag, startPoint x: 250, startPoint y: 292, endPoint x: 612, endPoint y: 304, distance: 362.5
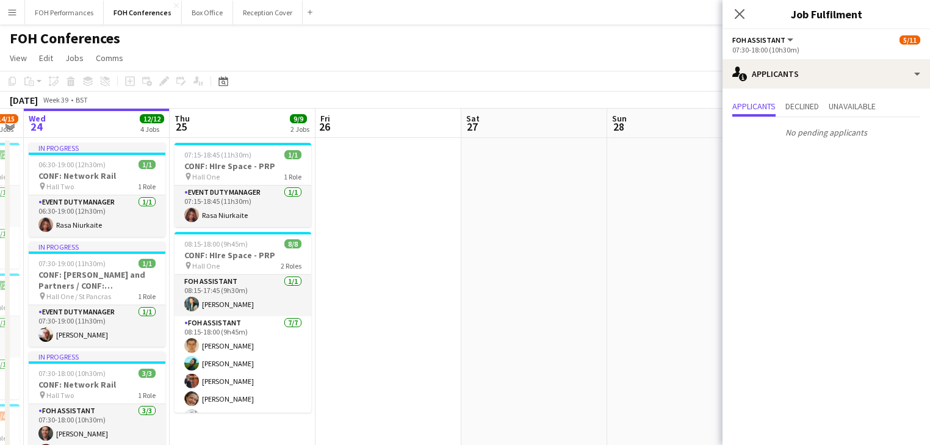
drag, startPoint x: 378, startPoint y: 302, endPoint x: 512, endPoint y: 302, distance: 133.6
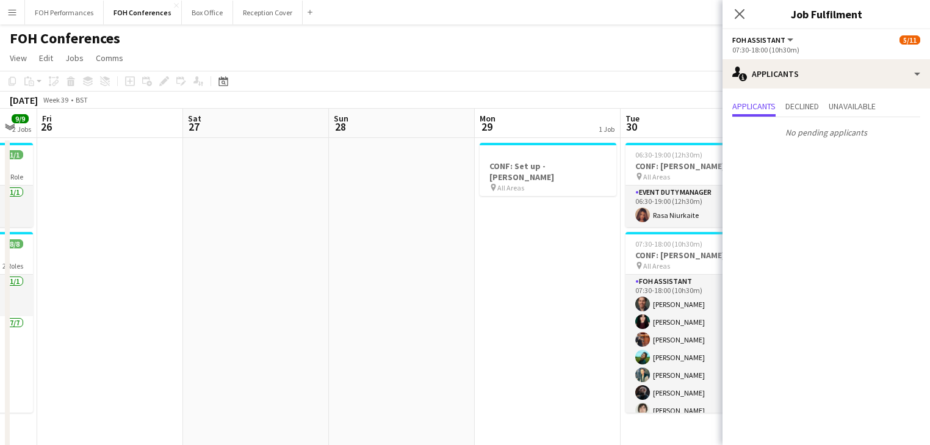
drag, startPoint x: 510, startPoint y: 311, endPoint x: 2, endPoint y: 237, distance: 513.4
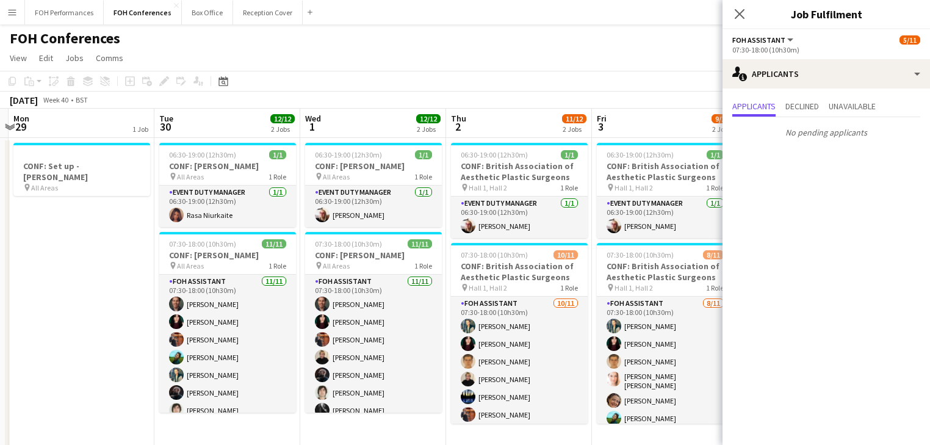
drag, startPoint x: 505, startPoint y: 310, endPoint x: 132, endPoint y: 256, distance: 377.2
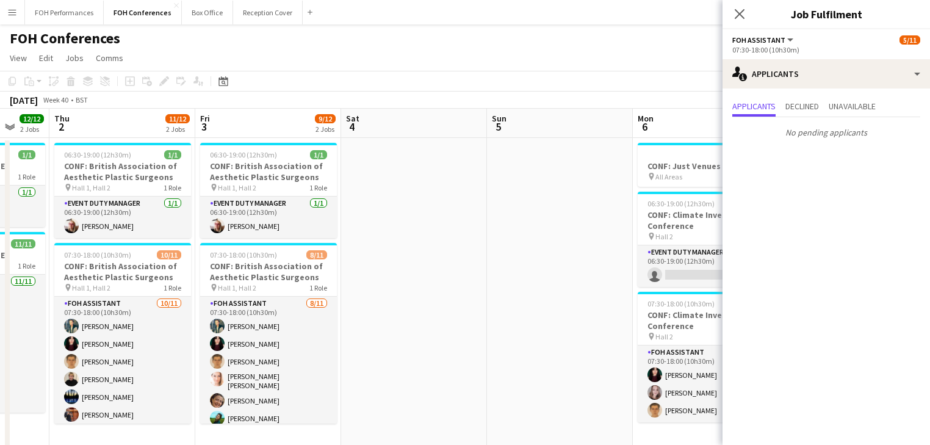
drag, startPoint x: 423, startPoint y: 312, endPoint x: 65, endPoint y: 260, distance: 361.7
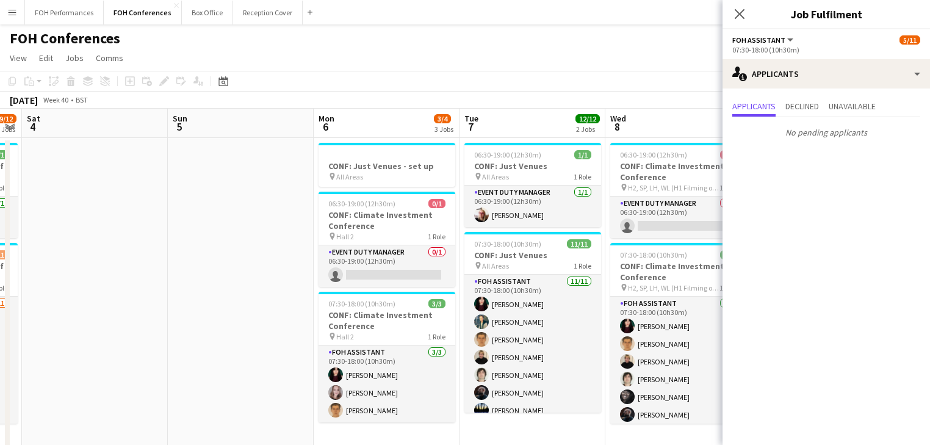
drag, startPoint x: 305, startPoint y: 281, endPoint x: 171, endPoint y: 250, distance: 137.6
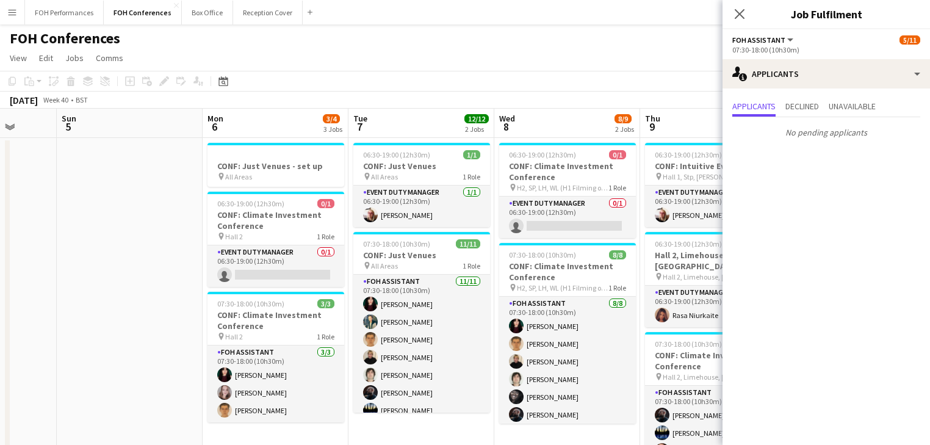
drag, startPoint x: 178, startPoint y: 251, endPoint x: 143, endPoint y: 241, distance: 36.3
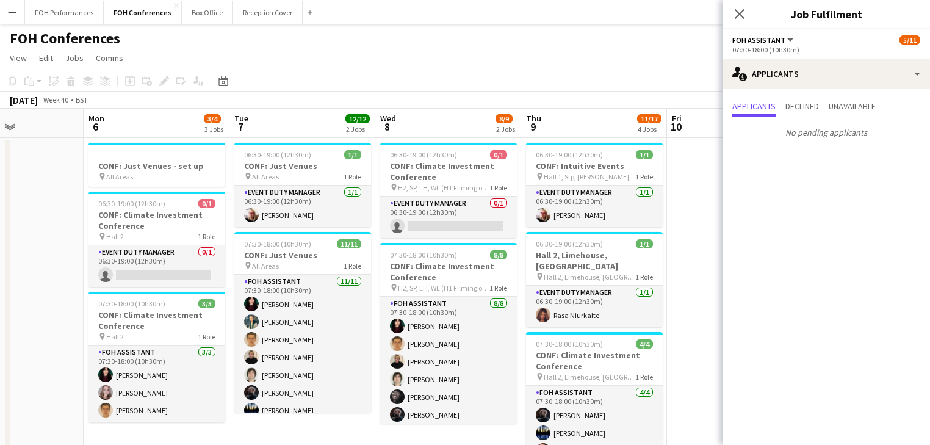
scroll to position [0, 566]
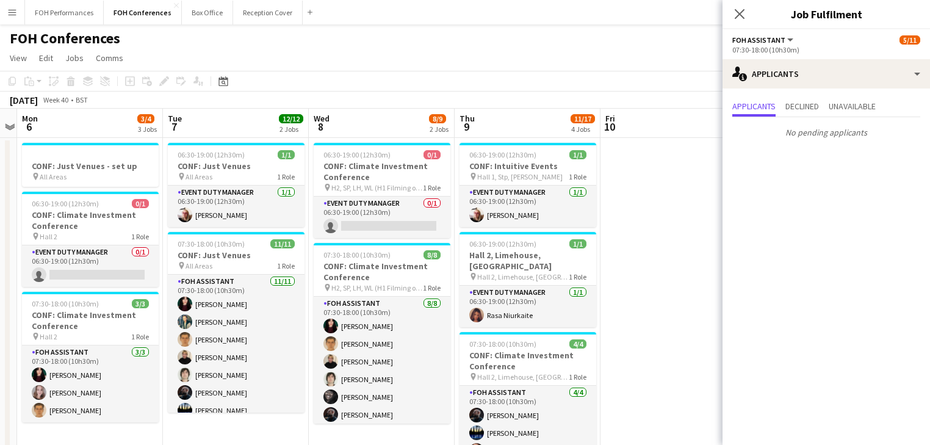
drag, startPoint x: 495, startPoint y: 287, endPoint x: 308, endPoint y: 257, distance: 188.9
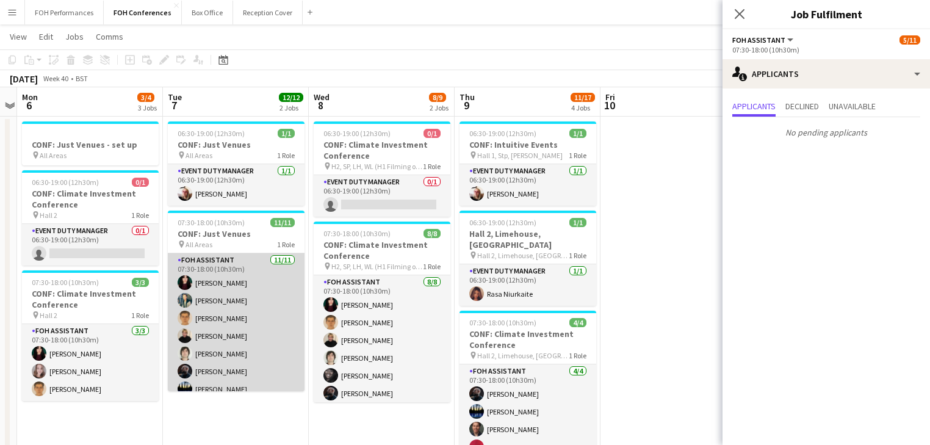
scroll to position [0, 0]
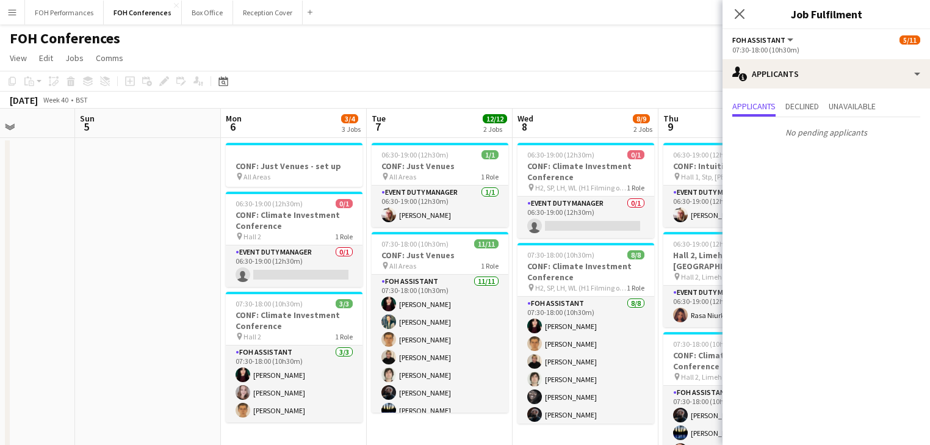
drag, startPoint x: 197, startPoint y: 298, endPoint x: 553, endPoint y: 297, distance: 355.6
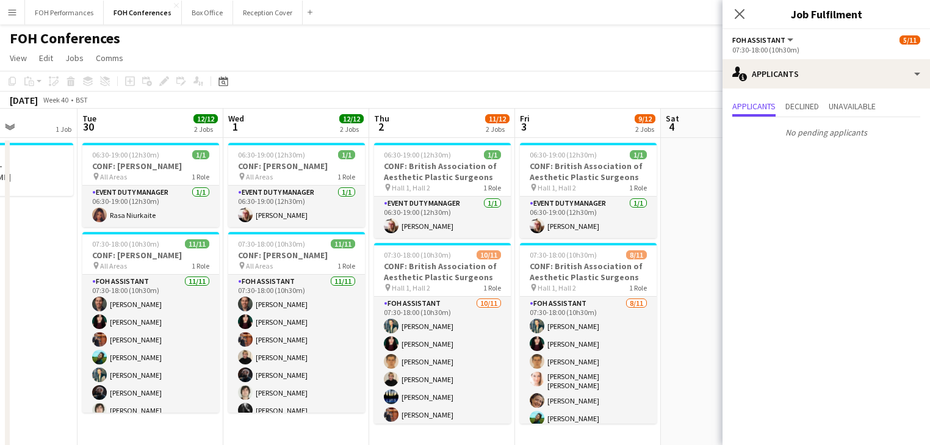
drag, startPoint x: 347, startPoint y: 284, endPoint x: 617, endPoint y: 283, distance: 270.2
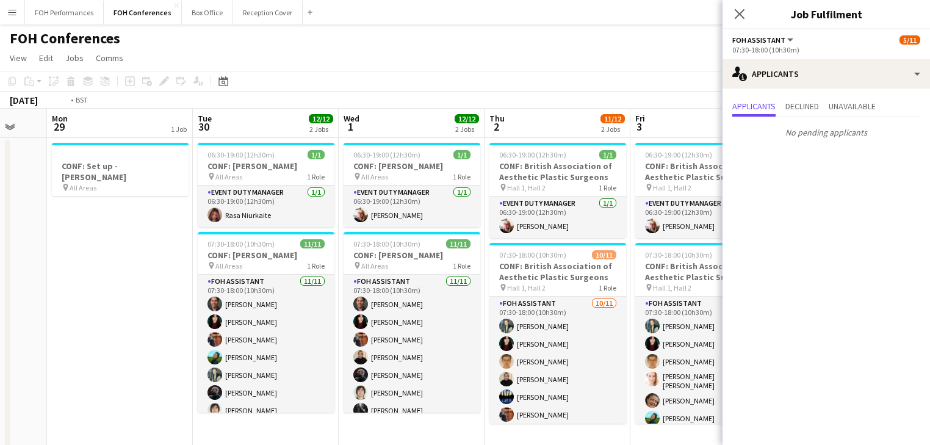
drag, startPoint x: 226, startPoint y: 243, endPoint x: 409, endPoint y: 226, distance: 183.2
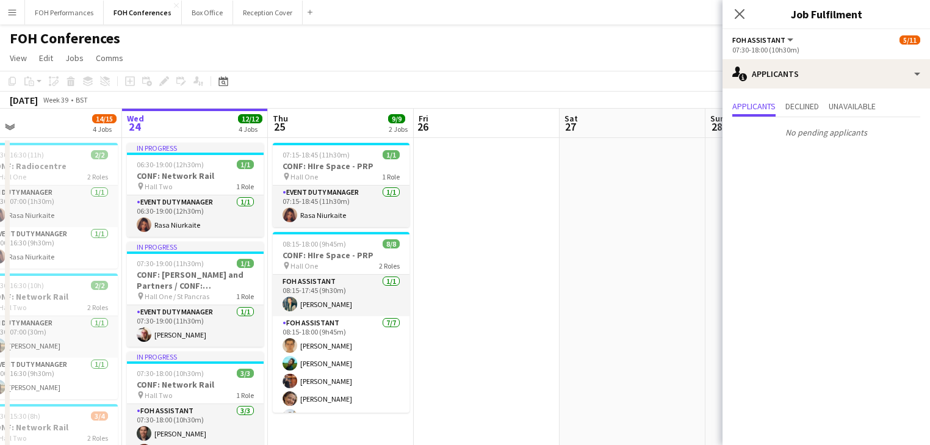
drag, startPoint x: 695, startPoint y: 241, endPoint x: 667, endPoint y: 242, distance: 28.7
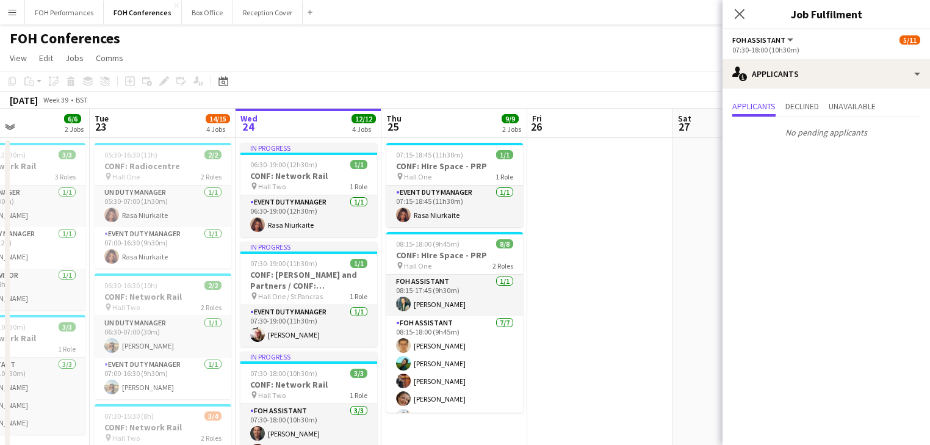
scroll to position [0, 325]
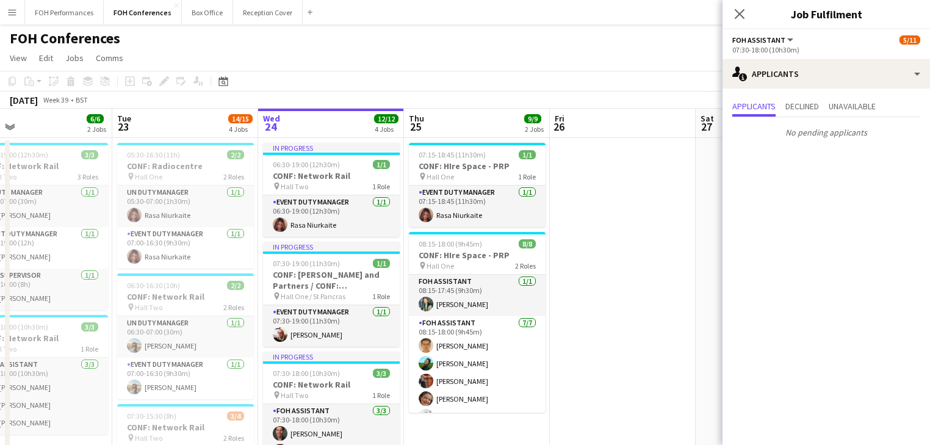
drag, startPoint x: 453, startPoint y: 263, endPoint x: 491, endPoint y: 263, distance: 38.4
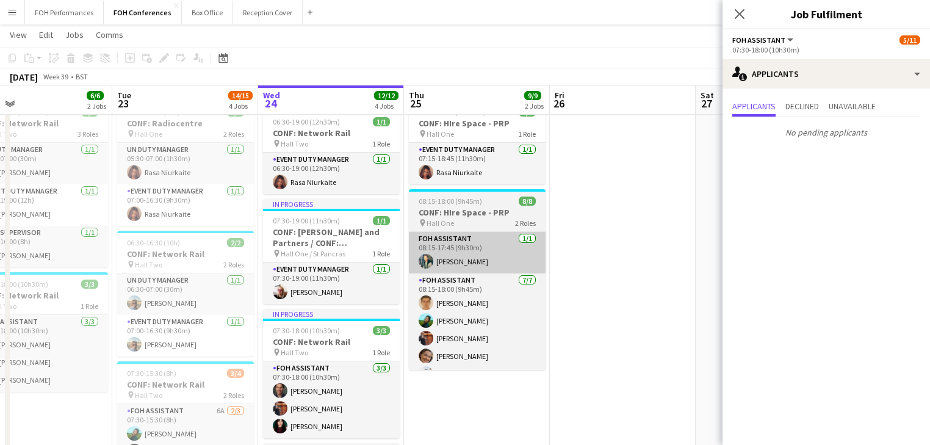
scroll to position [0, 0]
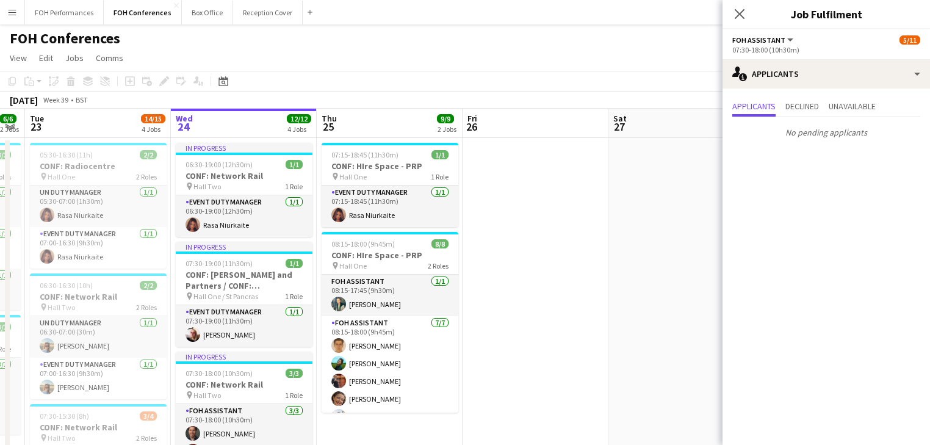
drag, startPoint x: 316, startPoint y: 276, endPoint x: 154, endPoint y: 250, distance: 164.4
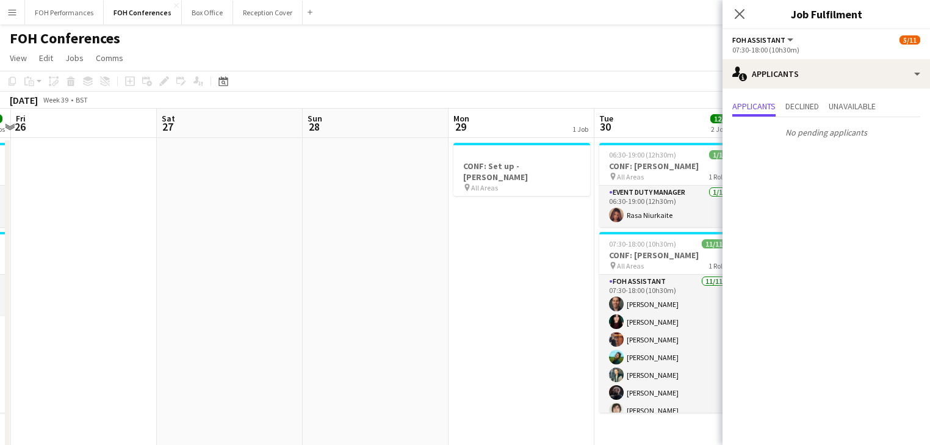
drag, startPoint x: 403, startPoint y: 290, endPoint x: 7, endPoint y: 229, distance: 400.5
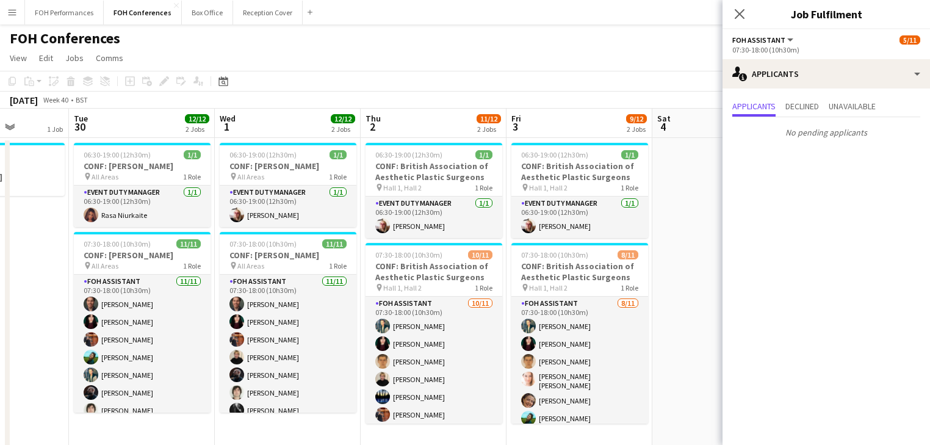
scroll to position [0, 398]
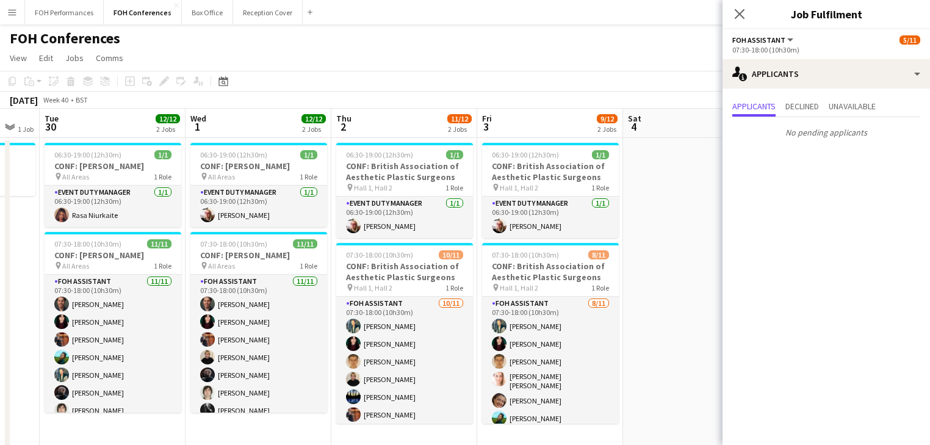
drag, startPoint x: 491, startPoint y: 287, endPoint x: 244, endPoint y: 257, distance: 248.8
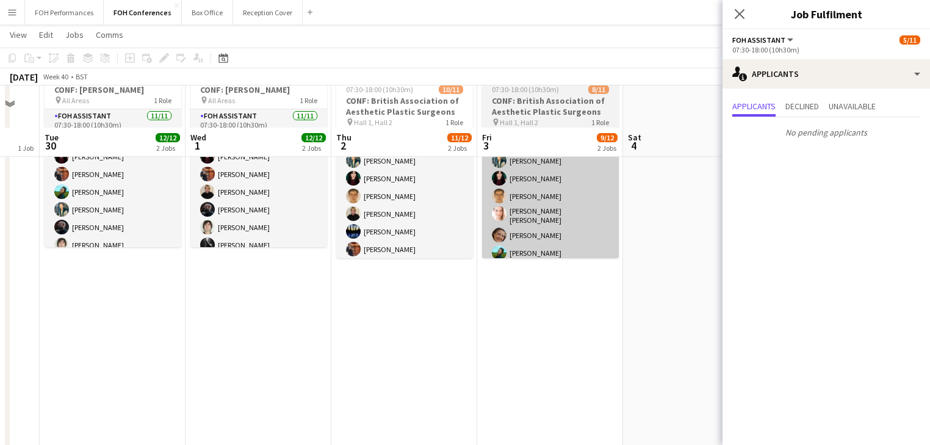
scroll to position [0, 0]
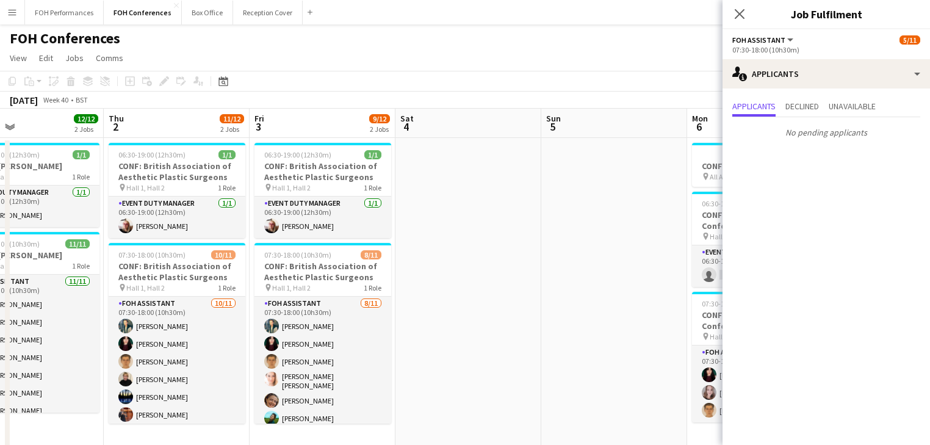
drag, startPoint x: 640, startPoint y: 299, endPoint x: 113, endPoint y: 219, distance: 533.0
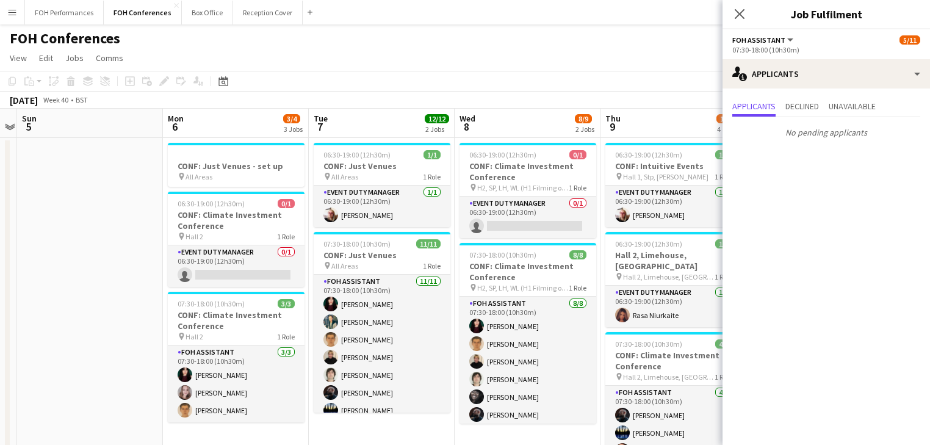
drag, startPoint x: 328, startPoint y: 228, endPoint x: 115, endPoint y: 195, distance: 216.0
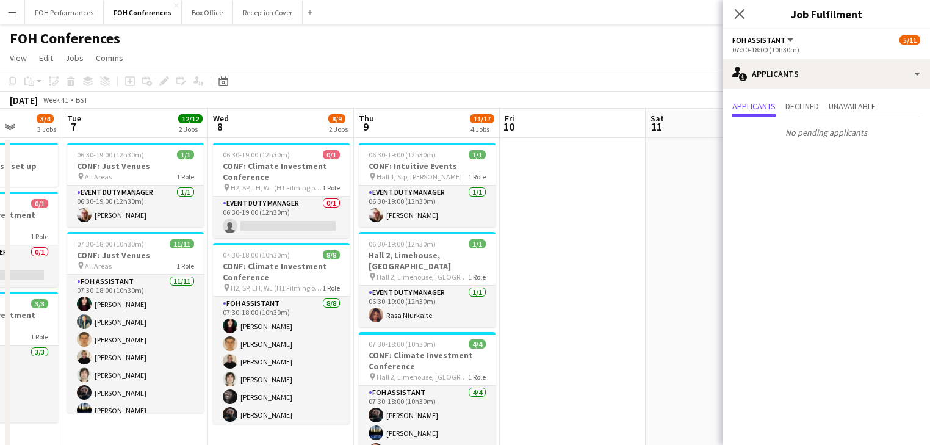
scroll to position [0, 532]
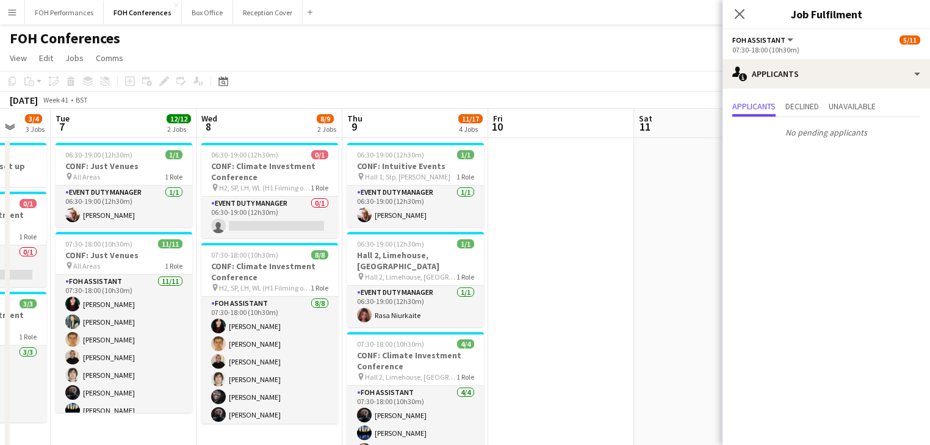
drag, startPoint x: 254, startPoint y: 247, endPoint x: 206, endPoint y: 238, distance: 48.4
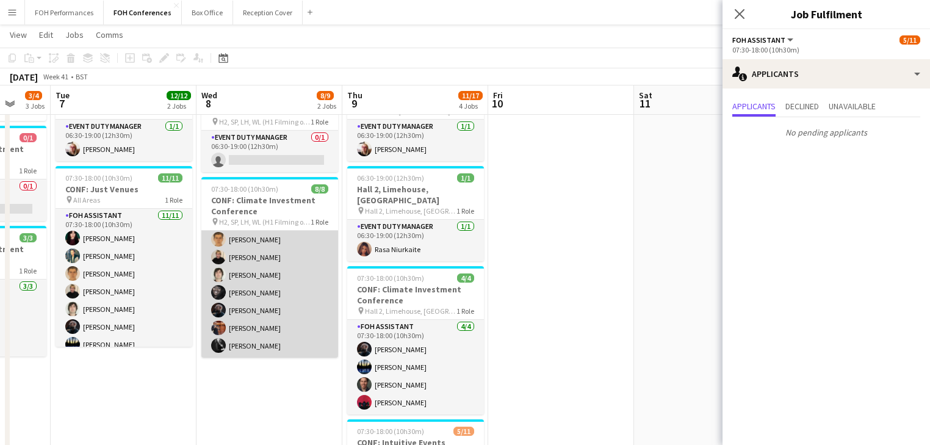
scroll to position [0, 0]
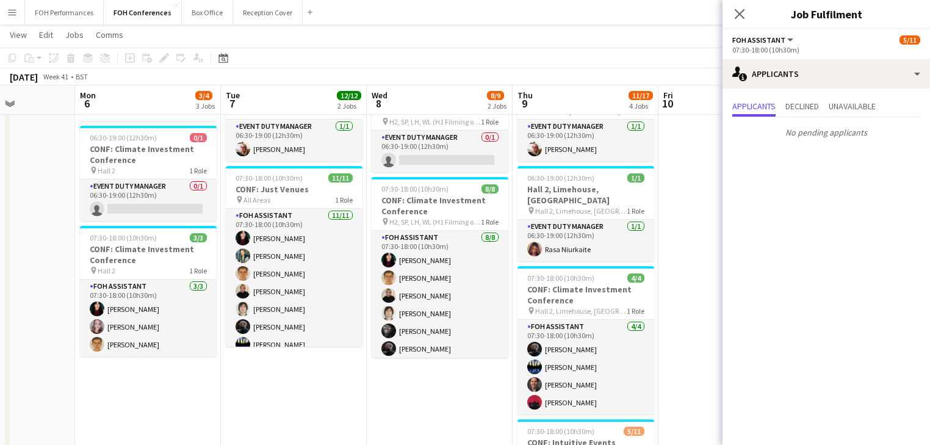
drag, startPoint x: 509, startPoint y: 285, endPoint x: 649, endPoint y: 293, distance: 140.5
click at [656, 291] on app-calendar-viewport "Fri 3 9/12 2 Jobs Sat 4 Sun 5 Mon 6 3/4 3 Jobs Tue 7 12/12 2 Jobs Wed 8 8/9 2 J…" at bounding box center [465, 448] width 930 height 930
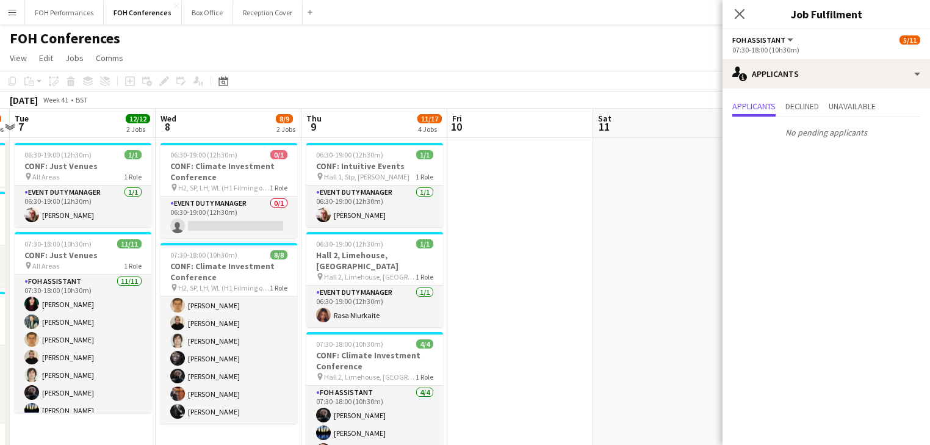
drag, startPoint x: 667, startPoint y: 338, endPoint x: 446, endPoint y: 299, distance: 224.1
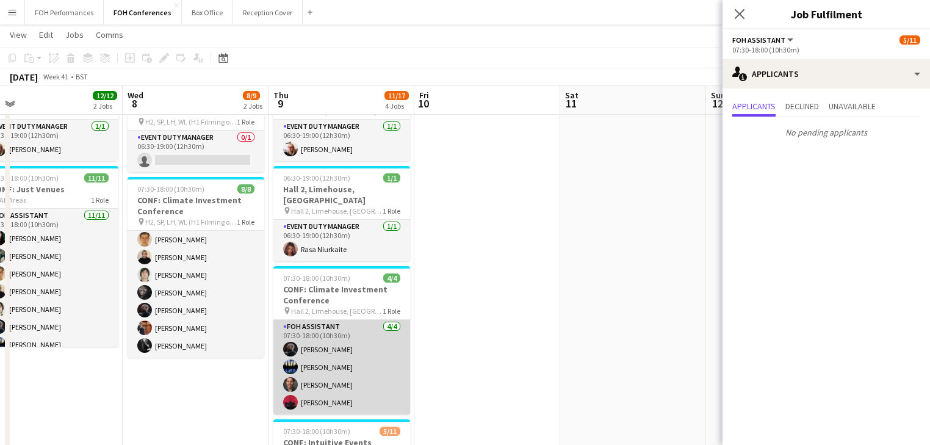
scroll to position [19, 0]
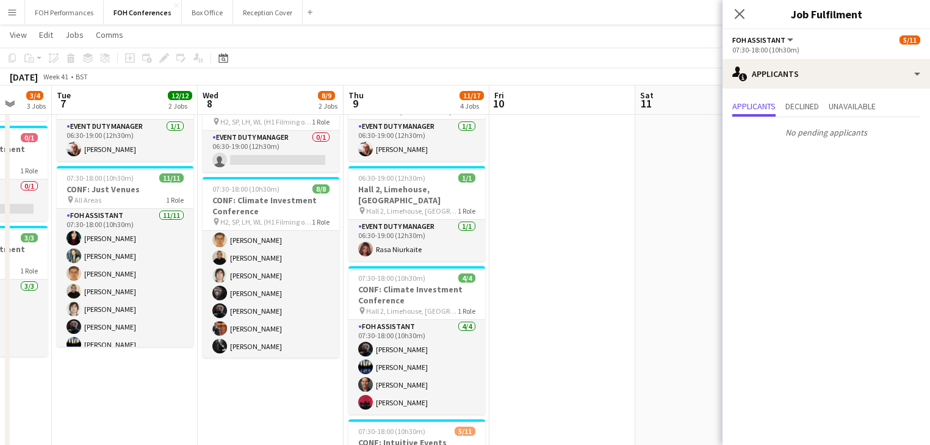
drag, startPoint x: 163, startPoint y: 396, endPoint x: 239, endPoint y: 411, distance: 77.0
click at [239, 411] on app-calendar-viewport "Sat 4 Sun 5 Mon 6 3/4 3 Jobs Tue 7 12/12 2 Jobs Wed 8 8/9 2 Jobs Thu 9 11/17 4 …" at bounding box center [465, 448] width 930 height 930
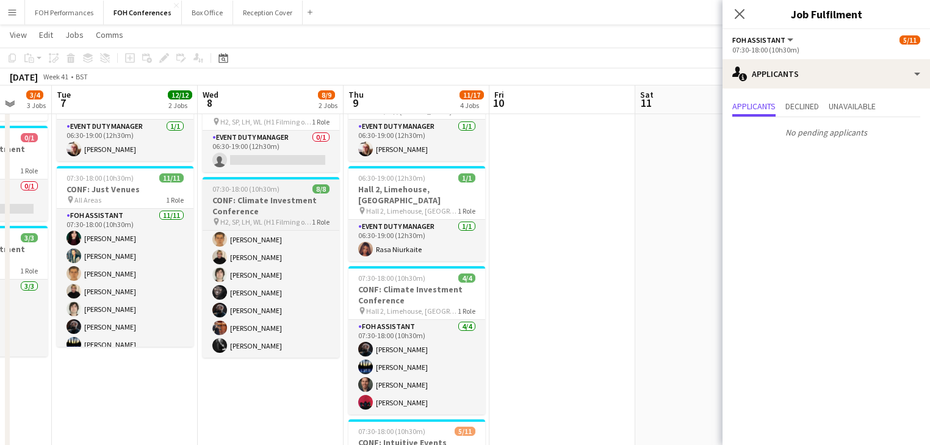
scroll to position [20, 0]
